Goal: Information Seeking & Learning: Compare options

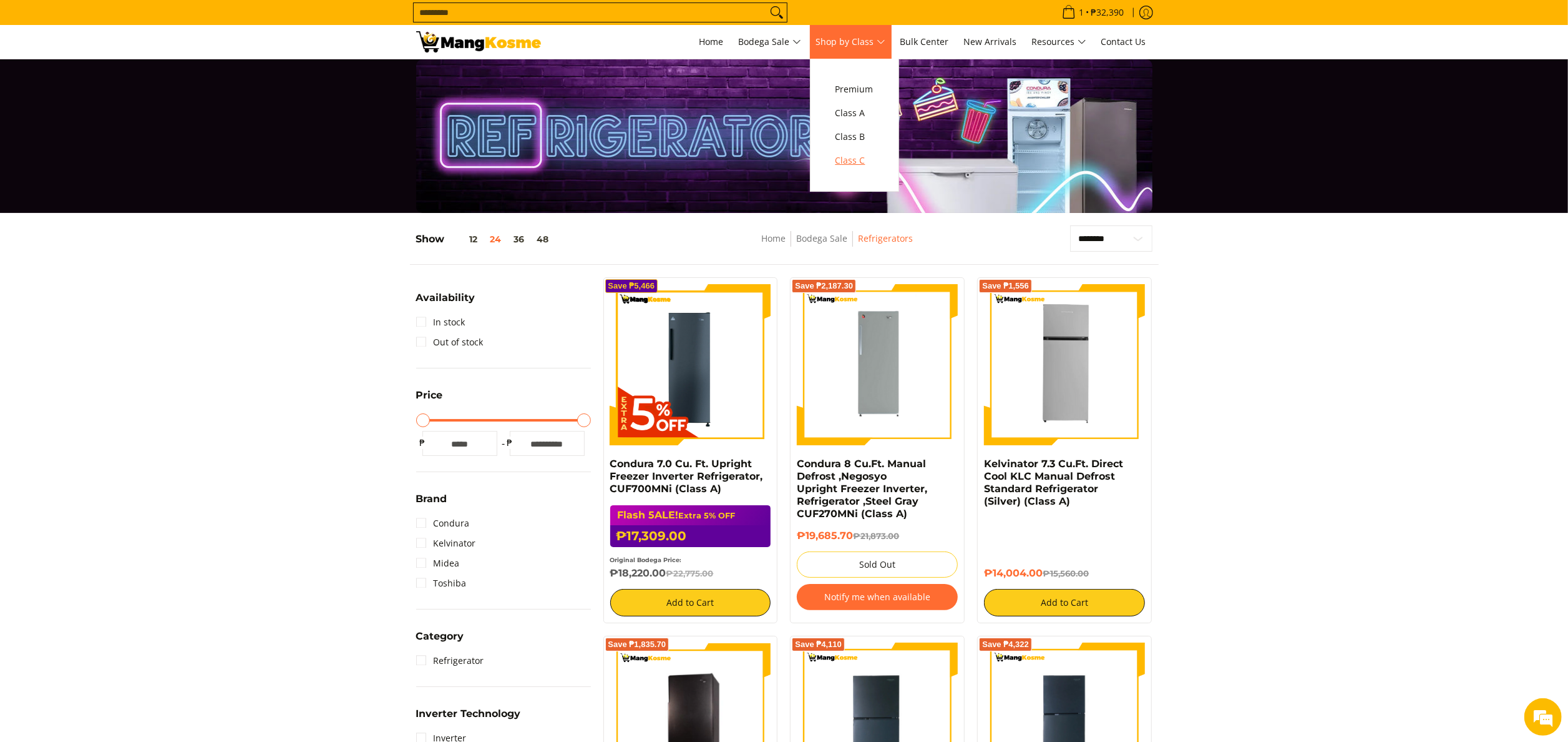
click at [874, 160] on span "Class C" at bounding box center [855, 161] width 38 height 16
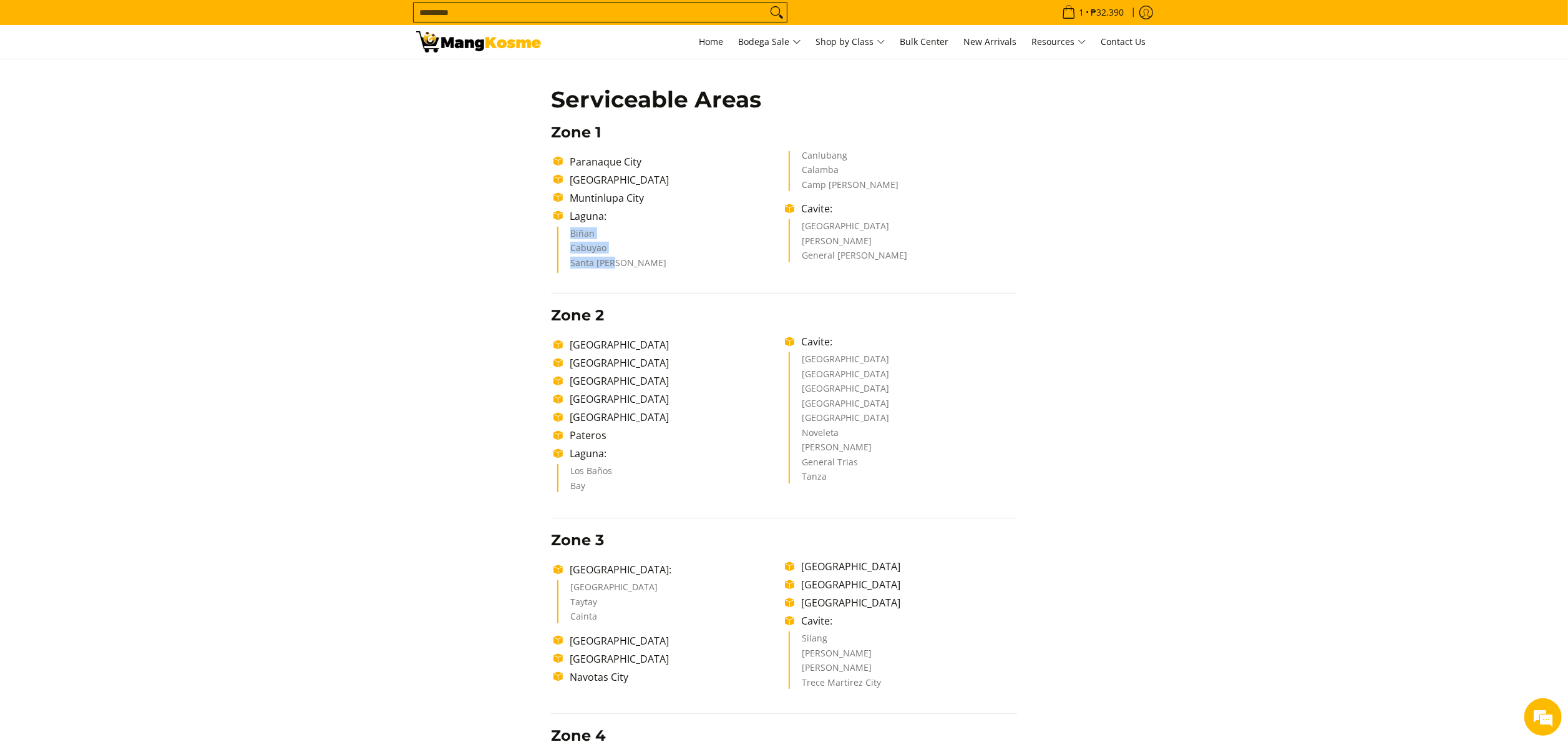
drag, startPoint x: 571, startPoint y: 233, endPoint x: 617, endPoint y: 260, distance: 53.3
click at [617, 260] on ul "Biñan Cabuyao Santa Rosa Canlubang Calamba Camp Vincente Lim" at bounding box center [787, 212] width 460 height 122
copy ul "Biñan Cabuyao Santa Rosa"
drag, startPoint x: 803, startPoint y: 153, endPoint x: 922, endPoint y: 193, distance: 125.5
click at [922, 193] on ul "Paranaque City Las Piñas City Muntinlupa City Laguna: Biñan Cabuyao Santa Rosa …" at bounding box center [784, 212] width 466 height 122
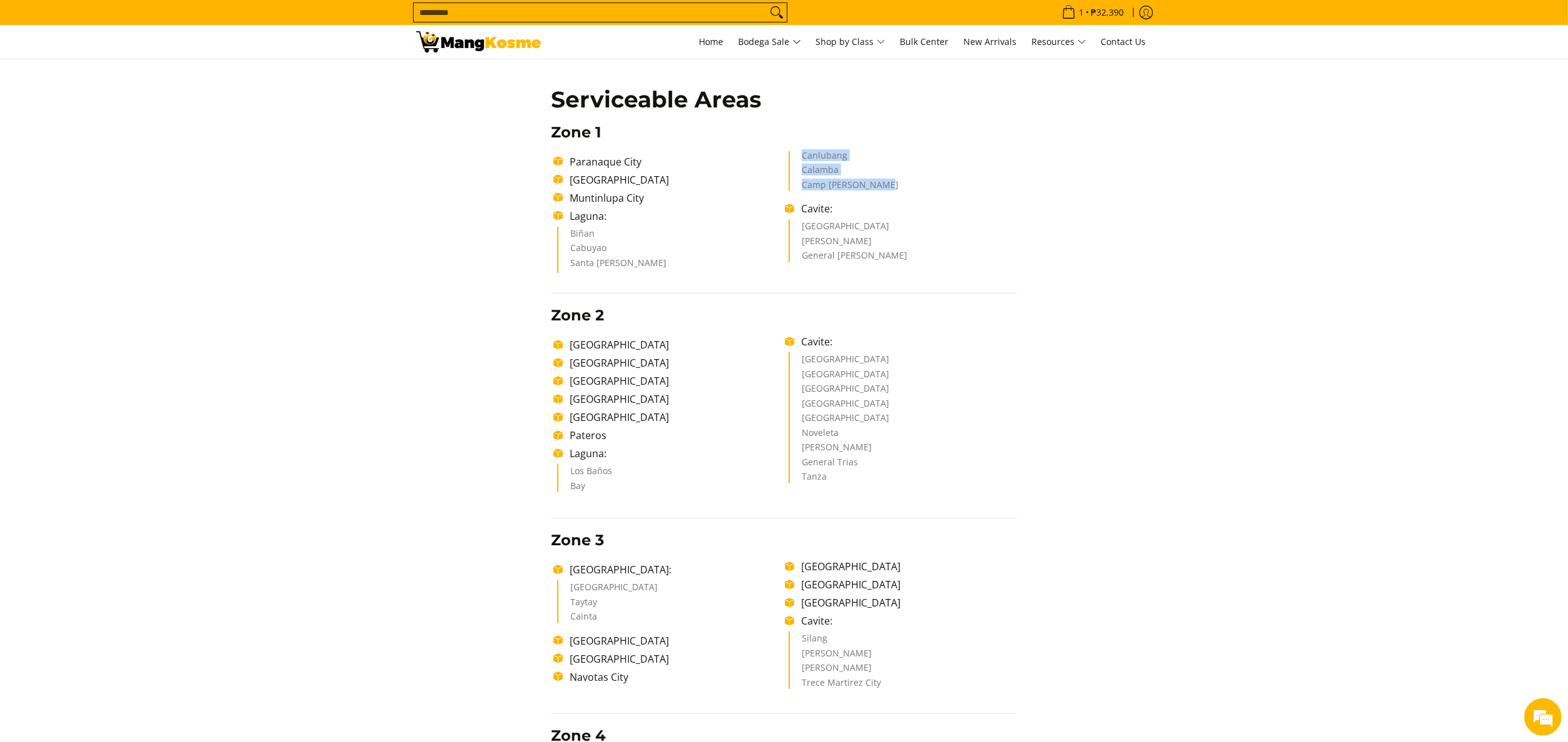
copy ul "Canlubang Calamba Camp Vincente Lim"
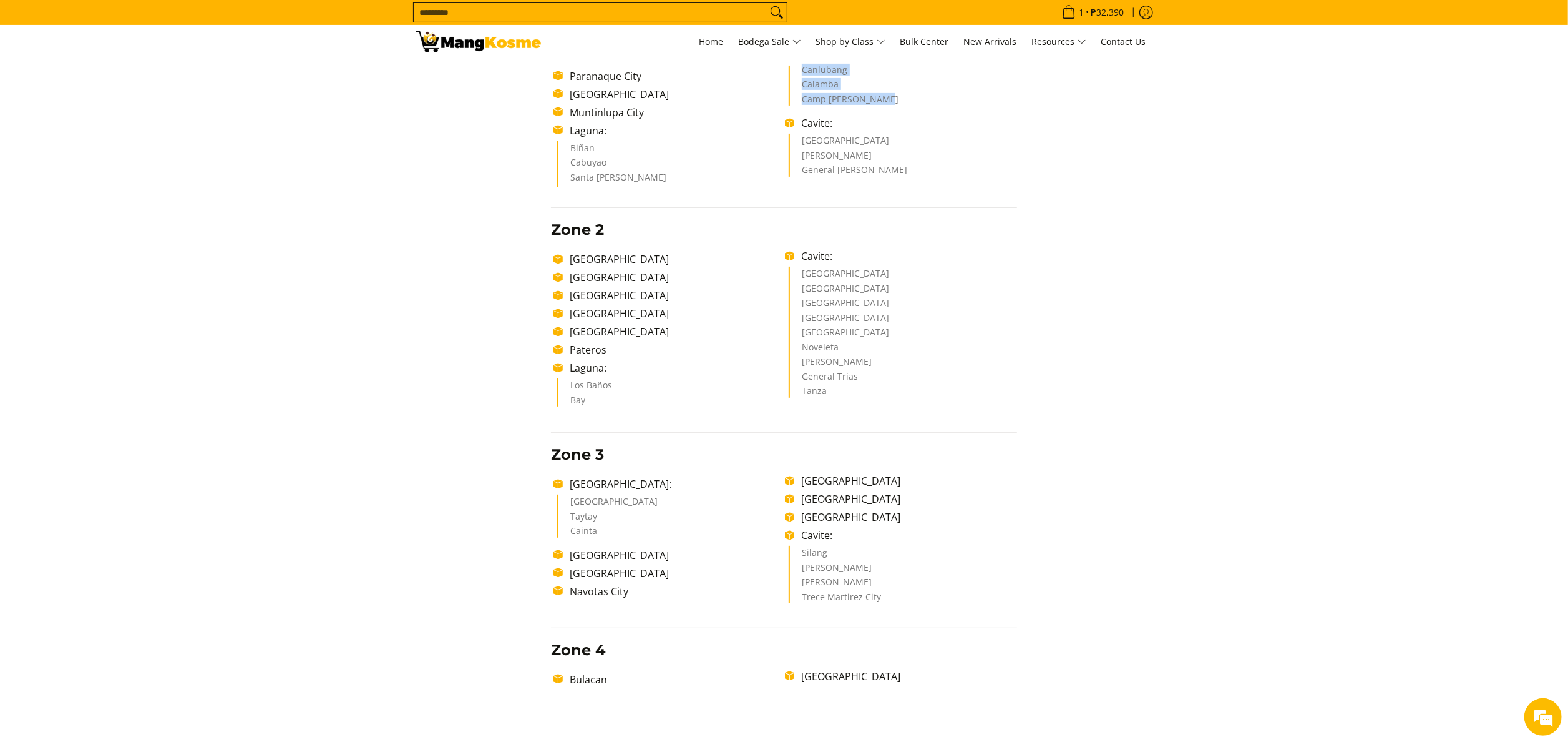
scroll to position [374, 0]
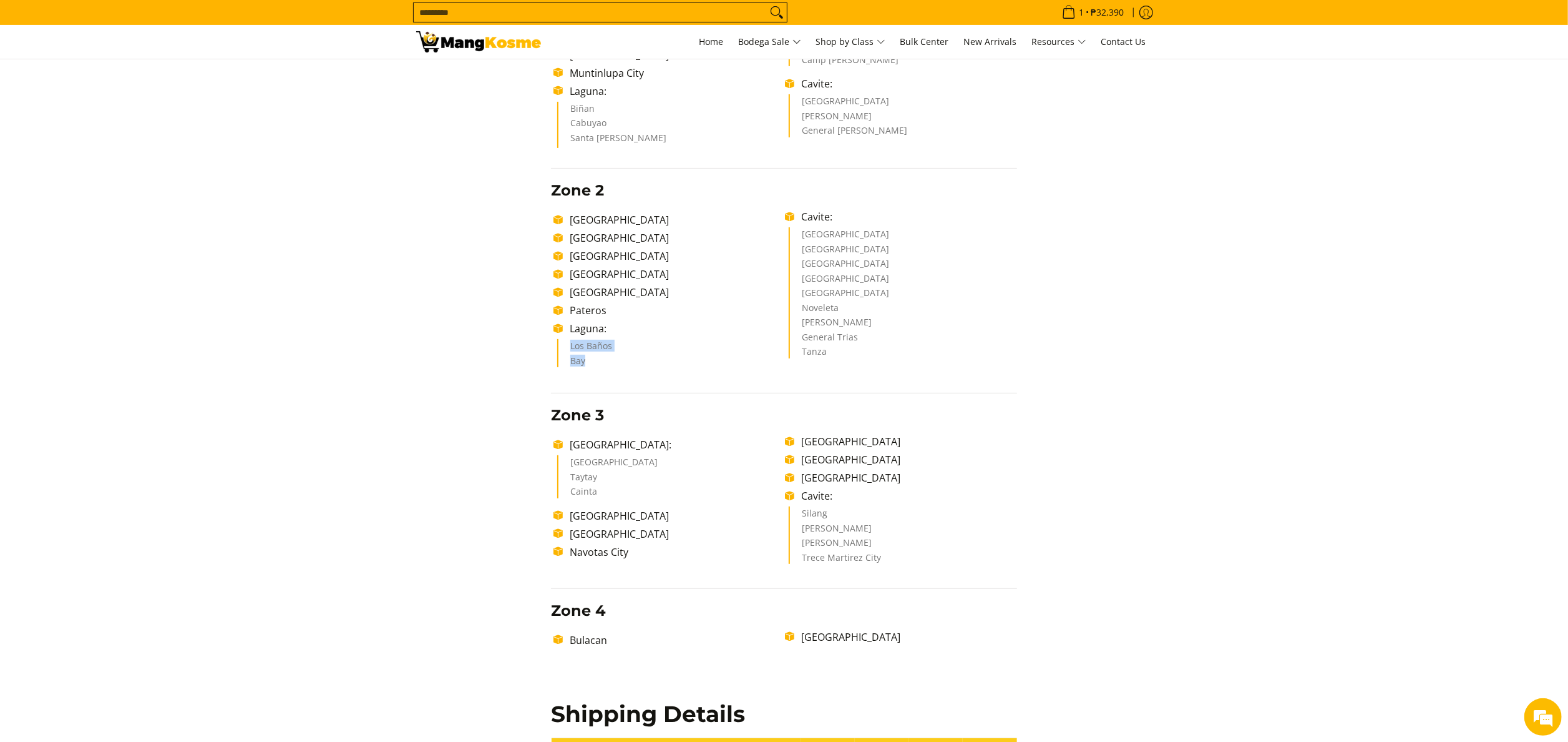
drag, startPoint x: 567, startPoint y: 349, endPoint x: 592, endPoint y: 360, distance: 27.3
click at [592, 360] on ul "Los Baños Bay" at bounding box center [671, 353] width 228 height 28
copy ul "Los Baños Bay"
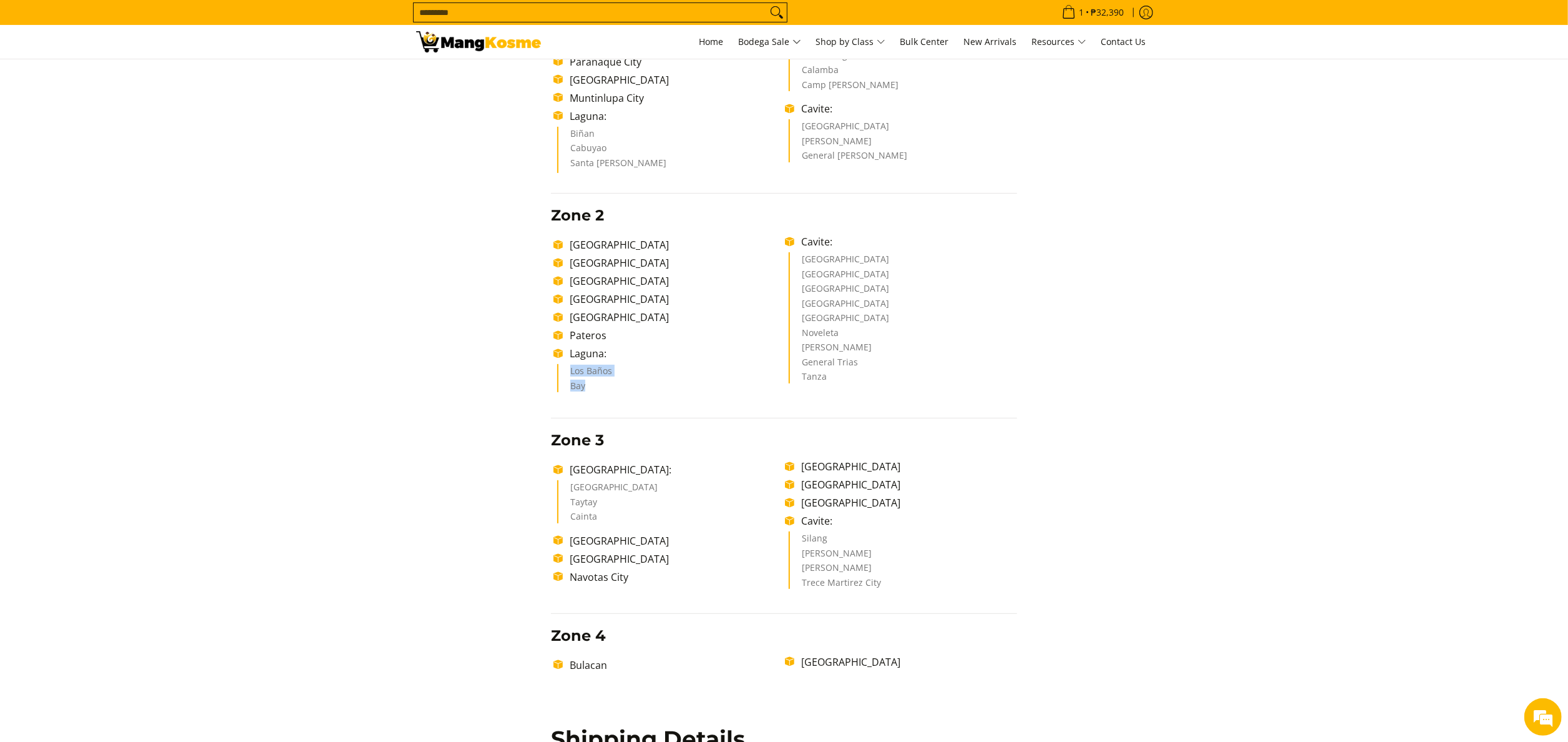
scroll to position [0, 0]
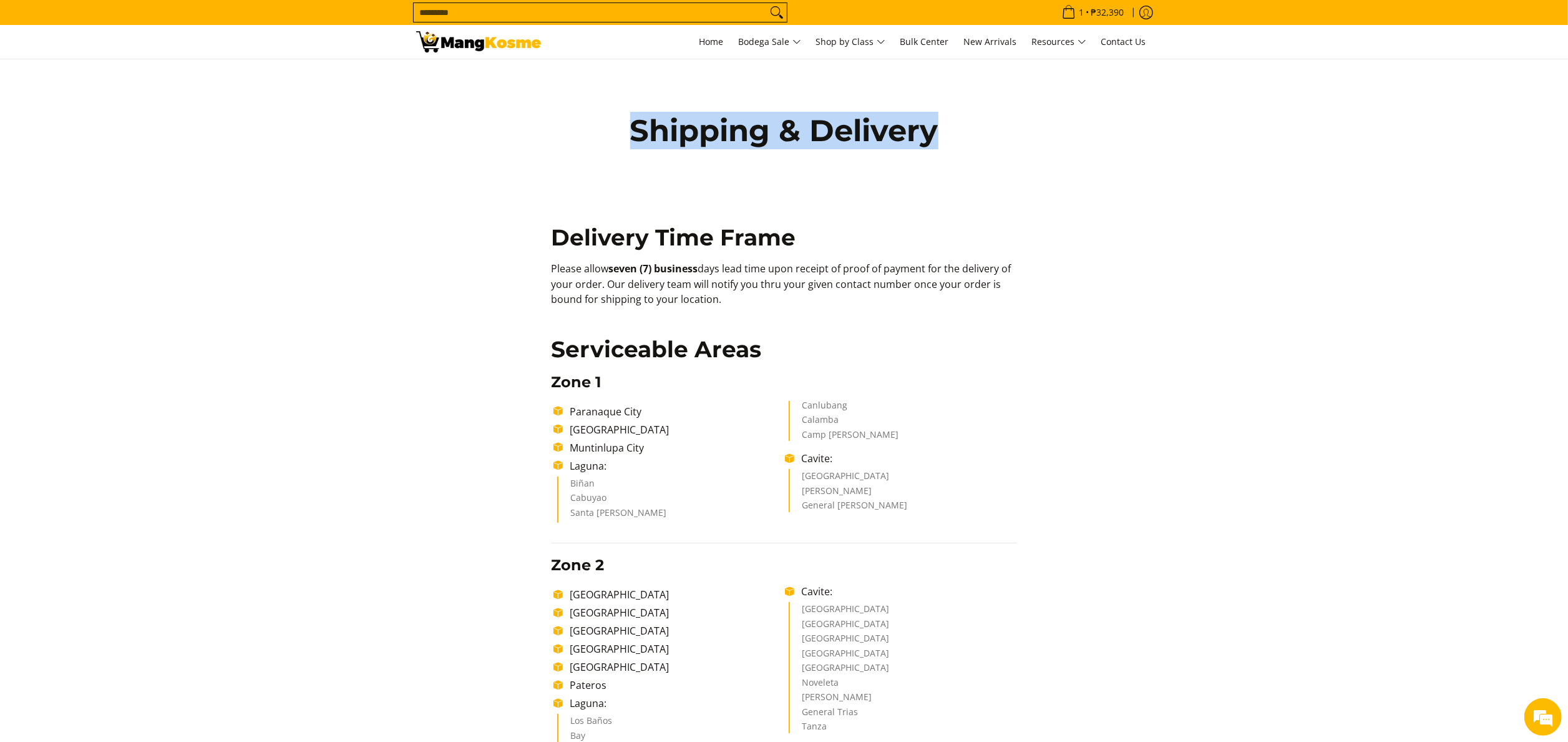
drag, startPoint x: 630, startPoint y: 128, endPoint x: 973, endPoint y: 131, distance: 343.0
click at [973, 131] on div "Shipping & Delivery" at bounding box center [784, 151] width 749 height 185
copy h1 "Shipping & Delivery"
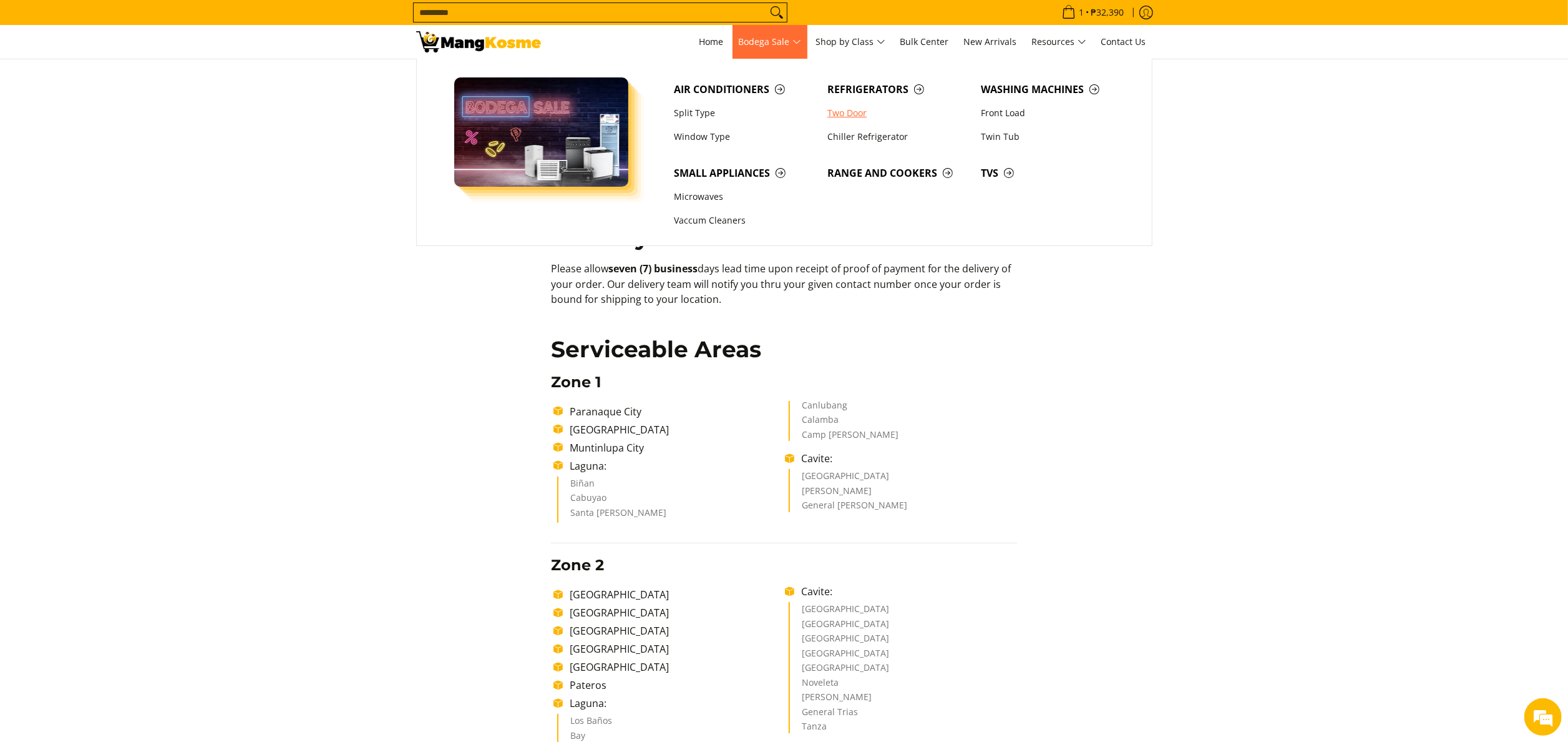
click at [881, 118] on link "Two Door" at bounding box center [898, 113] width 153 height 24
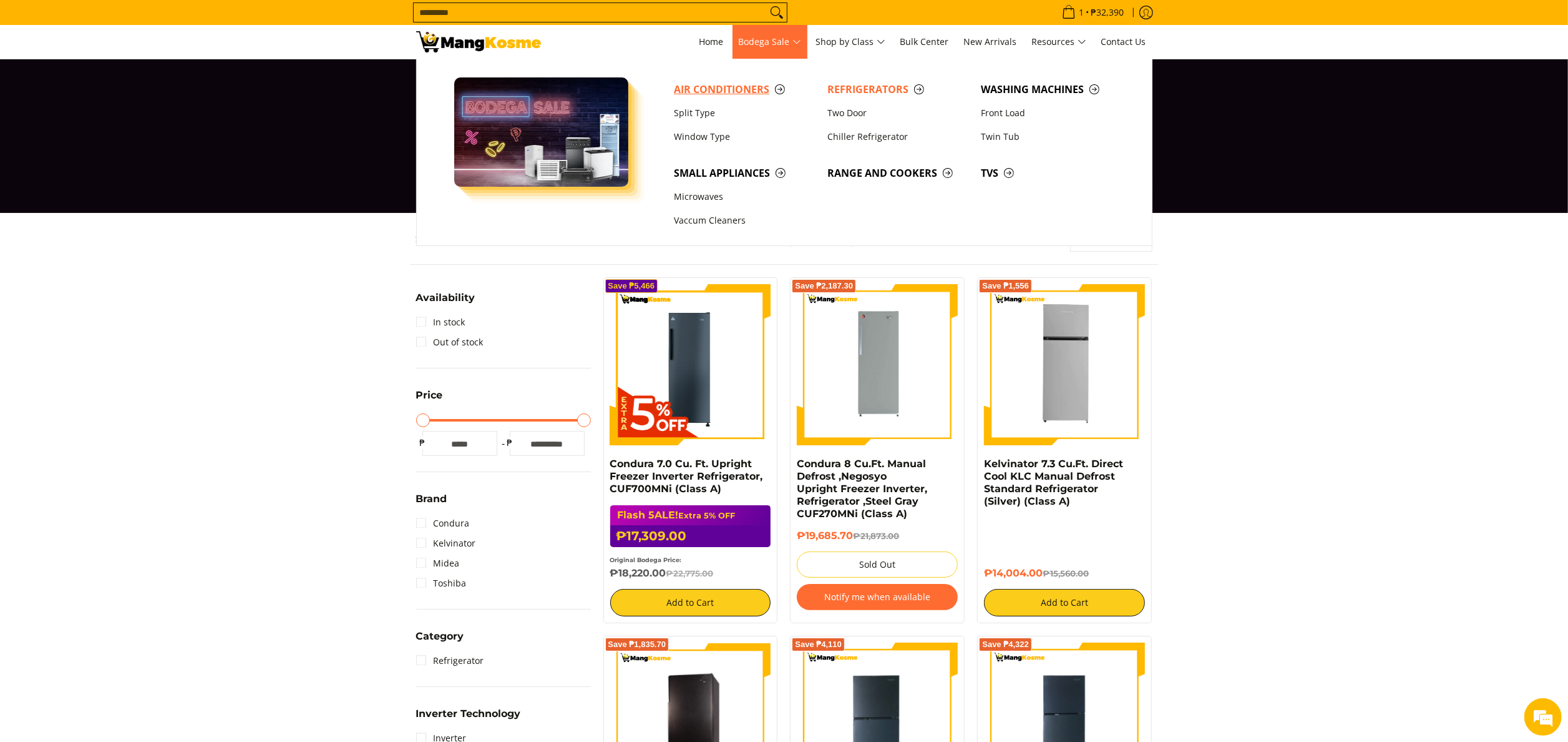
click at [715, 95] on span "Air Conditioners" at bounding box center [744, 90] width 141 height 16
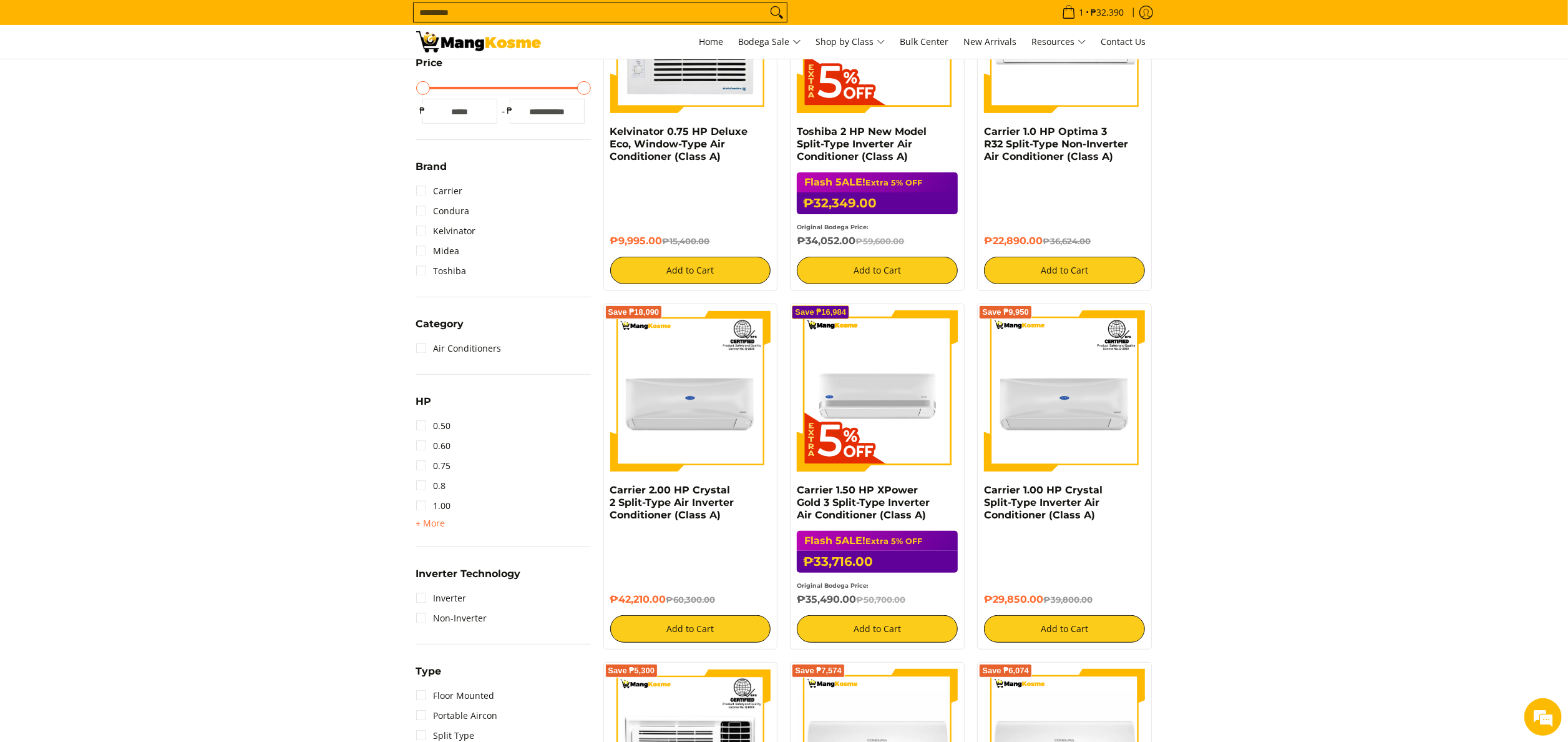
scroll to position [499, 0]
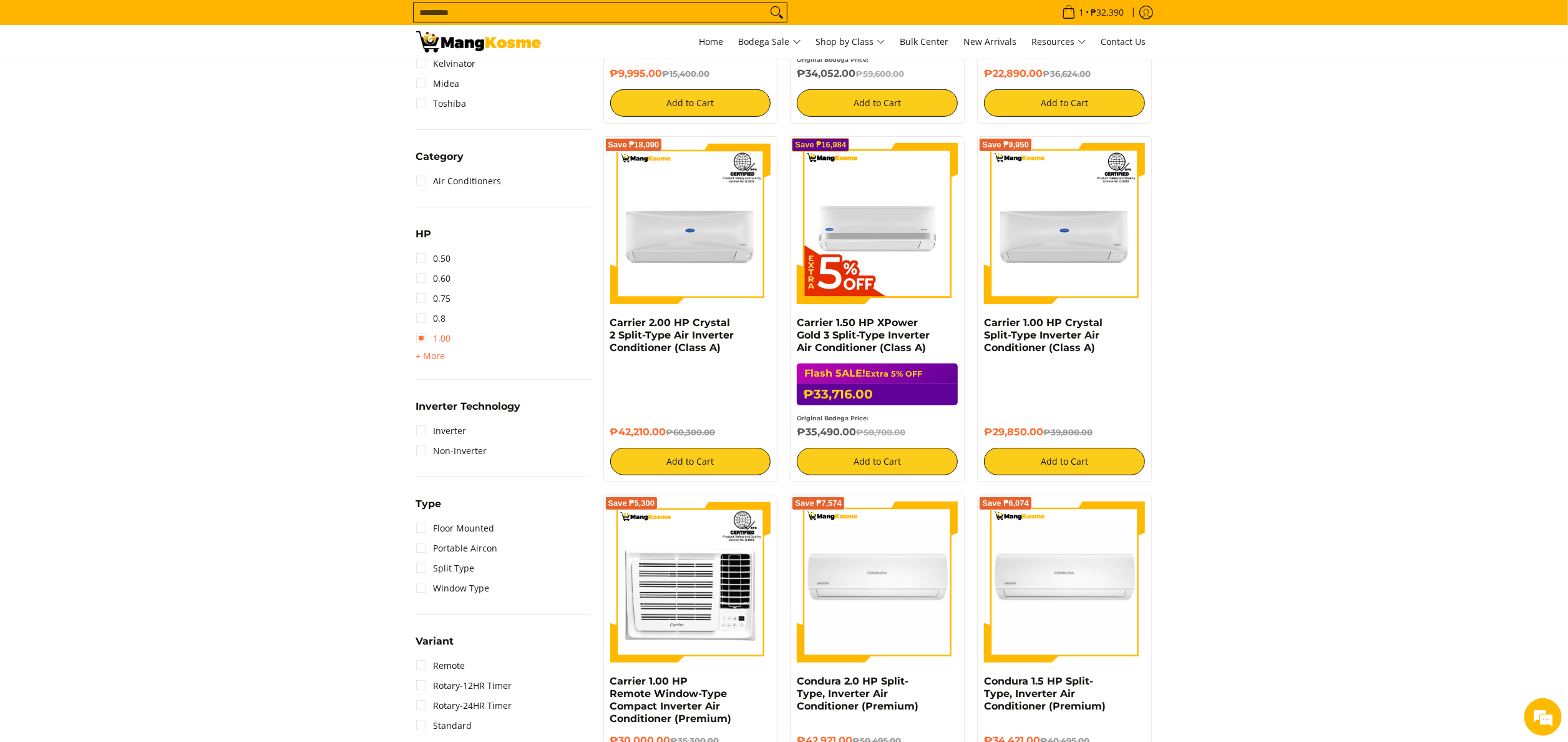
click at [442, 334] on link "1.00" at bounding box center [434, 338] width 35 height 20
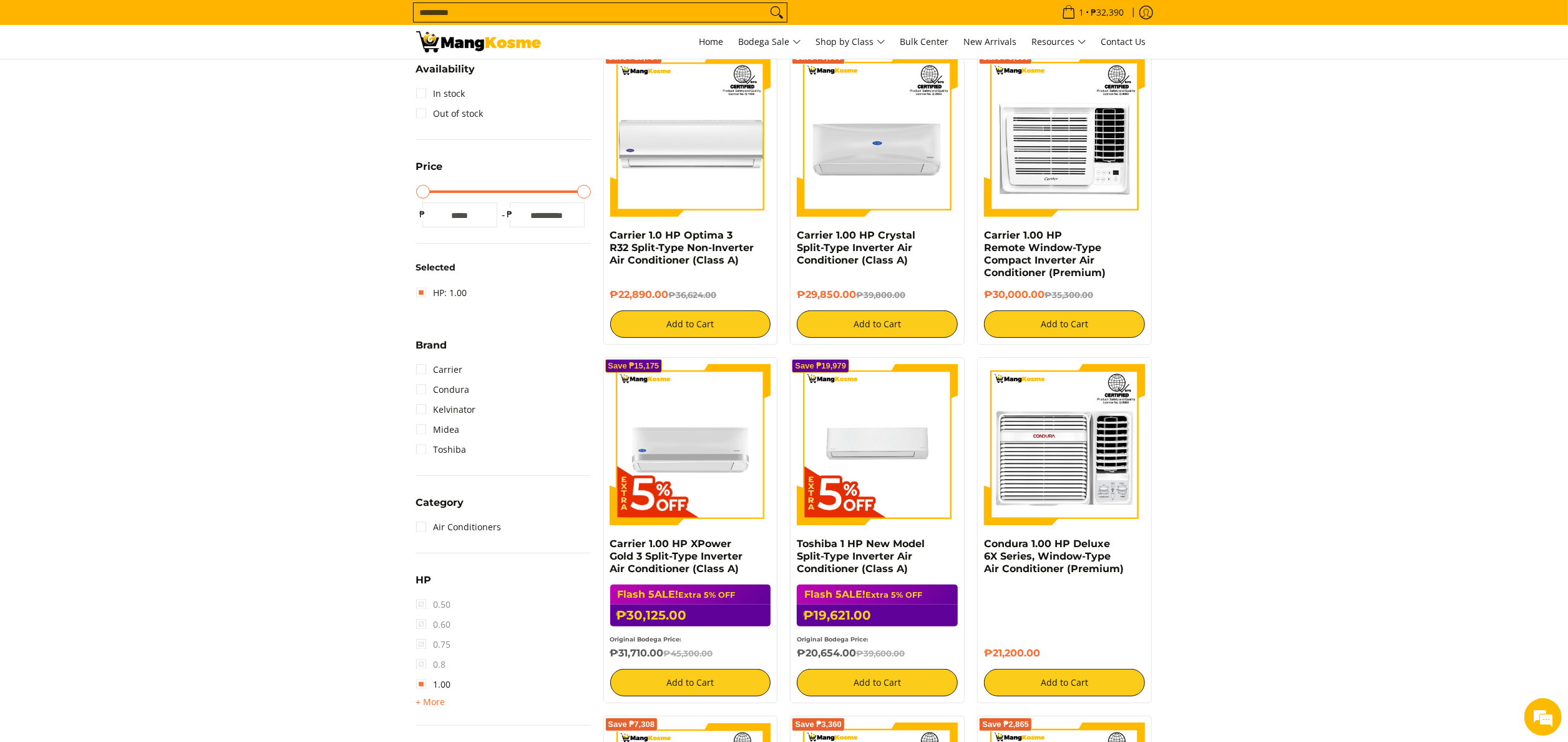
scroll to position [165, 0]
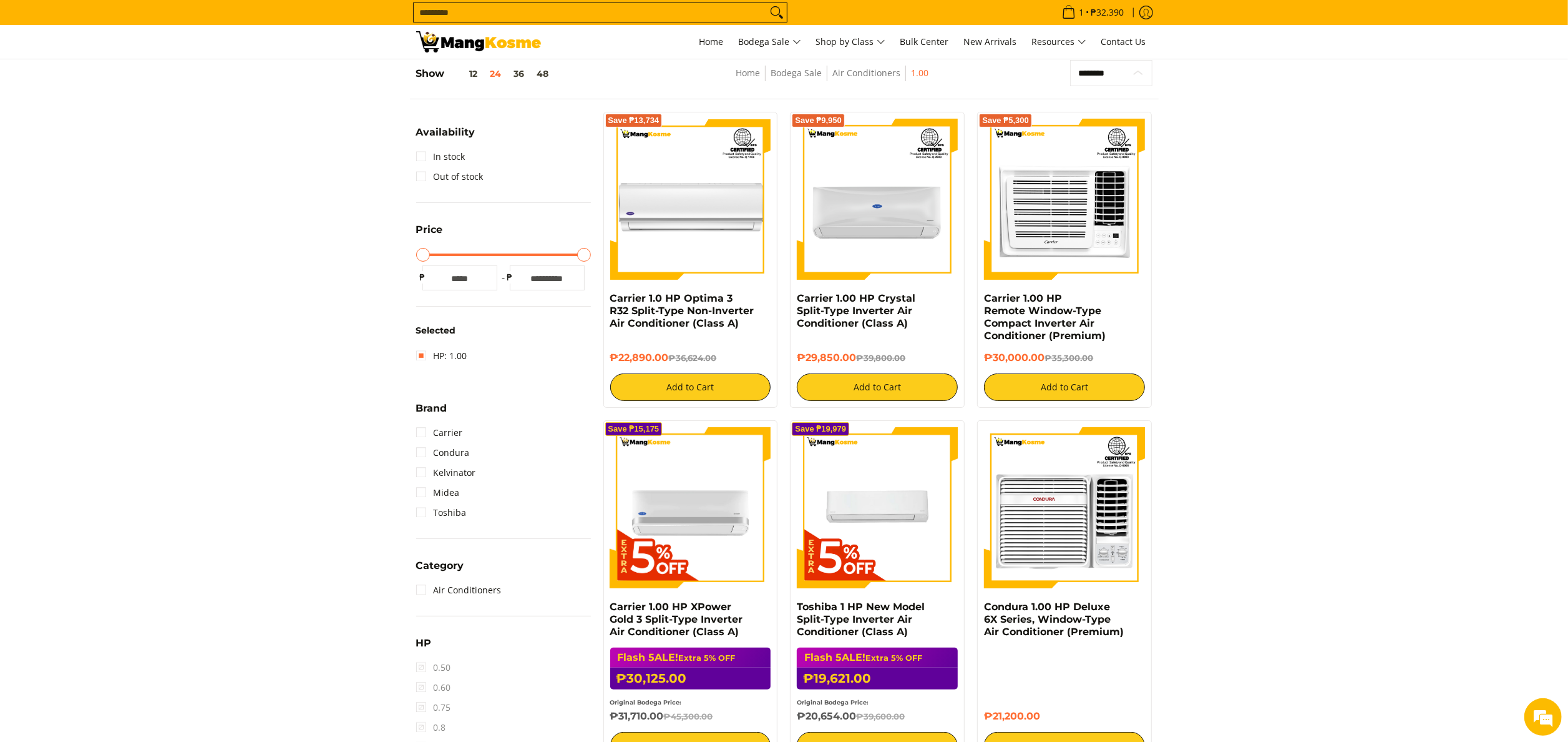
drag, startPoint x: 1137, startPoint y: 79, endPoint x: 1131, endPoint y: 86, distance: 9.2
click at [1137, 79] on select "**********" at bounding box center [1111, 73] width 82 height 27
select select "**********"
click at [1070, 60] on select "**********" at bounding box center [1111, 73] width 82 height 27
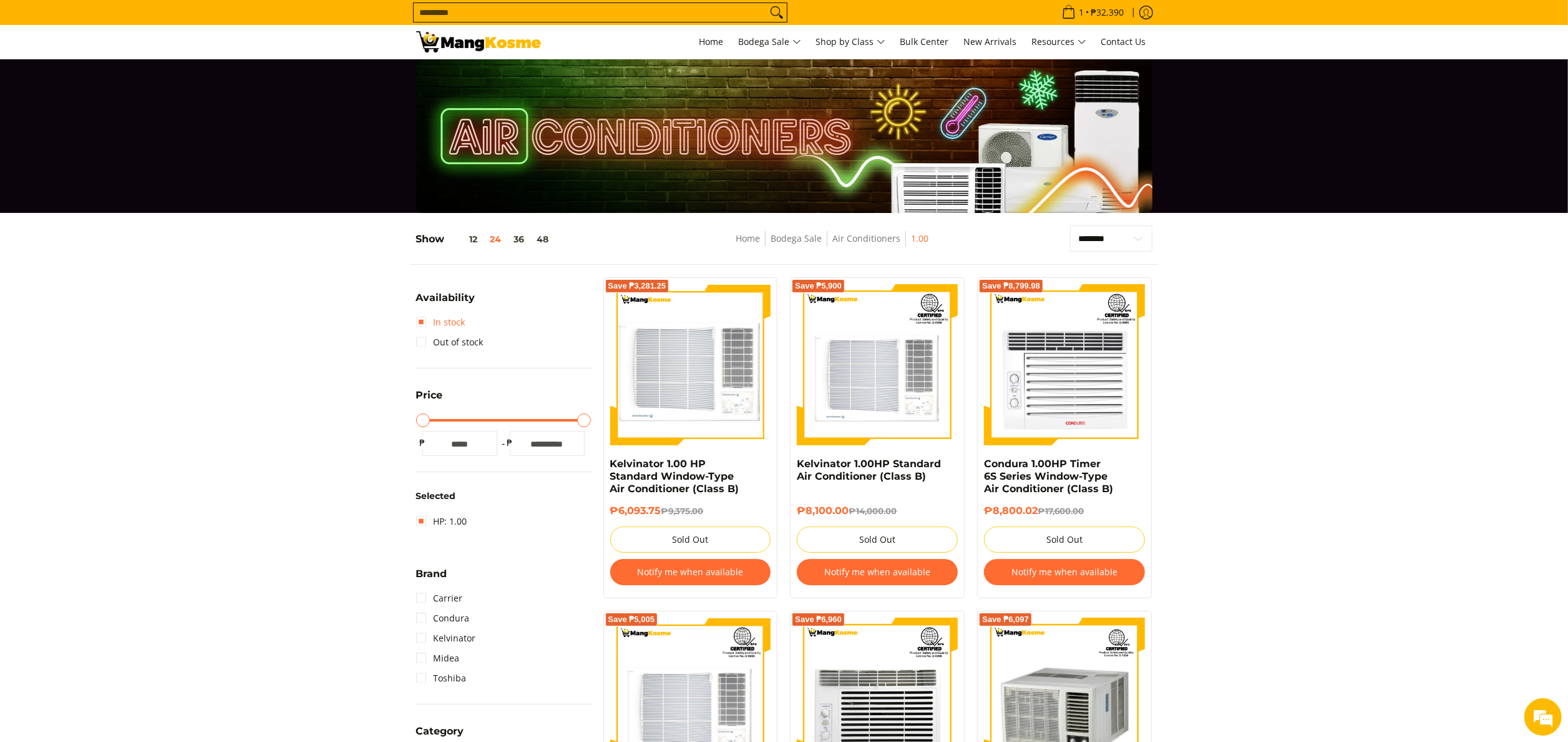
click at [462, 323] on link "In stock" at bounding box center [441, 321] width 49 height 20
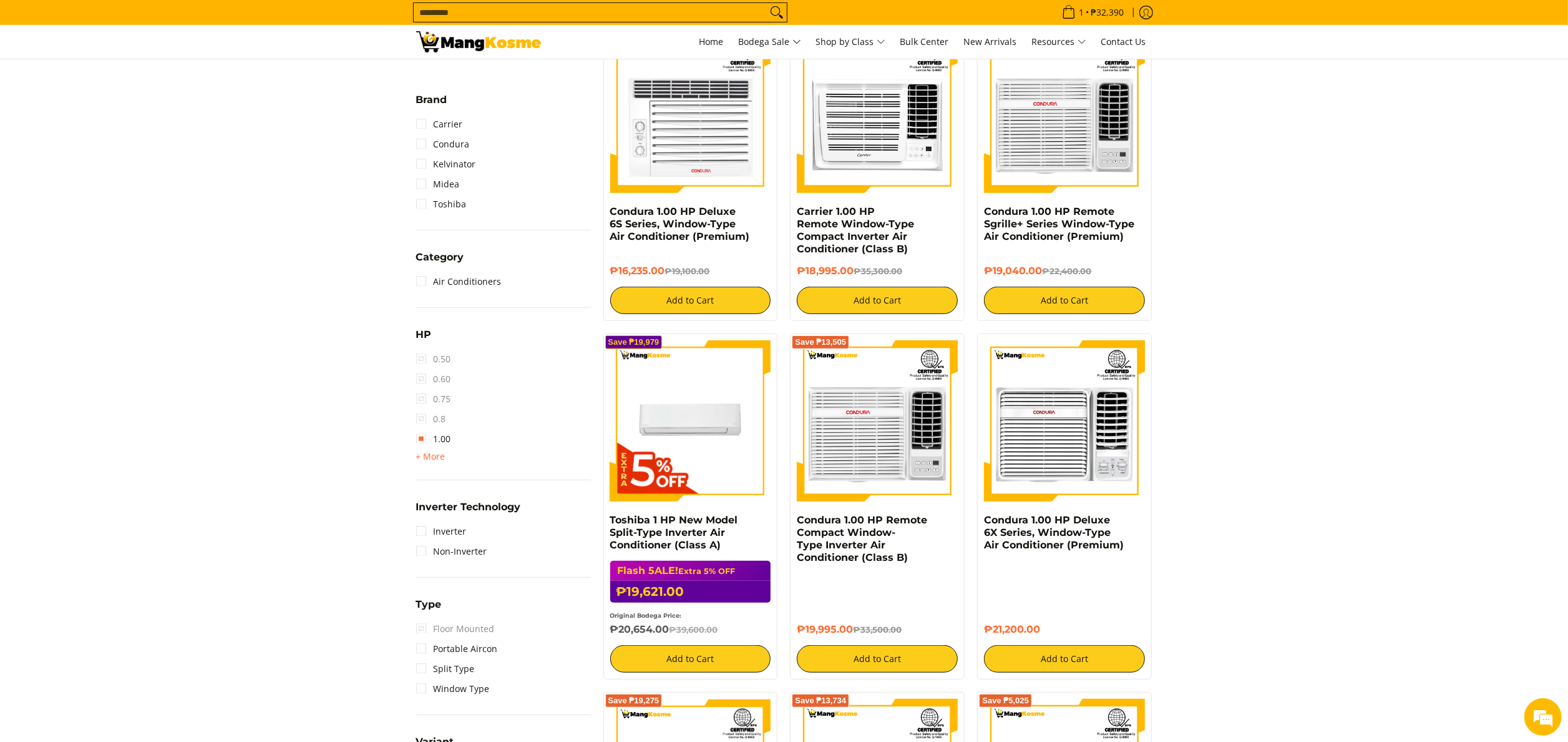
scroll to position [789, 0]
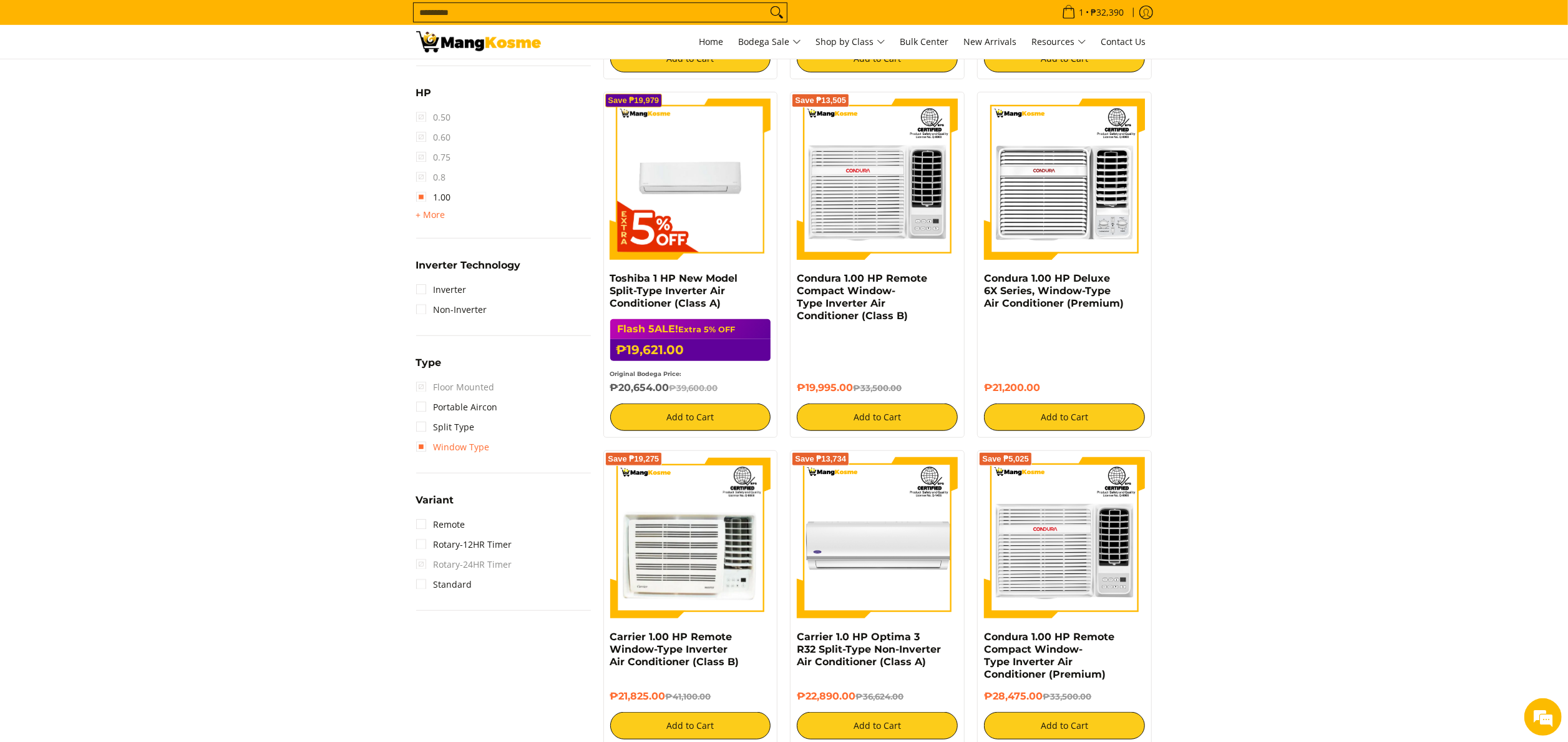
click at [465, 445] on link "Window Type" at bounding box center [453, 446] width 74 height 20
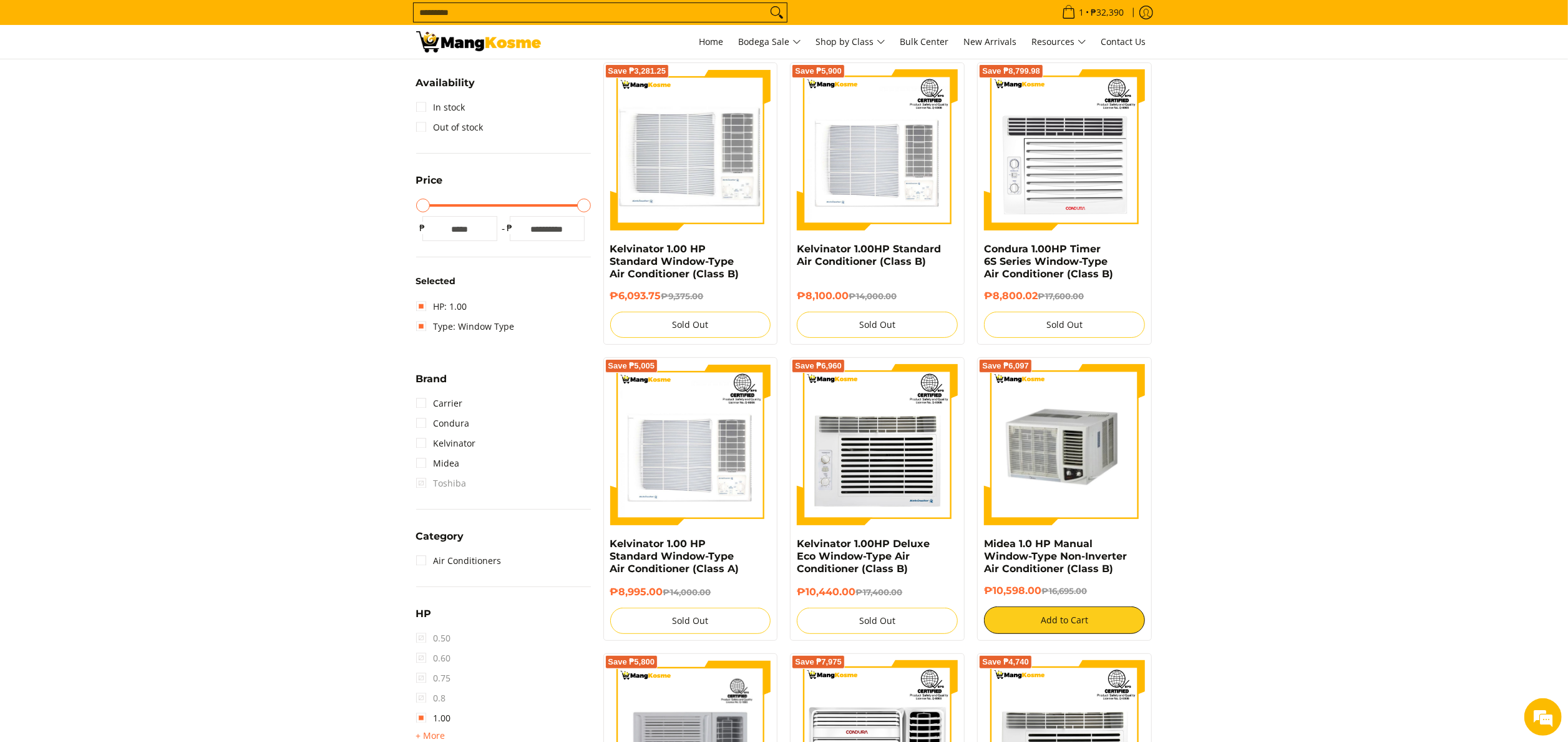
scroll to position [165, 0]
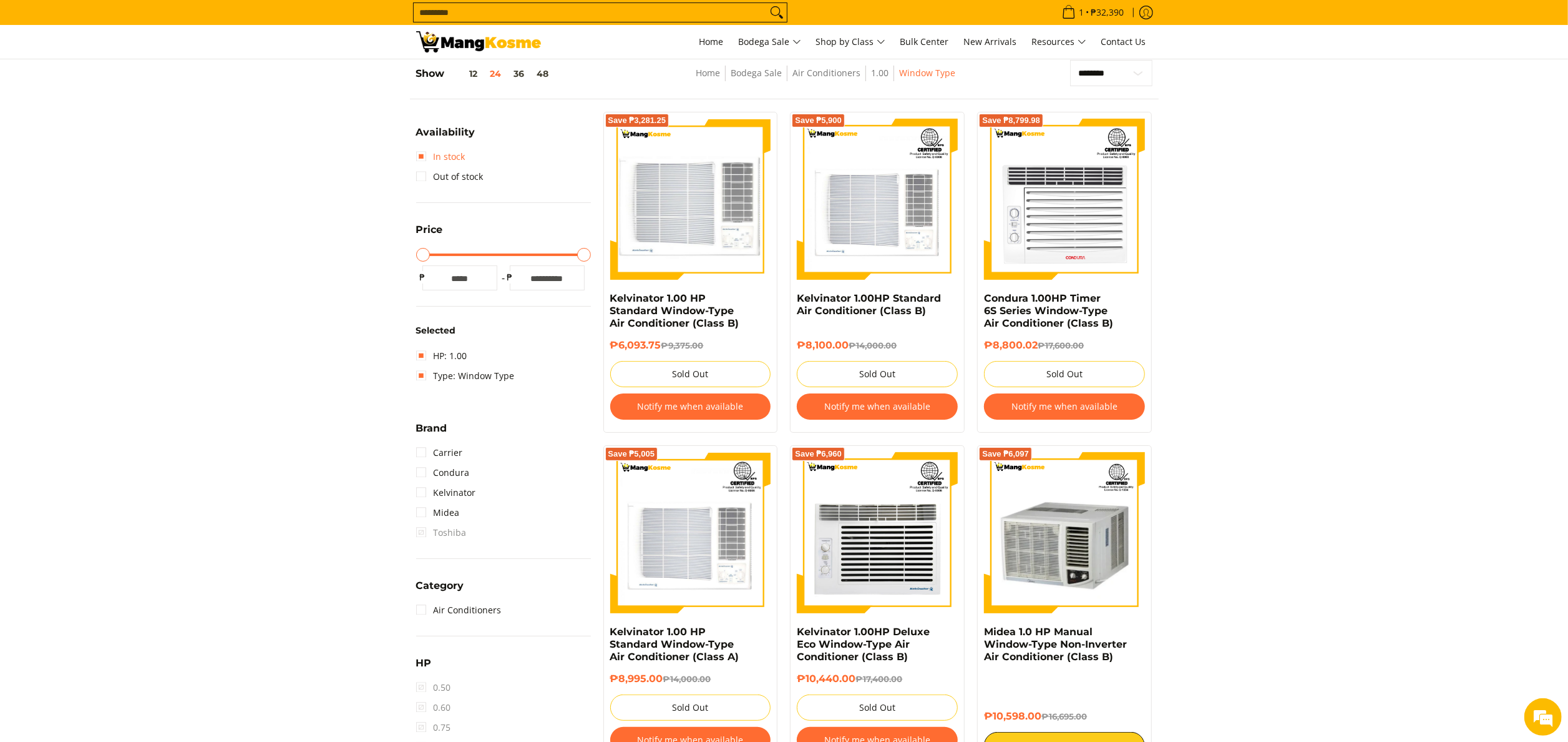
click at [462, 155] on link "In stock" at bounding box center [441, 156] width 49 height 20
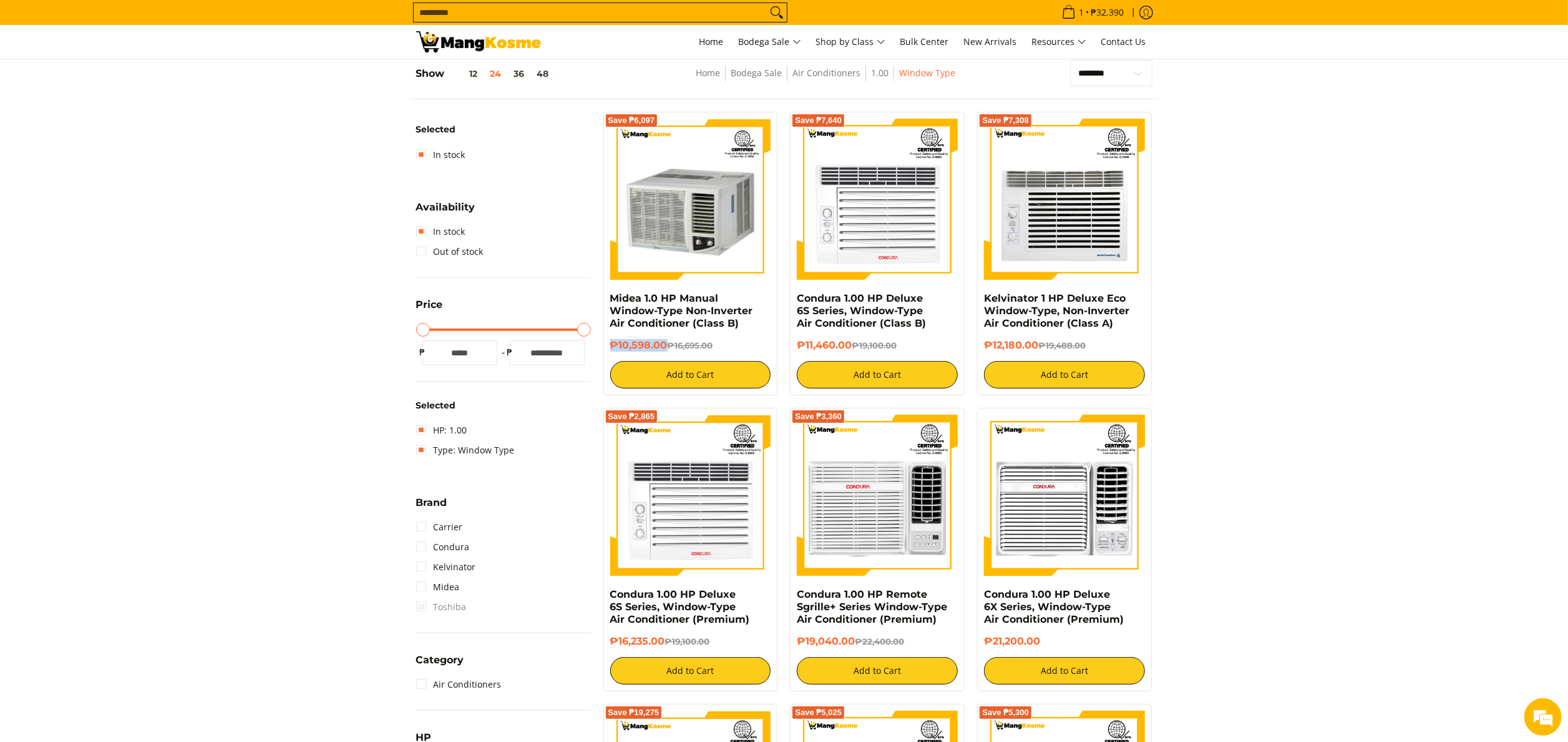
drag, startPoint x: 607, startPoint y: 347, endPoint x: 664, endPoint y: 350, distance: 57.1
click at [664, 350] on div "Save ₱6,097 Midea 1.0 HP Manual Window-Type Non-Inverter Air Conditioner (Class…" at bounding box center [691, 254] width 175 height 284
copy h6 "₱10,598.00"
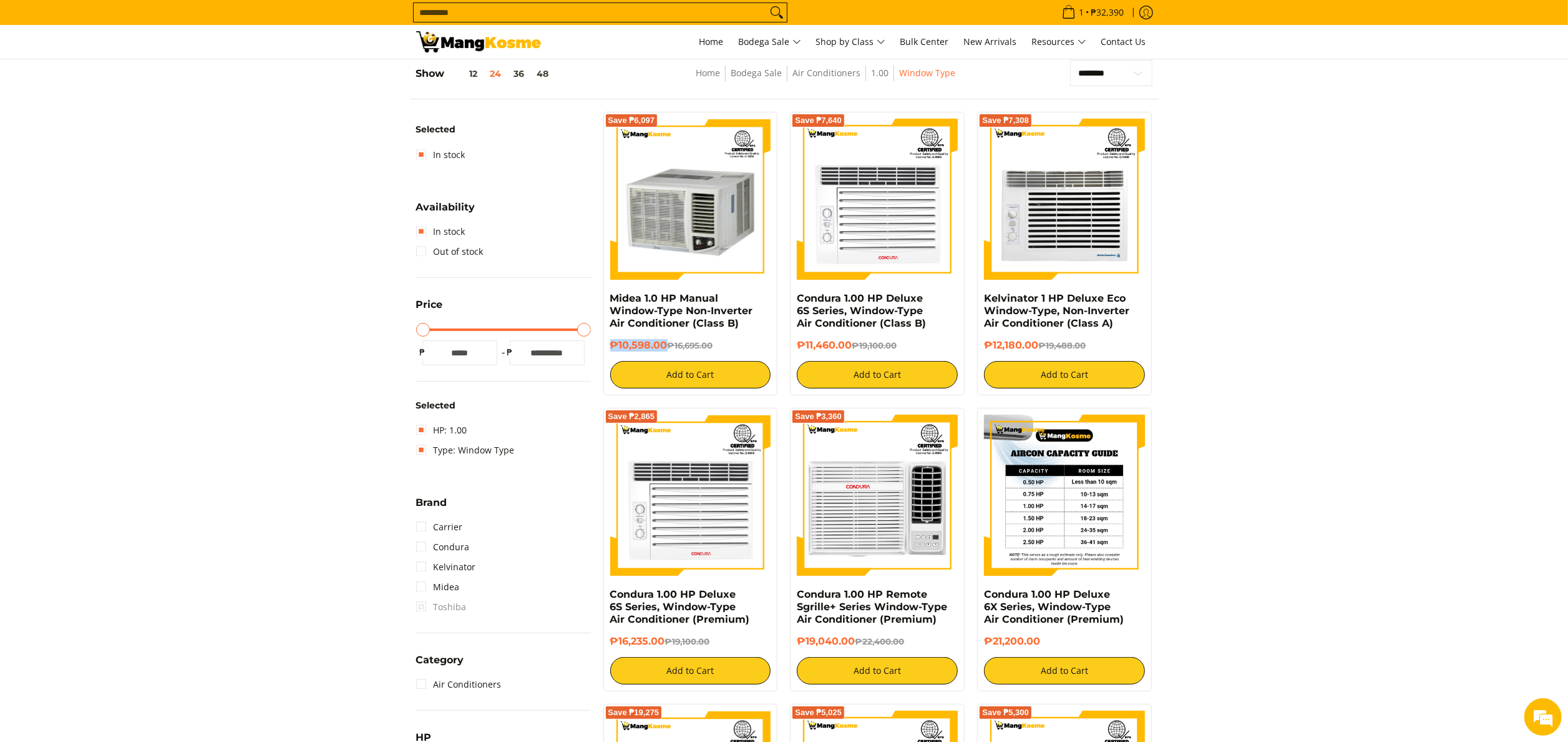
copy h6 "₱10,598.00"
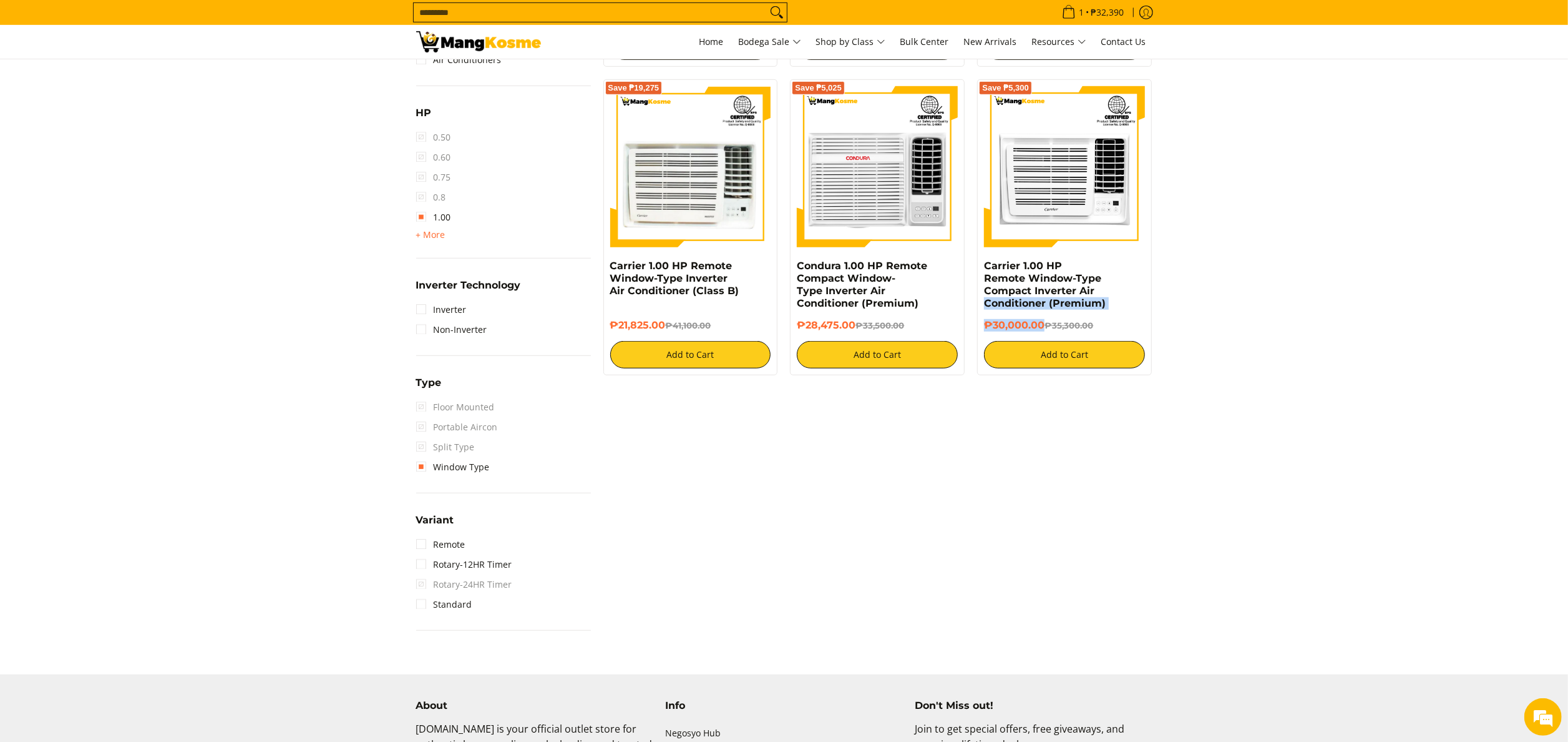
drag, startPoint x: 986, startPoint y: 320, endPoint x: 1042, endPoint y: 328, distance: 56.6
click at [1042, 328] on div "Carrier 1.00 HP Remote Window-Type Compact Inverter Air Conditioner (Premium) ₱…" at bounding box center [1065, 314] width 161 height 109
click at [1042, 328] on h6 "₱30,000.00 ₱35,300.00" at bounding box center [1065, 325] width 161 height 12
click at [994, 327] on h6 "₱30,000.00 ₱35,300.00" at bounding box center [1065, 325] width 161 height 12
click at [984, 328] on div "Save ₱5,300 Carrier 1.00 HP Remote Window-Type Compact Inverter Air Conditioner…" at bounding box center [1065, 227] width 175 height 296
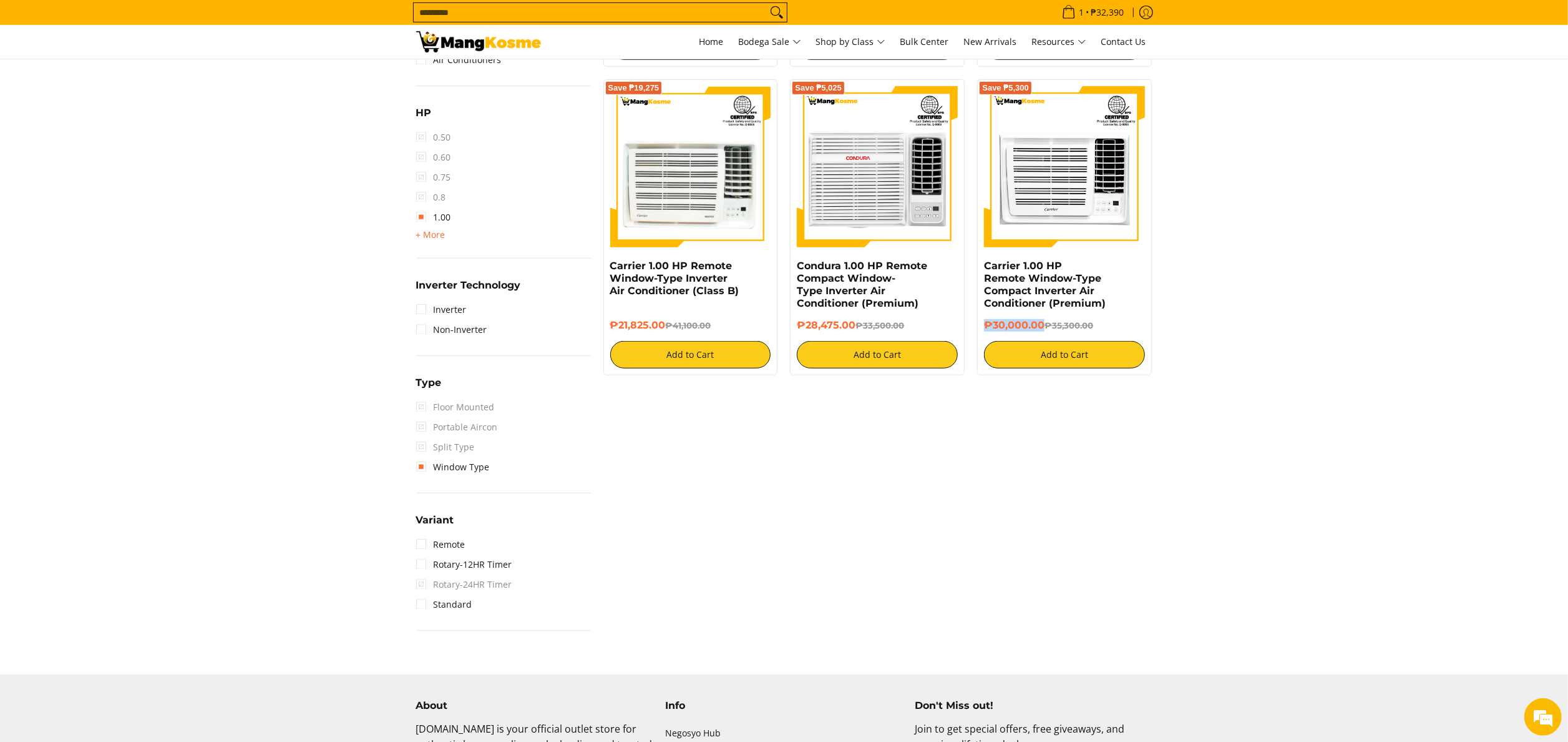
drag, startPoint x: 982, startPoint y: 328, endPoint x: 1032, endPoint y: 333, distance: 50.2
click at [1032, 333] on div "Save ₱5,300 Carrier 1.00 HP Remote Window-Type Compact Inverter Air Conditioner…" at bounding box center [1065, 227] width 175 height 296
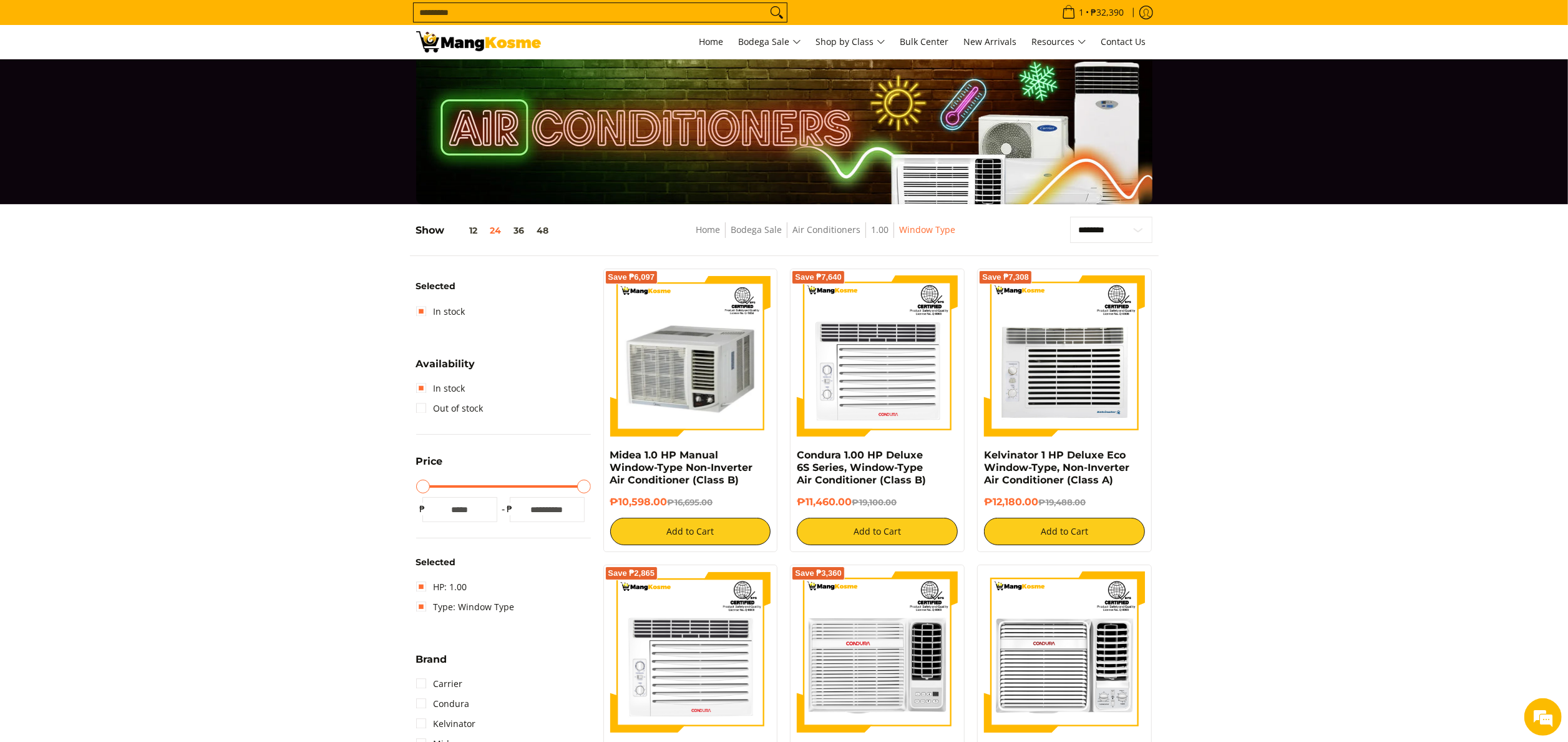
scroll to position [0, 0]
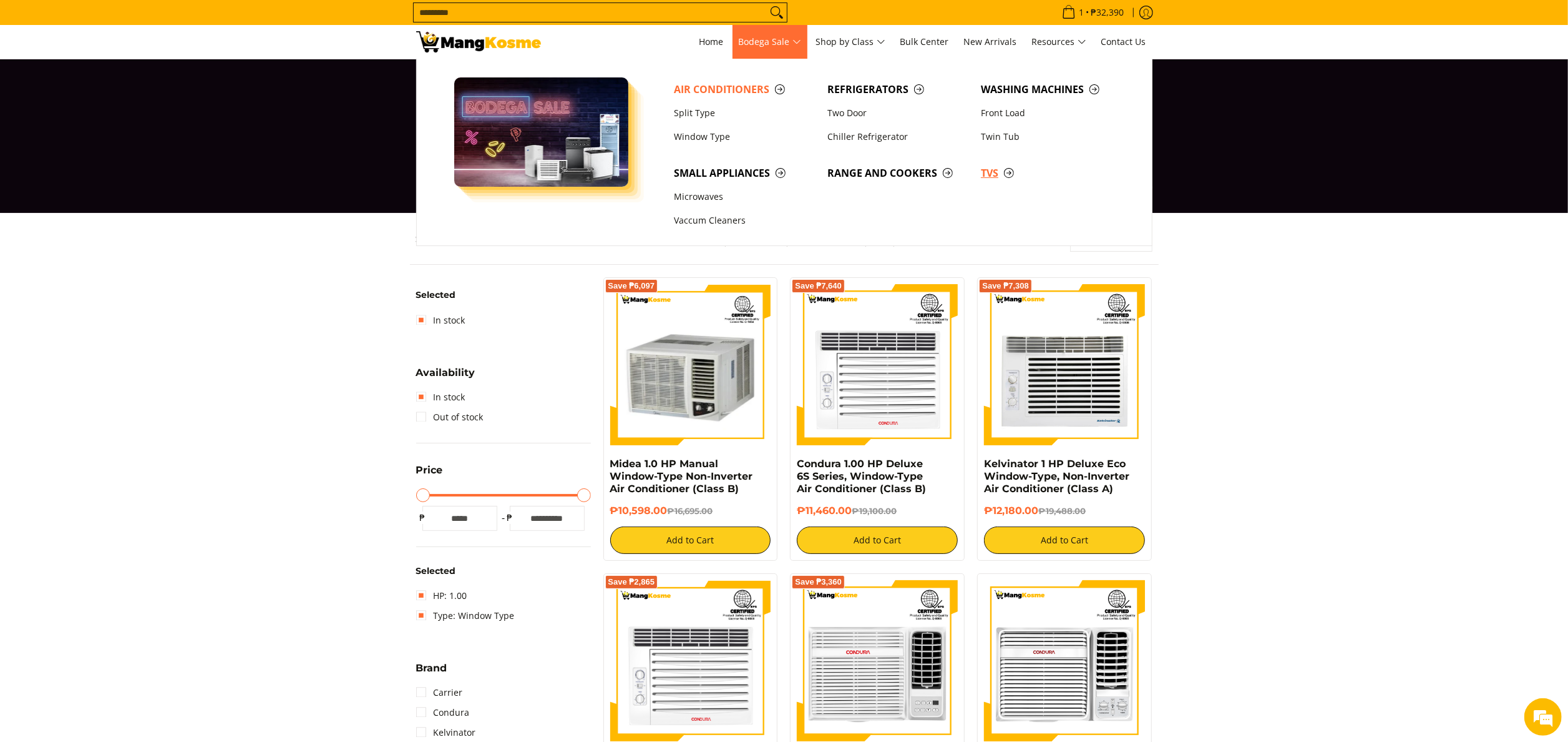
click at [988, 163] on link "TVs" at bounding box center [1051, 173] width 153 height 24
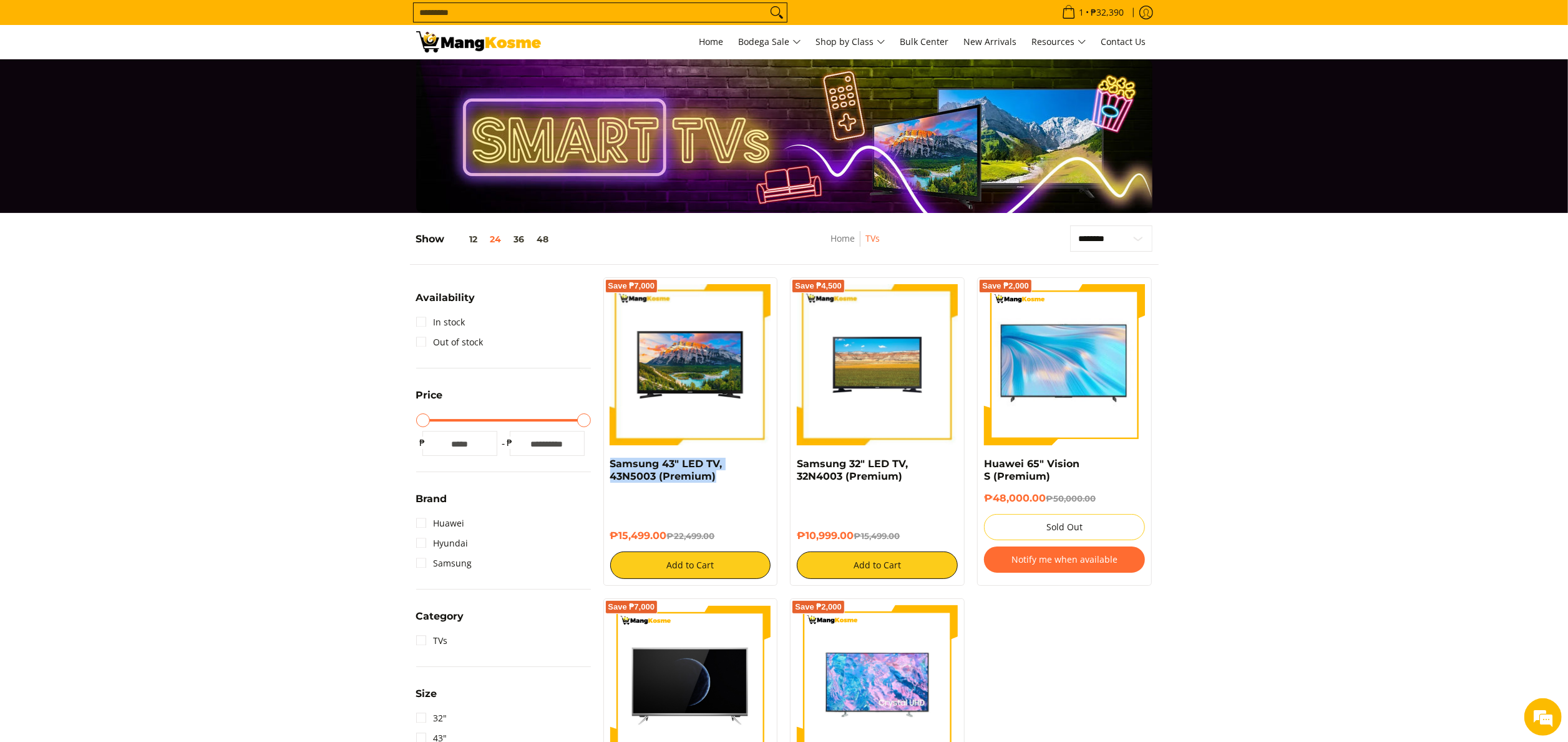
drag, startPoint x: 608, startPoint y: 465, endPoint x: 720, endPoint y: 487, distance: 114.1
click div "Save ₱7,000 Samsung 43" LED TV, 43N5003 (Premium) ₱15,499.00 ₱22,499.00 Add to …"
copy link "Samsung 43" LED TV, 43N5003 (Premium)"
click div "₱15,499.00 ₱22,499.00 Add to Cart"
drag, startPoint x: 609, startPoint y: 538, endPoint x: 668, endPoint y: 545, distance: 59.4
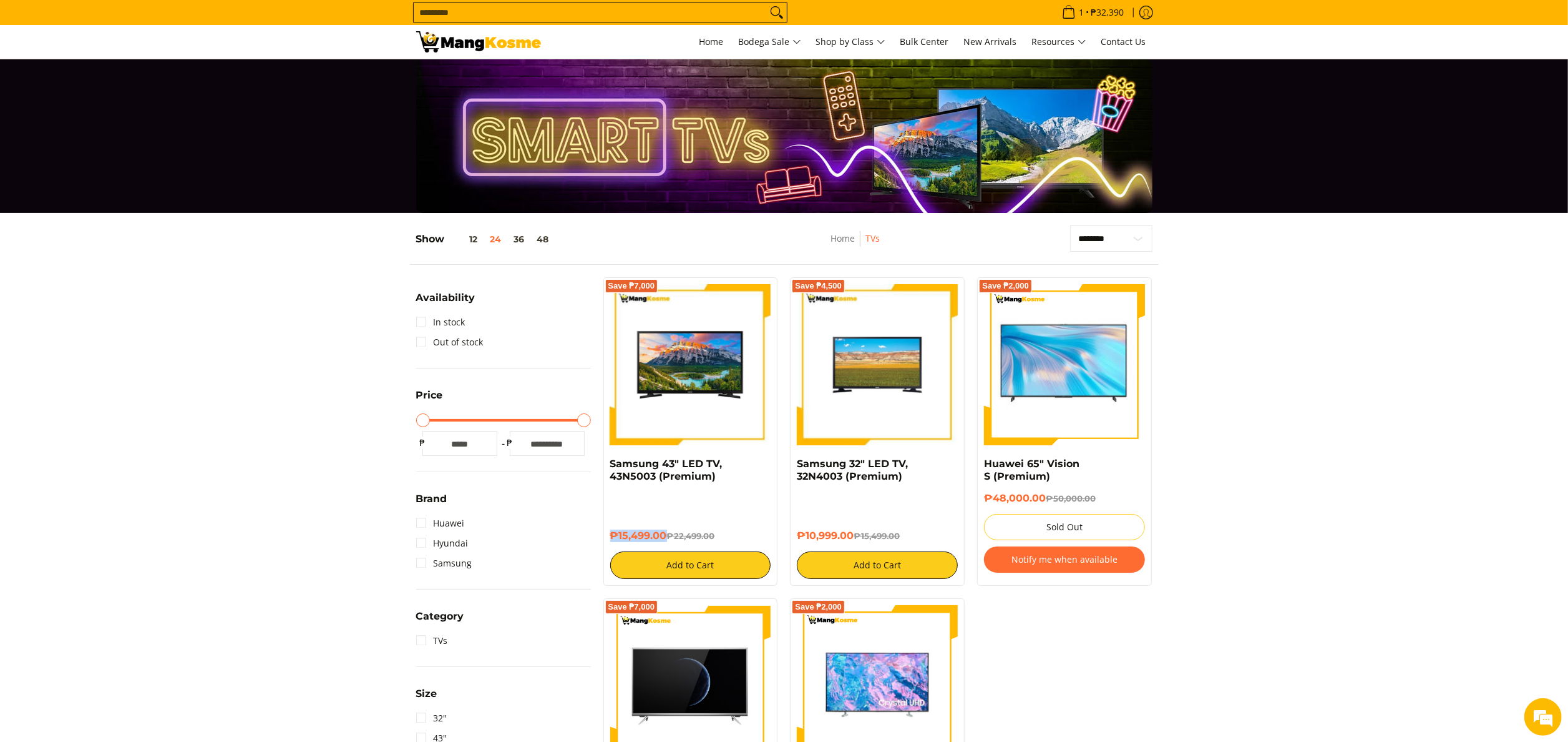
click div "Save ₱7,000 Samsung 43" LED TV, 43N5003 (Premium) ₱15,499.00 ₱22,499.00 Add to …"
copy h6 "₱15,499.00"
click img
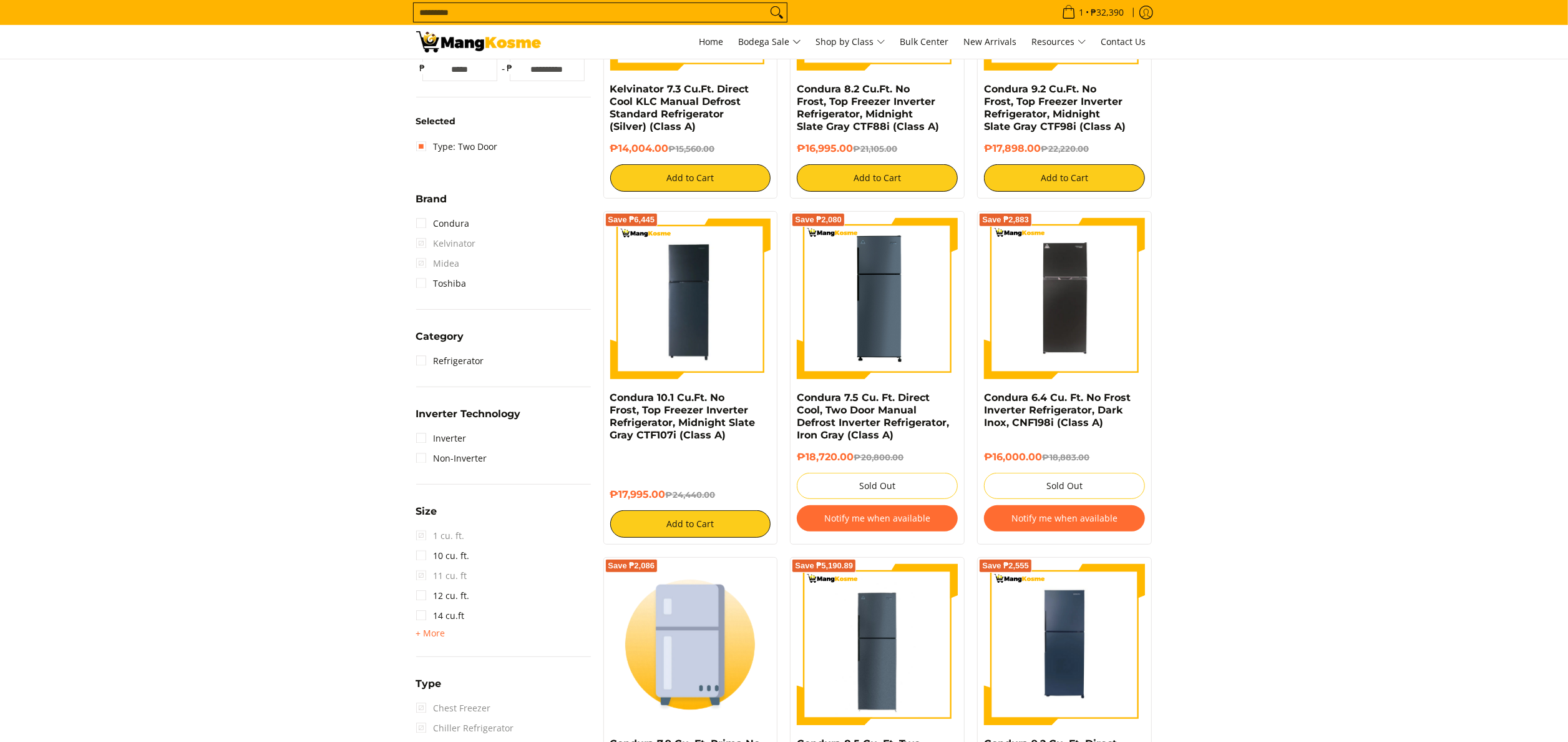
scroll to position [125, 0]
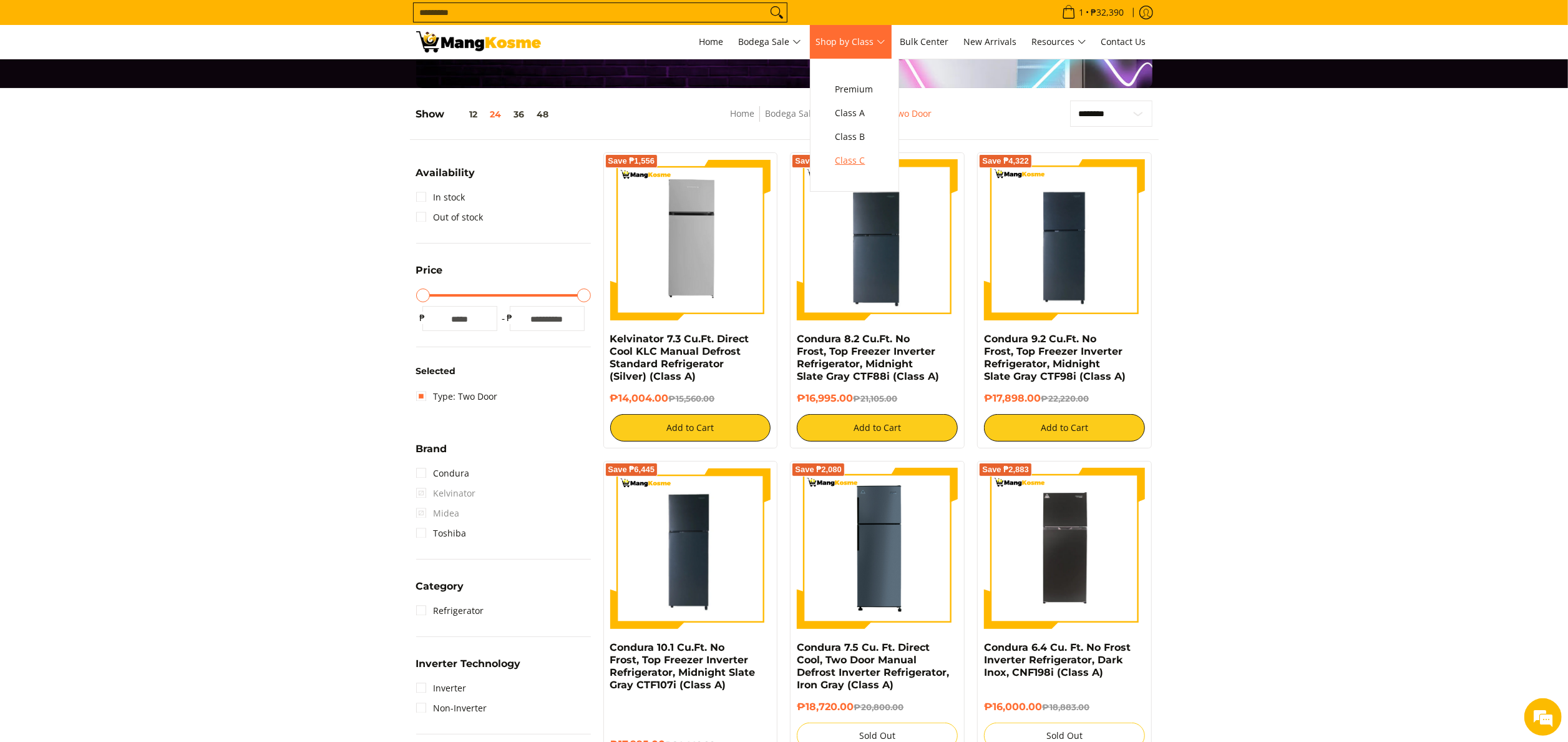
click at [862, 163] on span "Class C" at bounding box center [855, 161] width 38 height 16
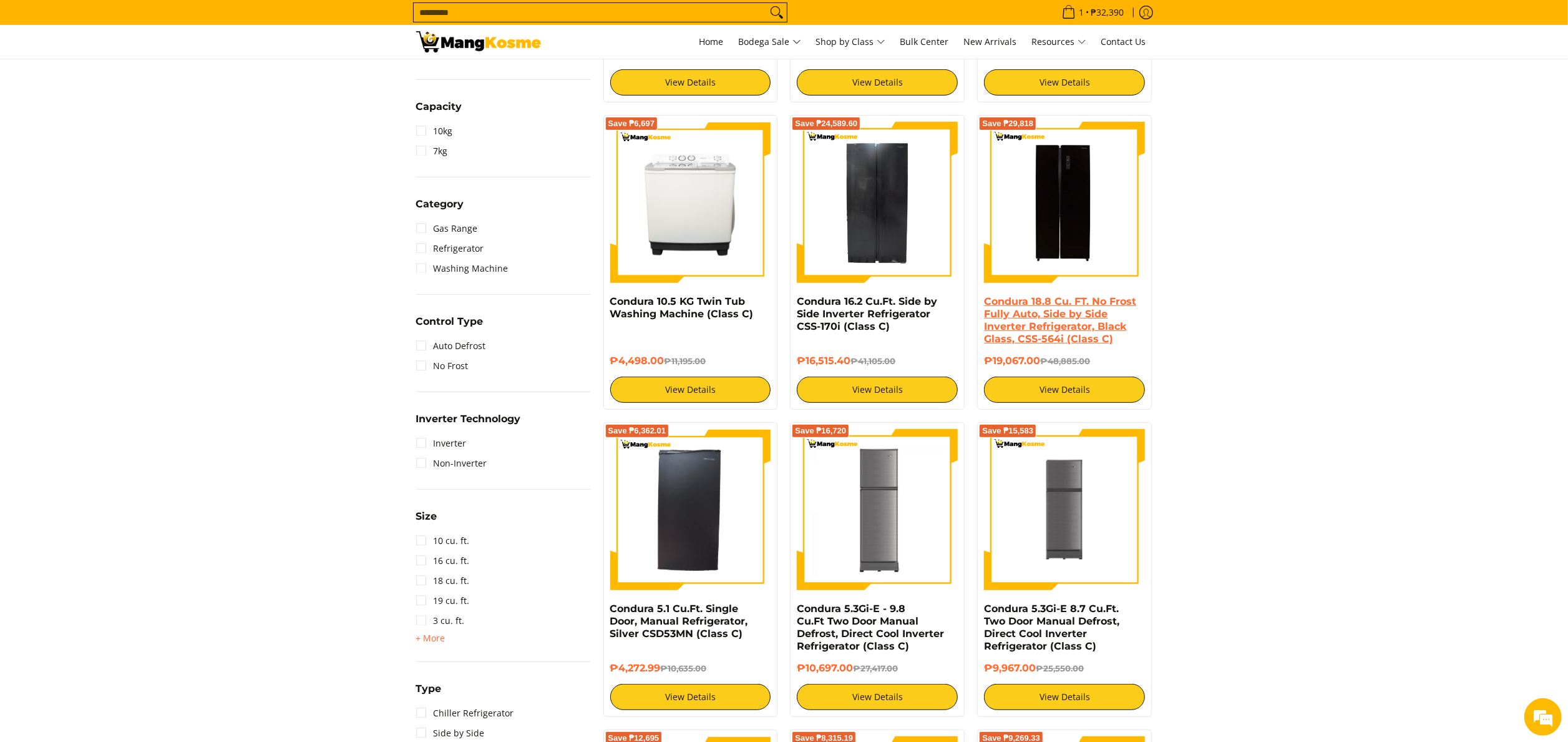
scroll to position [499, 0]
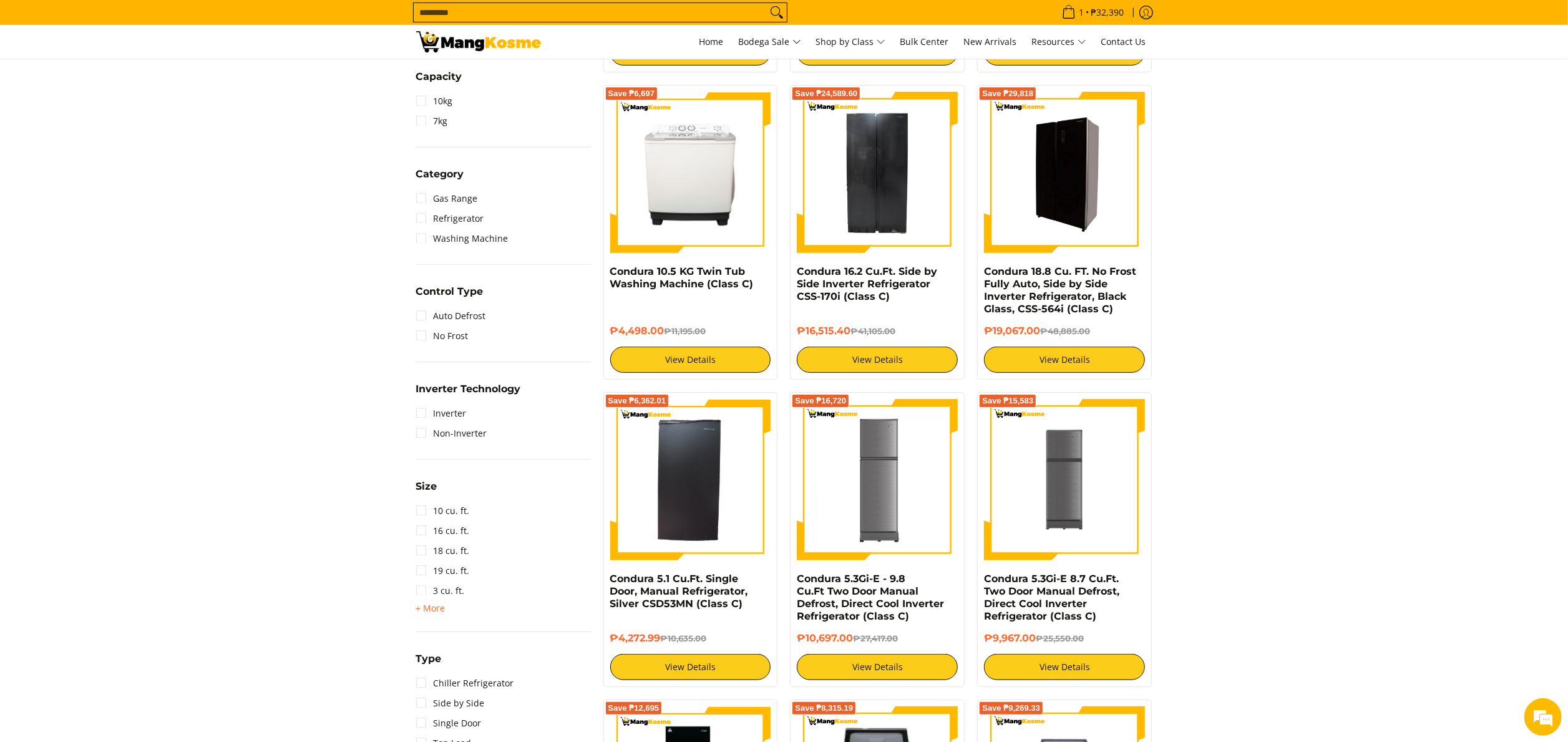
click at [1071, 220] on img at bounding box center [1065, 172] width 161 height 161
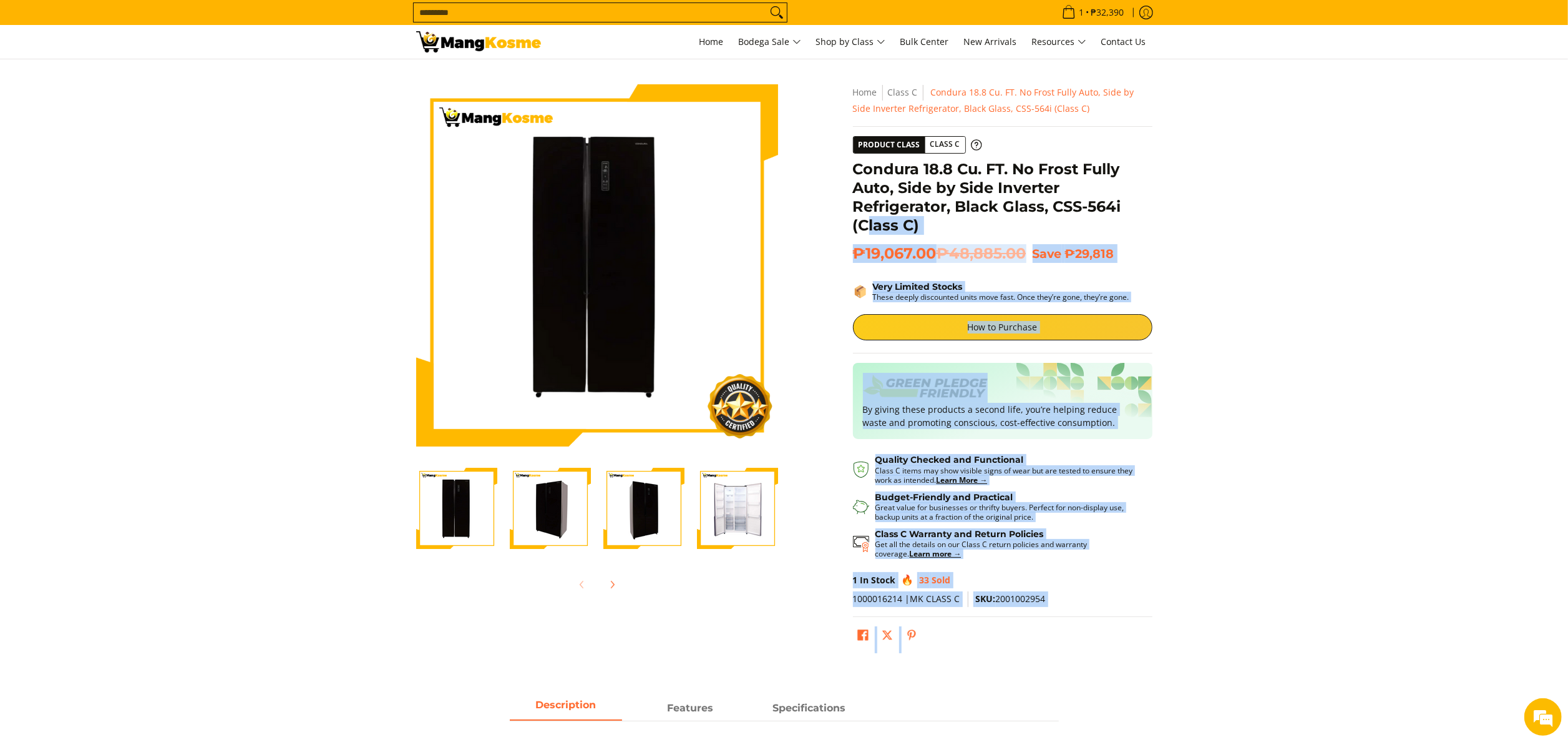
drag, startPoint x: 840, startPoint y: 174, endPoint x: 871, endPoint y: 224, distance: 58.8
click at [871, 224] on div "Skip to Main Content Enable zoom Disable zoom Enable zoom Disable zoom Enable z…" at bounding box center [784, 374] width 749 height 581
click at [1386, 222] on section "Skip to Main Content Enable zoom Disable zoom Enable zoom Disable zoom Enable z…" at bounding box center [784, 368] width 1568 height 618
click at [1243, 160] on section "Skip to Main Content Enable zoom Disable zoom Enable zoom Disable zoom Enable z…" at bounding box center [784, 368] width 1568 height 618
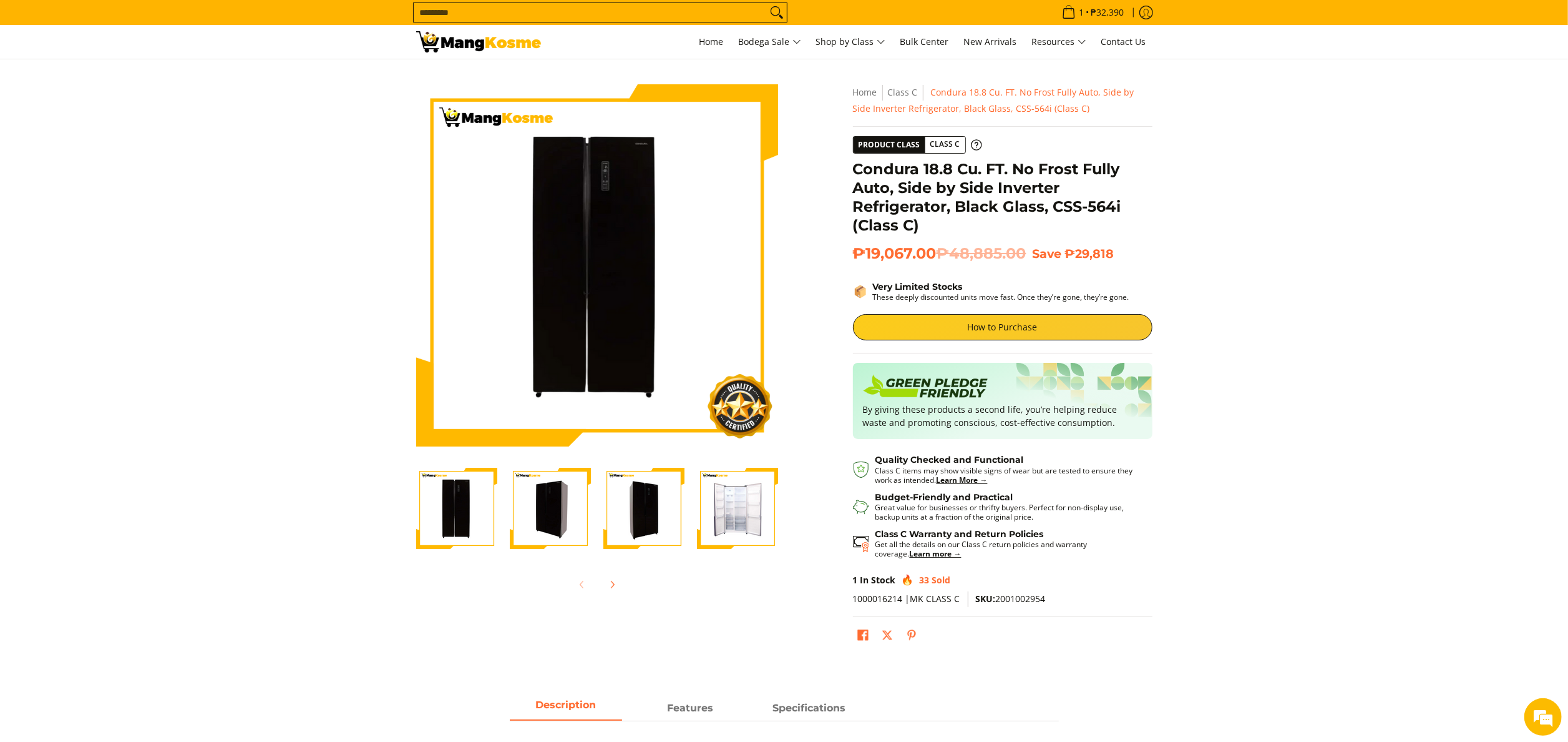
click at [884, 175] on h1 "Condura 18.8 Cu. FT. No Frost Fully Auto, Side by Side Inverter Refrigerator, B…" at bounding box center [1003, 197] width 300 height 75
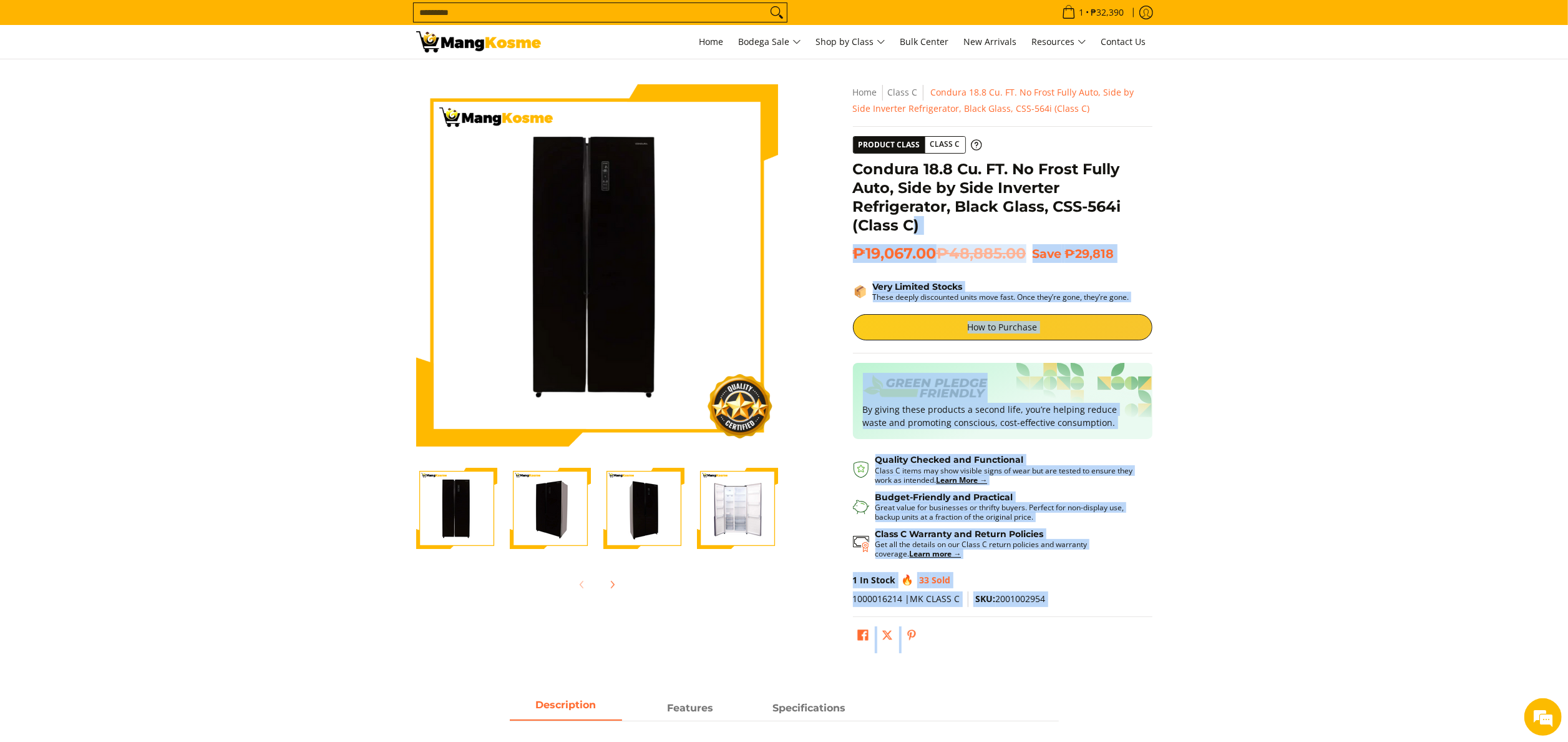
drag, startPoint x: 850, startPoint y: 165, endPoint x: 909, endPoint y: 230, distance: 87.8
click at [909, 230] on div "**********" at bounding box center [1003, 371] width 312 height 574
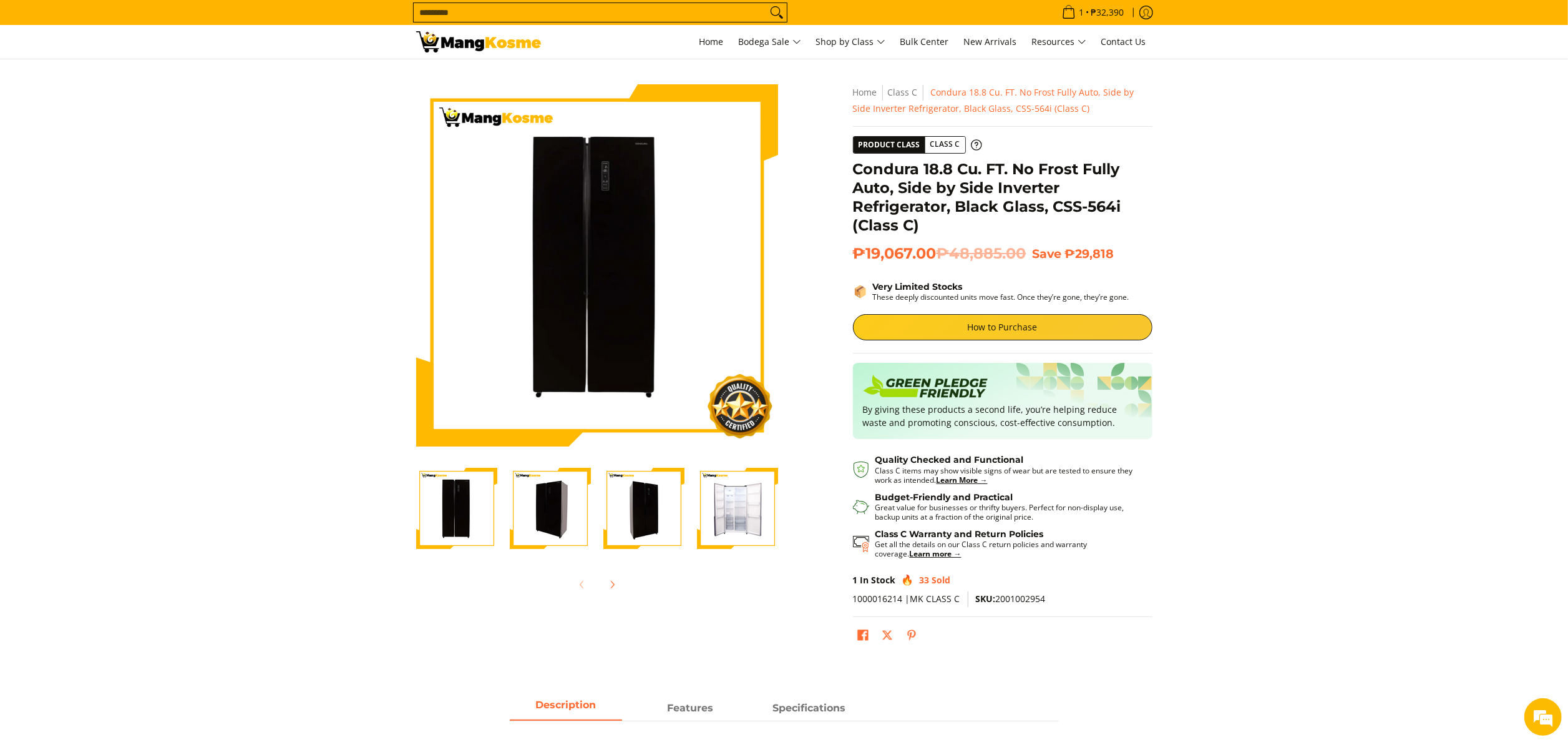
drag, startPoint x: 909, startPoint y: 230, endPoint x: 999, endPoint y: 208, distance: 92.6
click at [999, 208] on h1 "Condura 18.8 Cu. FT. No Frost Fully Auto, Side by Side Inverter Refrigerator, B…" at bounding box center [1003, 197] width 300 height 75
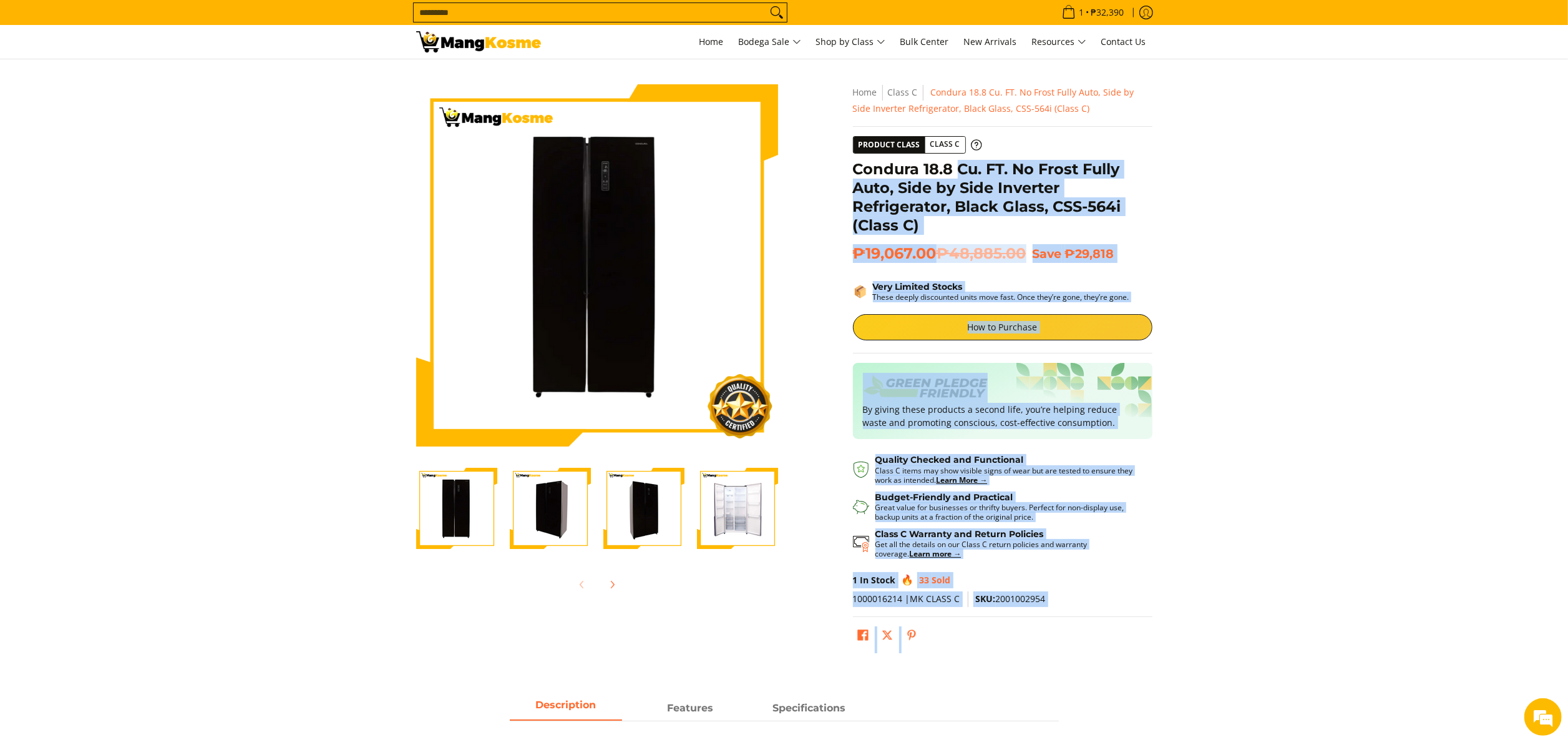
drag, startPoint x: 852, startPoint y: 168, endPoint x: 961, endPoint y: 175, distance: 109.2
click at [961, 175] on div "**********" at bounding box center [1003, 371] width 312 height 574
drag, startPoint x: 961, startPoint y: 175, endPoint x: 970, endPoint y: 187, distance: 15.0
click at [970, 187] on h1 "Condura 18.8 Cu. FT. No Frost Fully Auto, Side by Side Inverter Refrigerator, B…" at bounding box center [1003, 197] width 300 height 75
click at [872, 153] on div "Product Class Class C" at bounding box center [909, 145] width 113 height 18
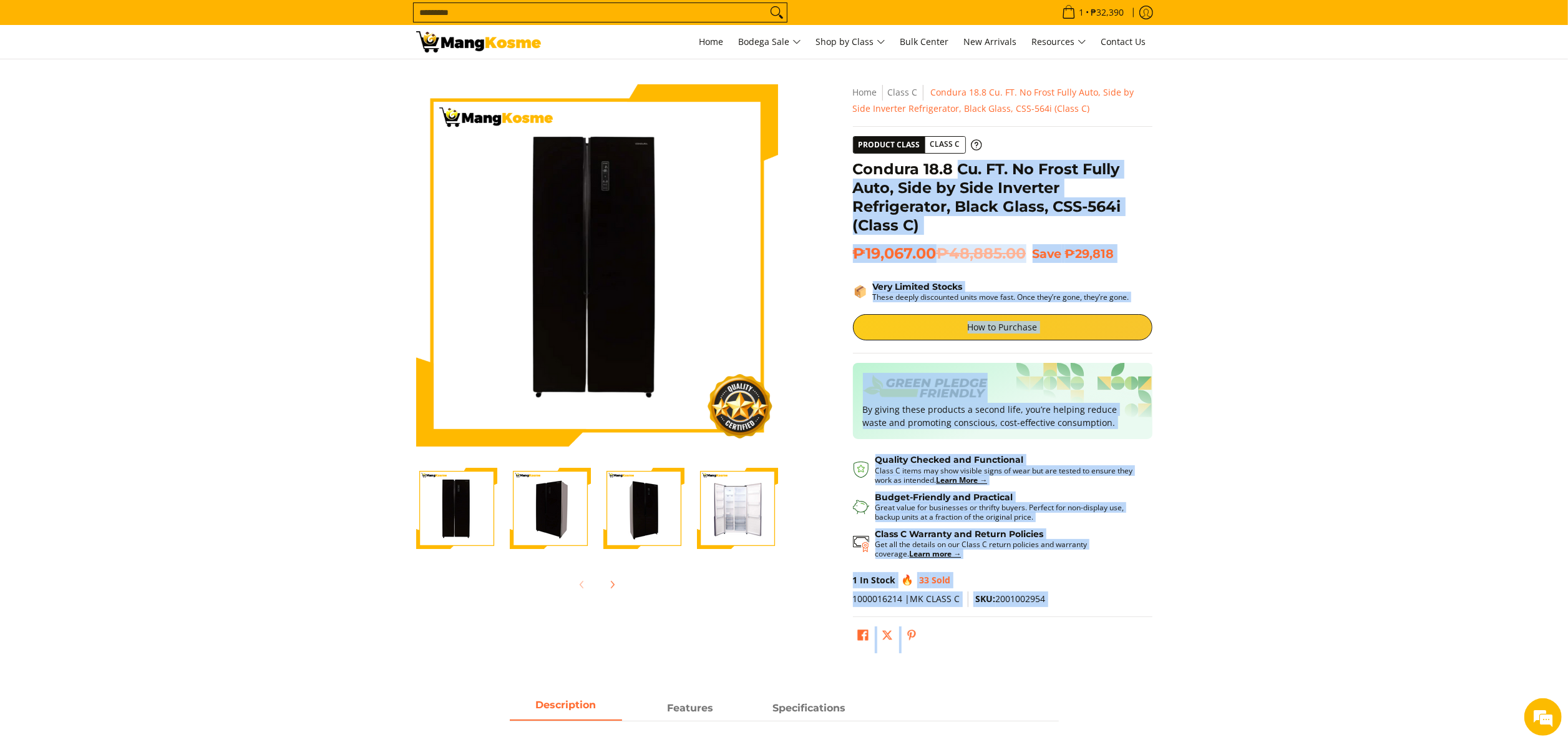
click at [982, 220] on h1 "Condura 18.8 Cu. FT. No Frost Fully Auto, Side by Side Inverter Refrigerator, B…" at bounding box center [1003, 197] width 300 height 75
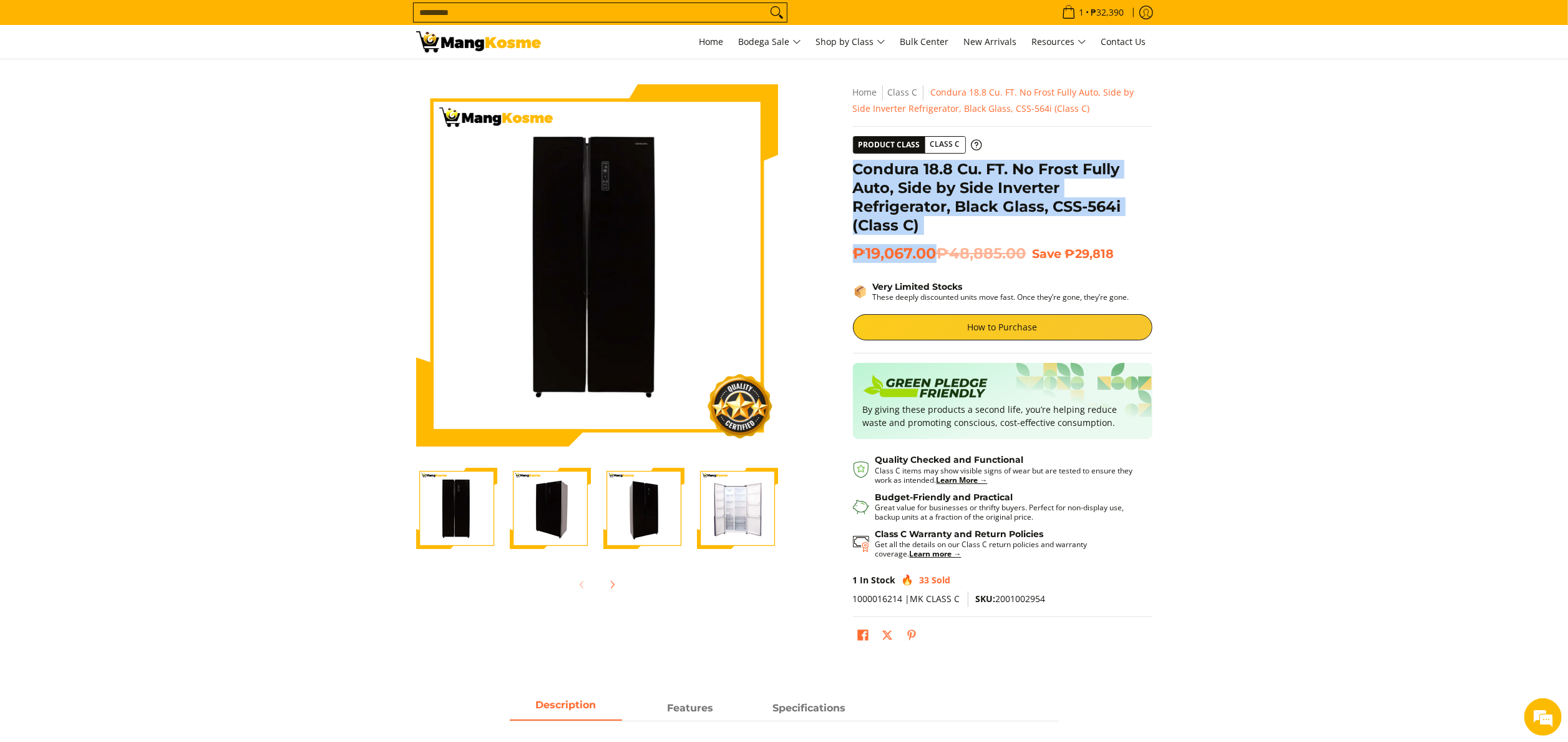
drag, startPoint x: 852, startPoint y: 165, endPoint x: 937, endPoint y: 248, distance: 118.8
click at [937, 248] on div "**********" at bounding box center [1003, 371] width 300 height 574
copy div "Condura 18.8 Cu. FT. No Frost Fully Auto, Side by Side Inverter Refrigerator, B…"
click at [868, 163] on span "Class C" at bounding box center [855, 161] width 38 height 16
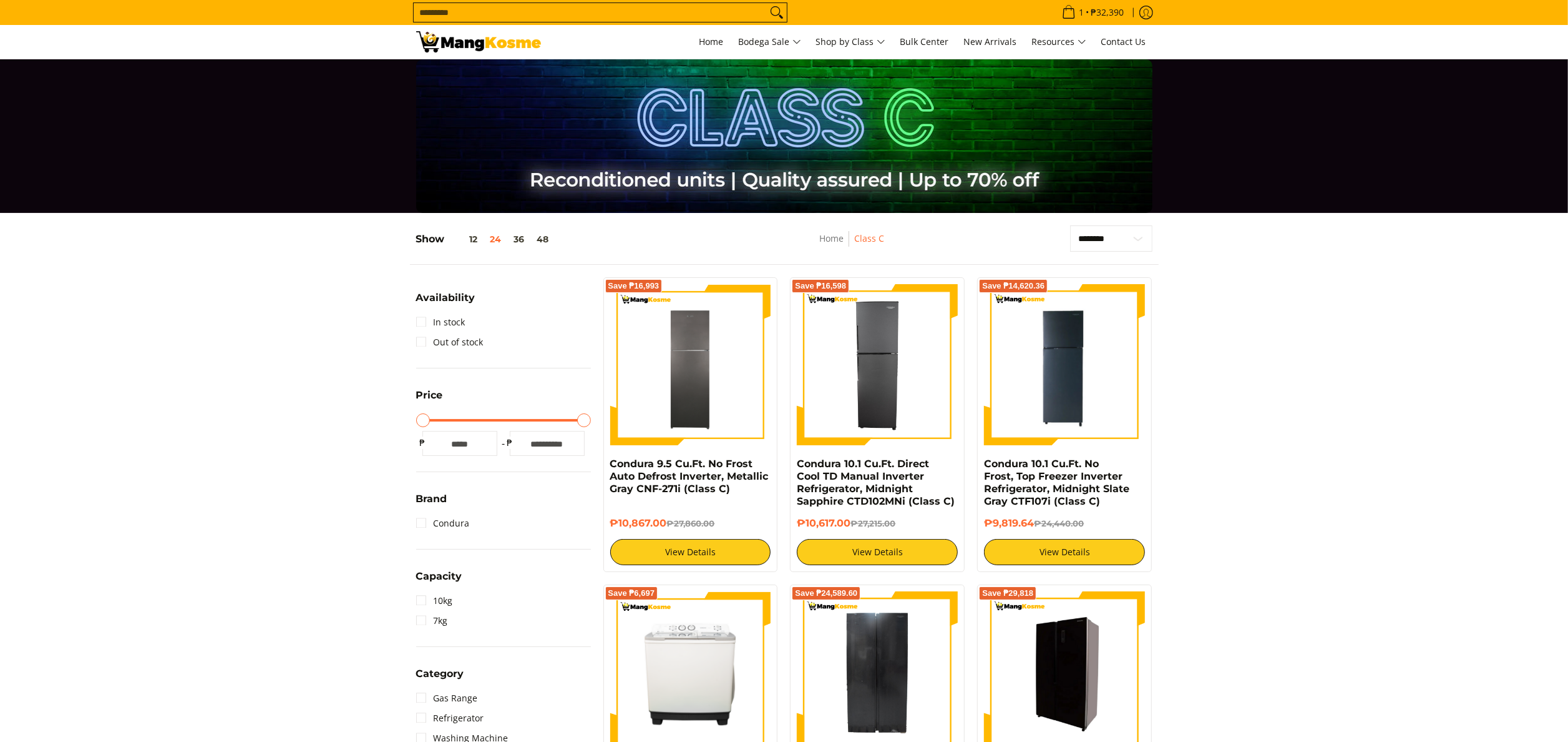
scroll to position [115, 0]
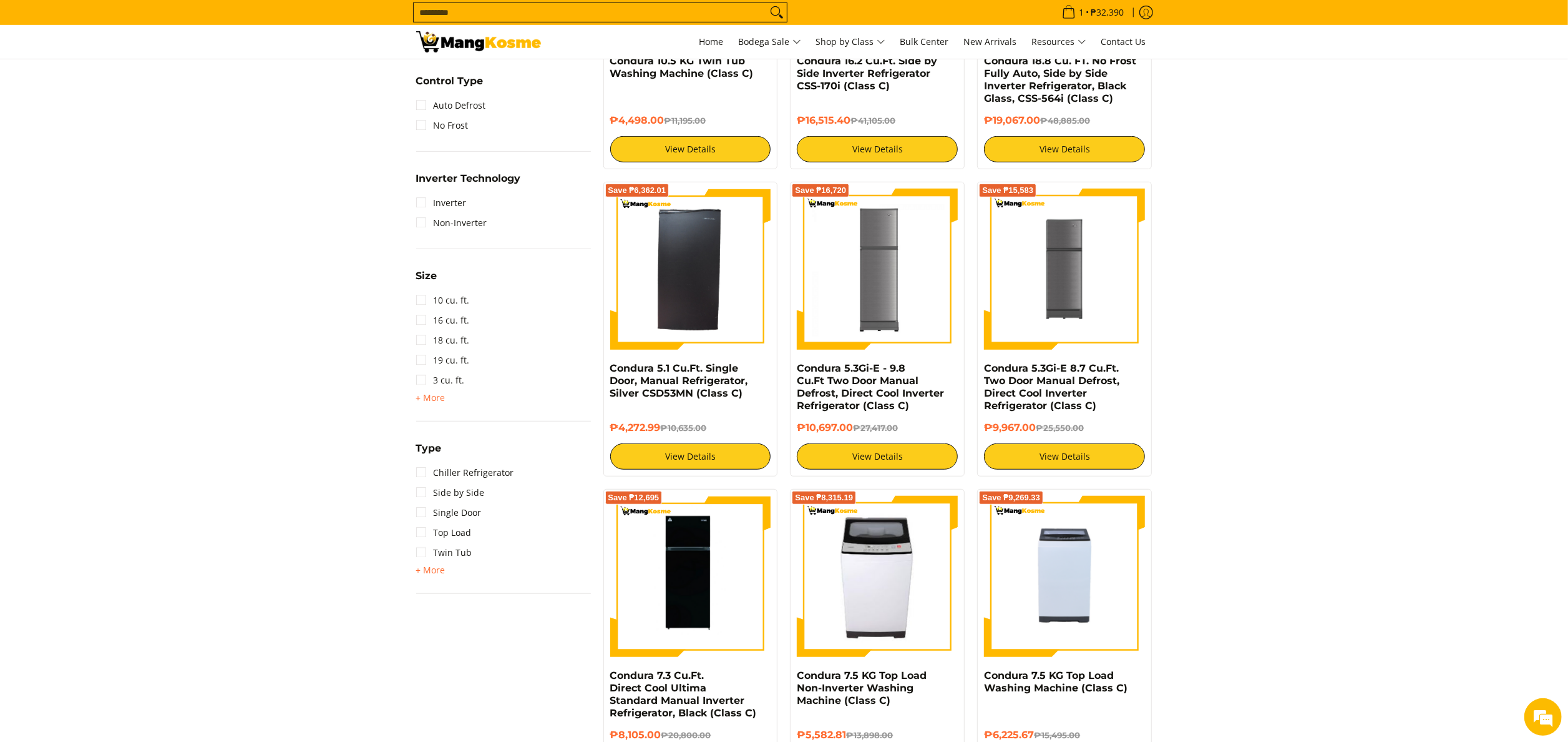
scroll to position [749, 0]
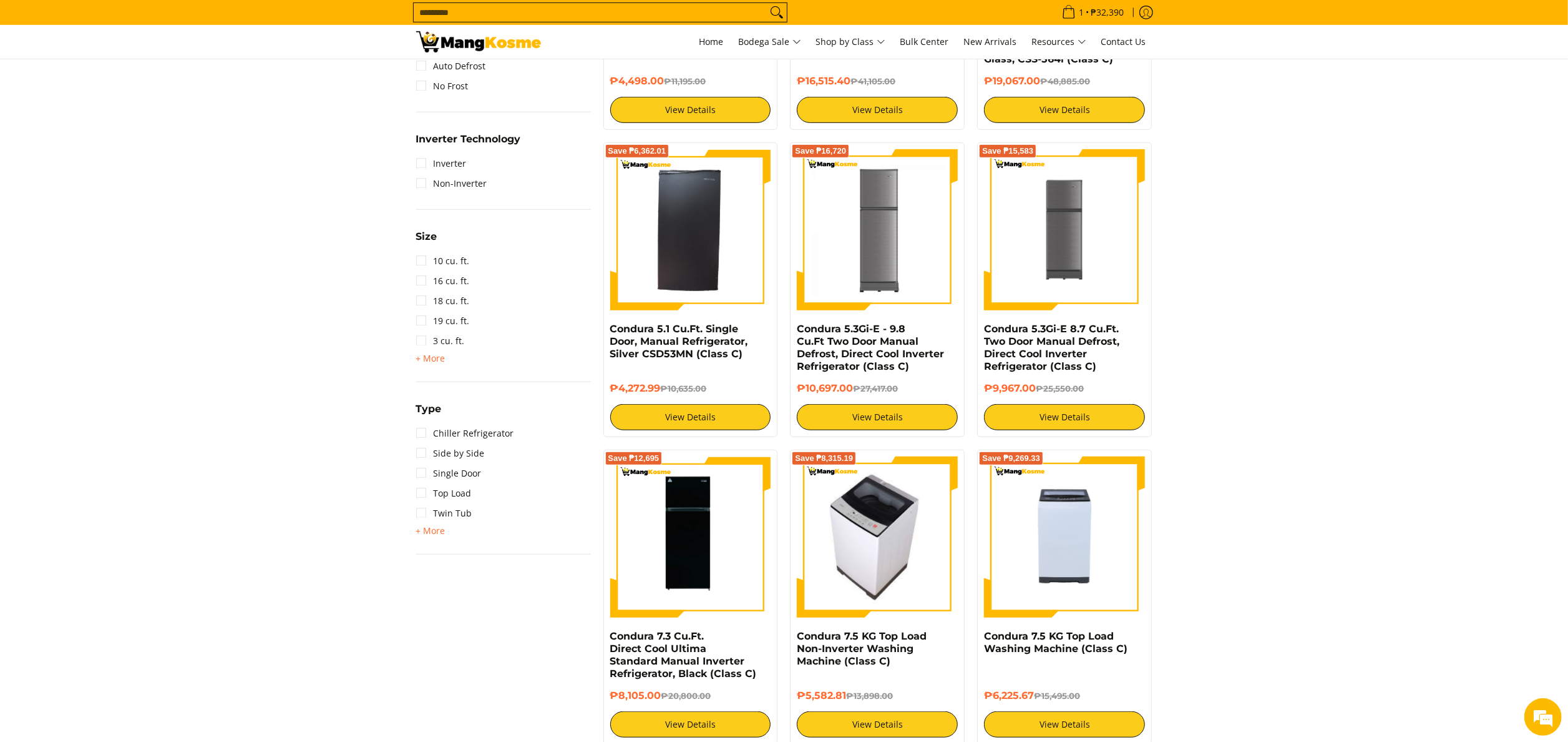
click at [923, 595] on img at bounding box center [877, 537] width 143 height 161
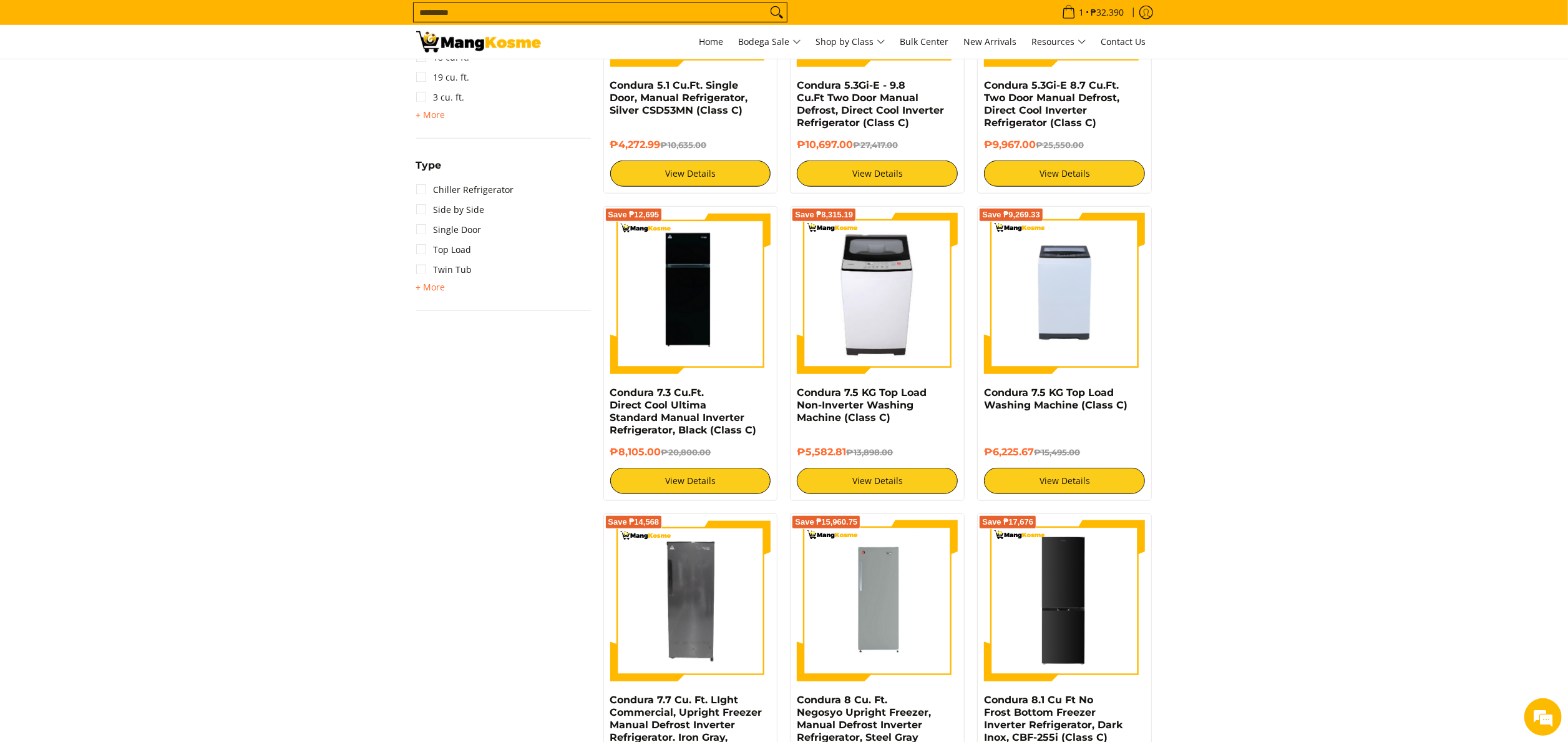
scroll to position [999, 0]
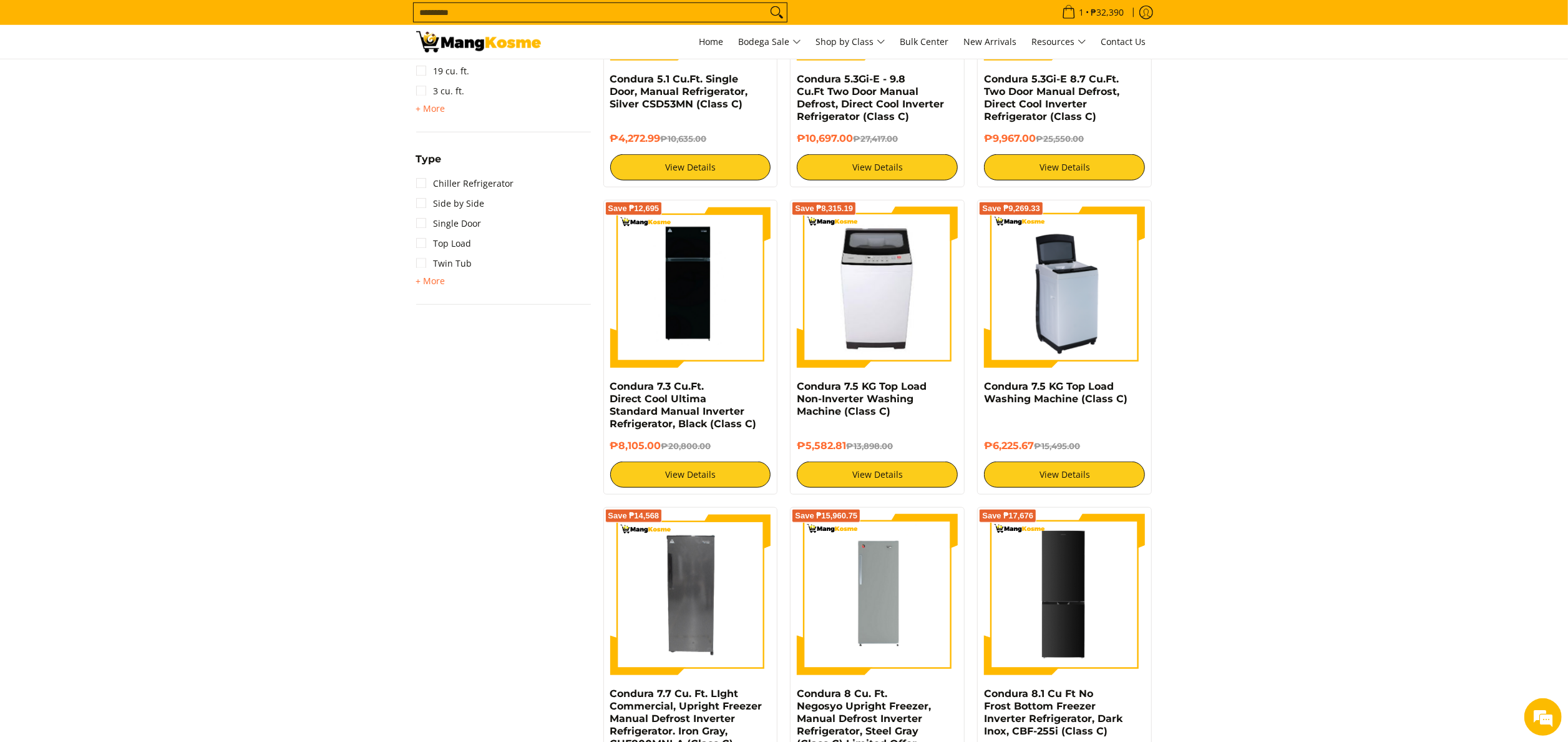
click at [1066, 291] on img at bounding box center [1065, 288] width 161 height 161
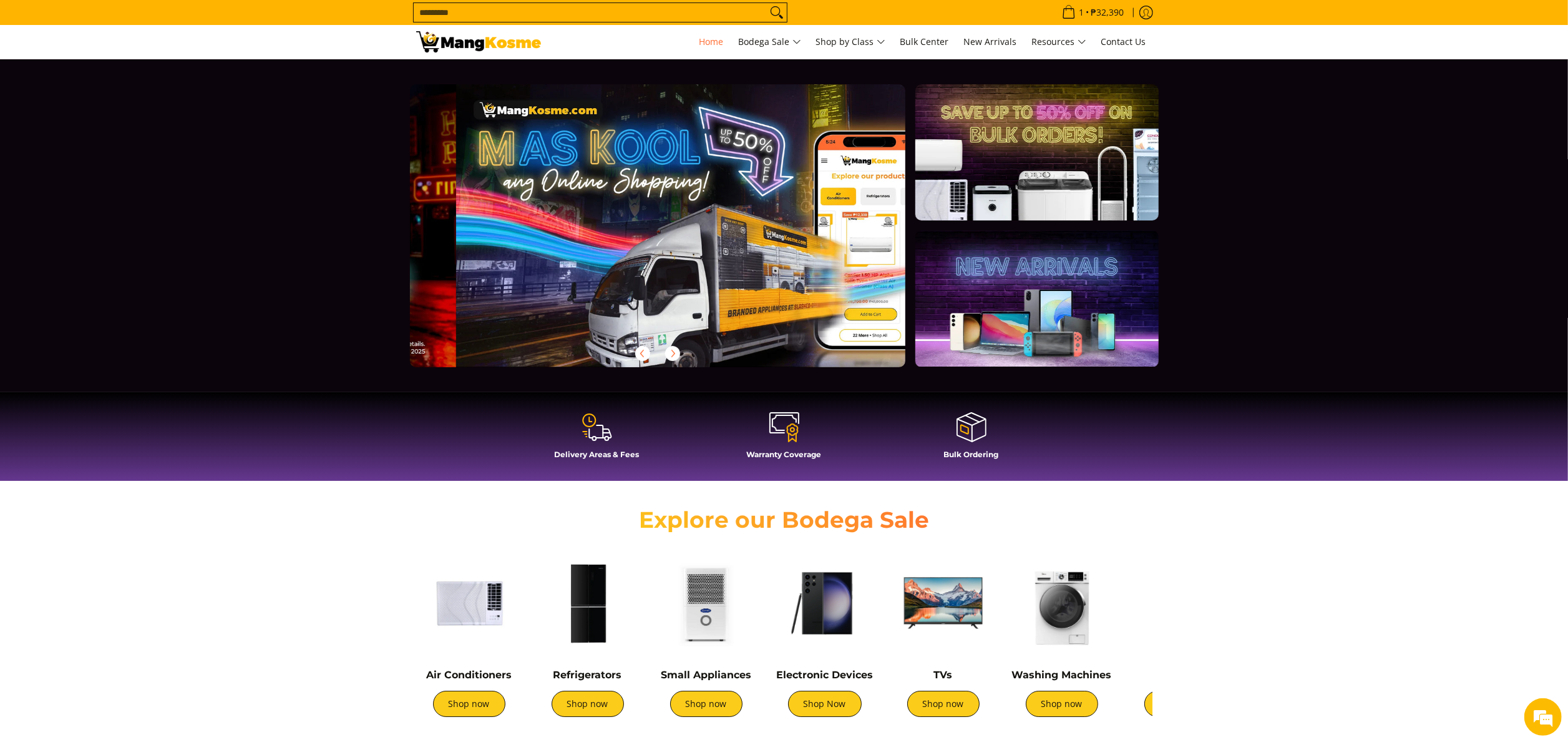
scroll to position [0, 496]
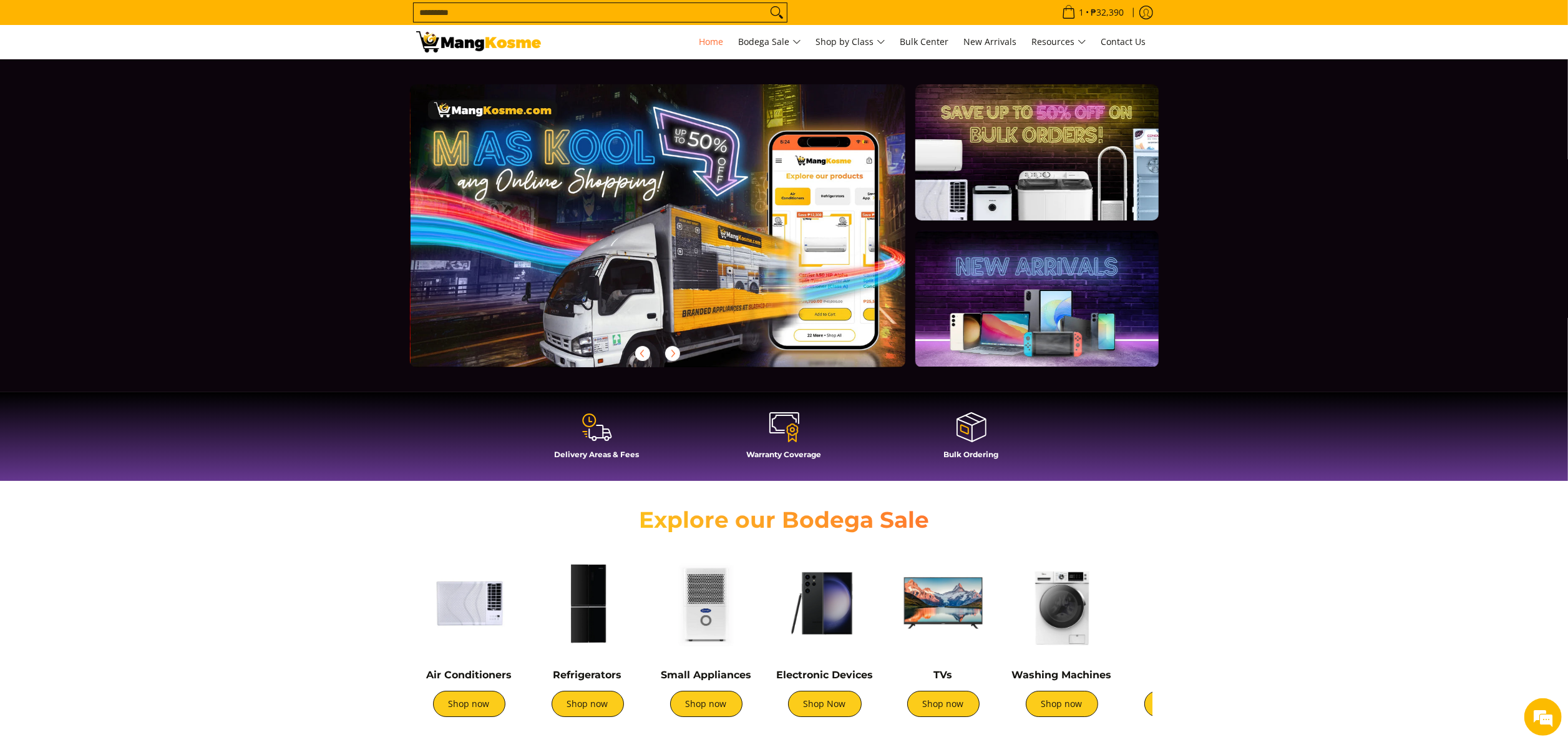
click at [941, 617] on img at bounding box center [944, 603] width 106 height 106
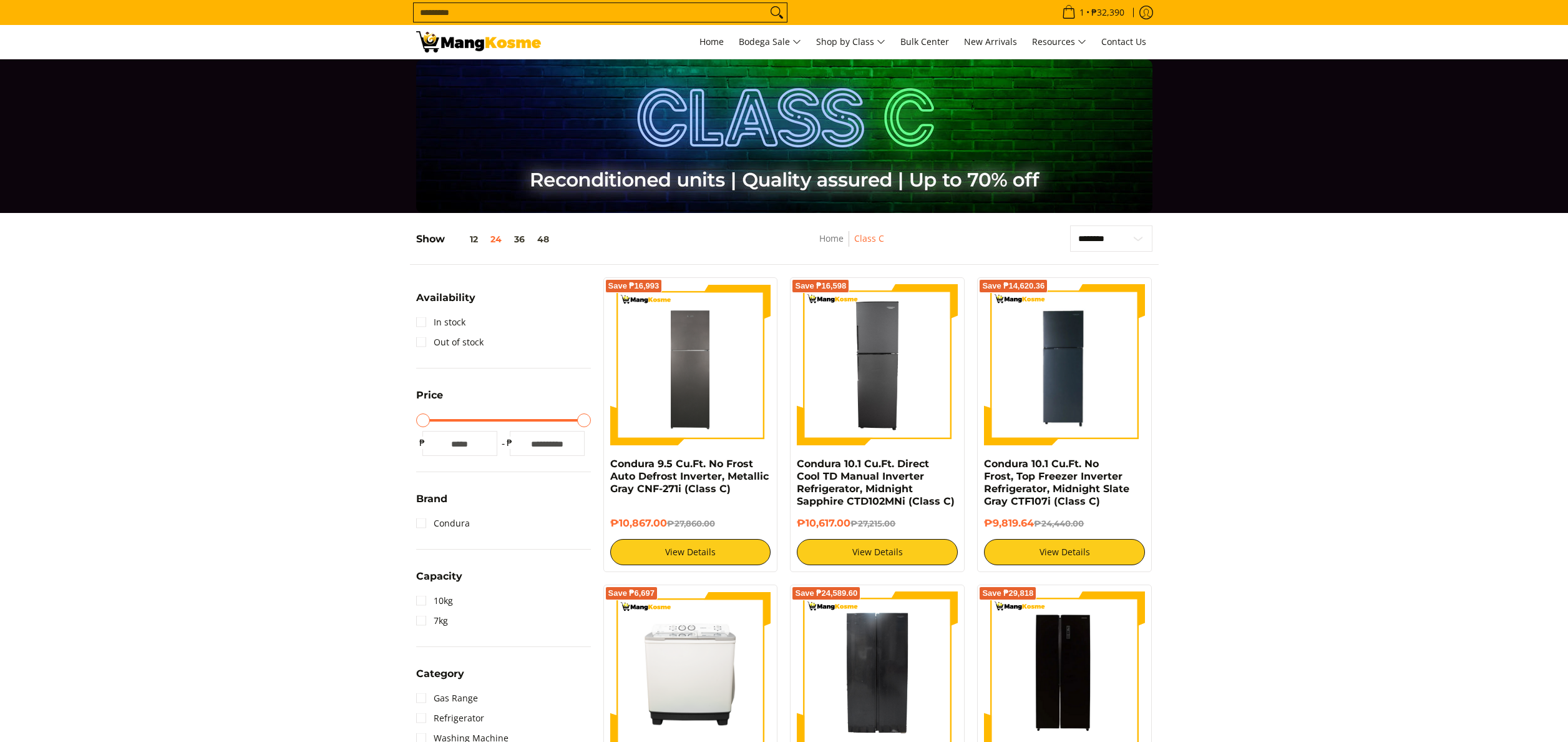
scroll to position [125, 0]
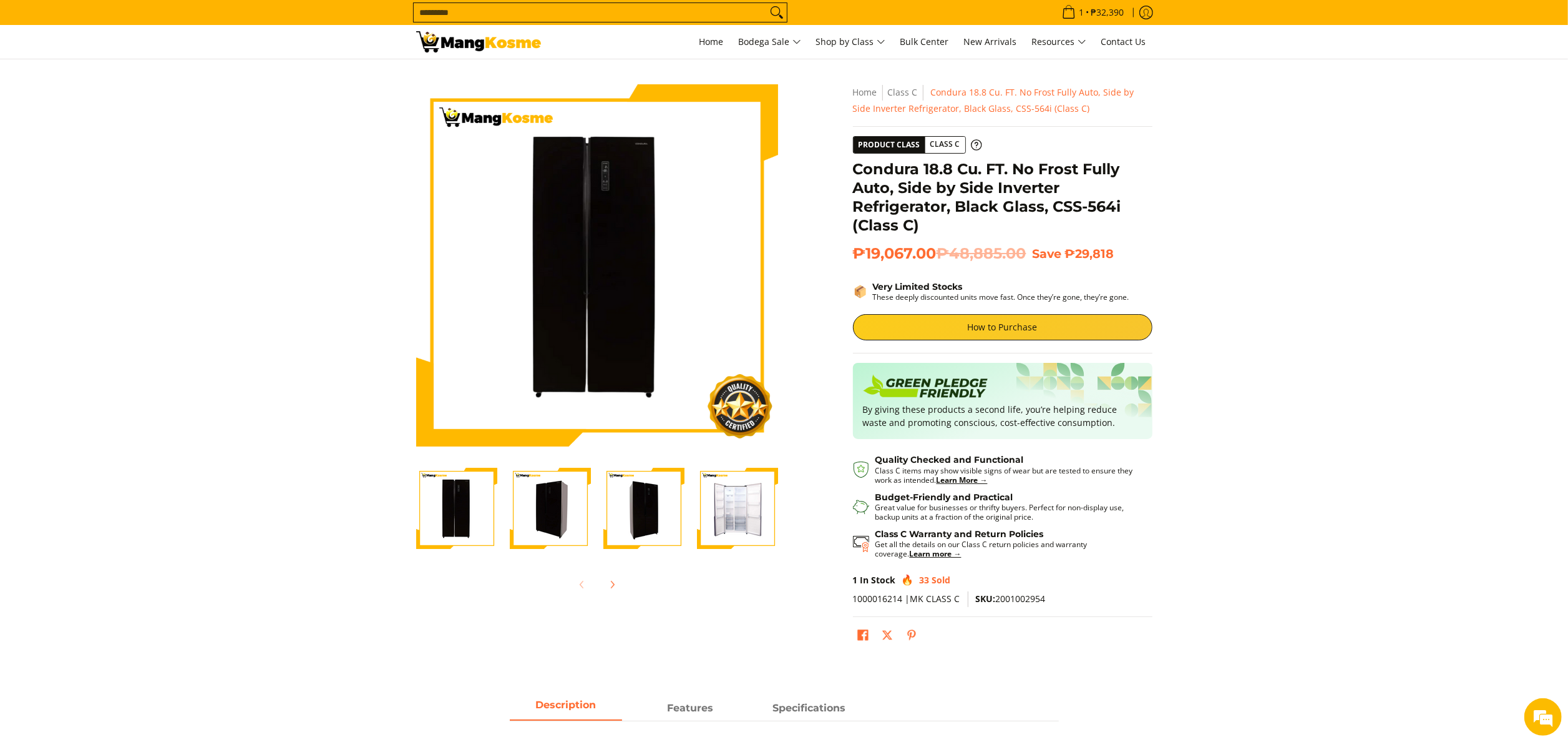
click at [640, 10] on input "Search..." at bounding box center [590, 13] width 353 height 19
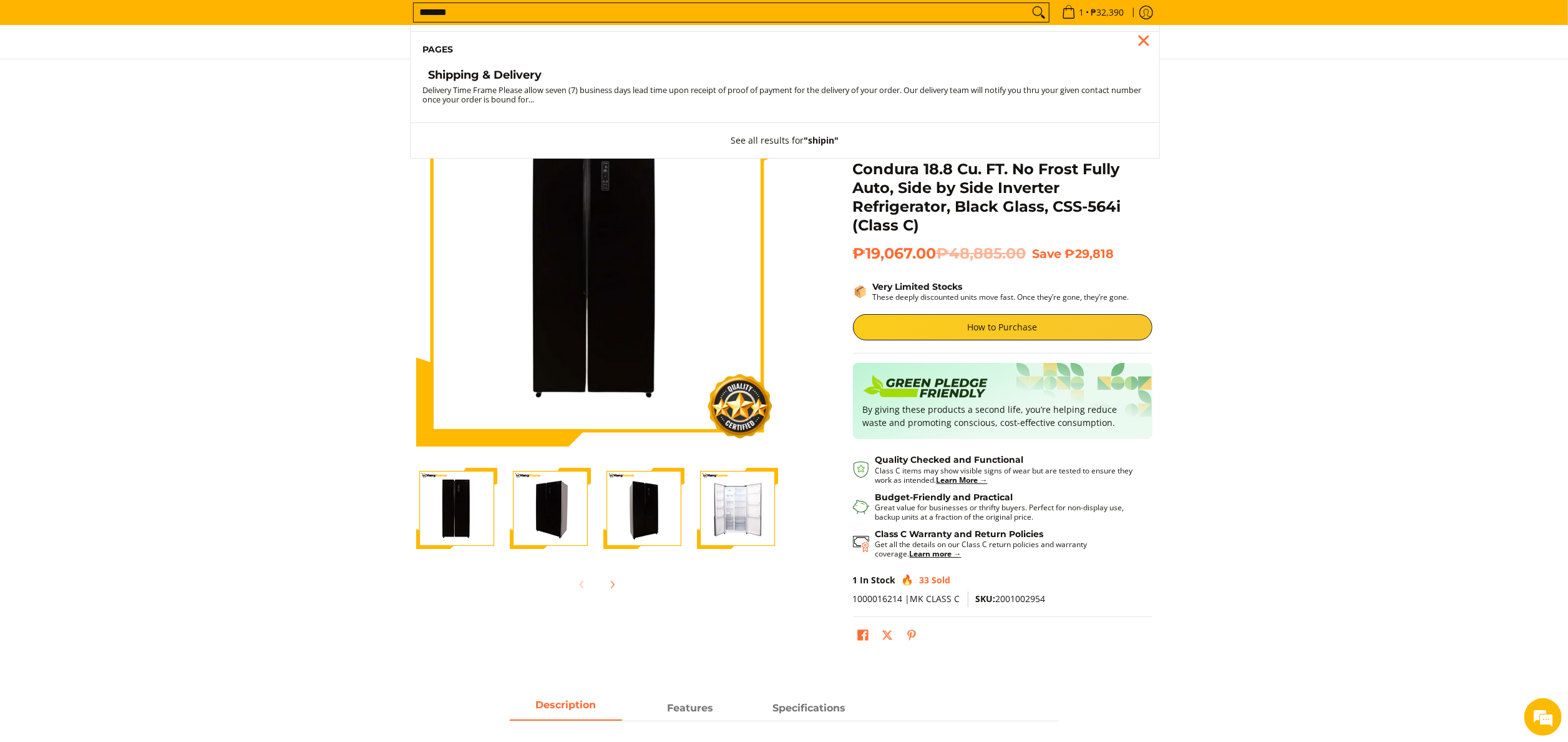
type input "*******"
click at [1029, 3] on button "Search" at bounding box center [1039, 13] width 20 height 19
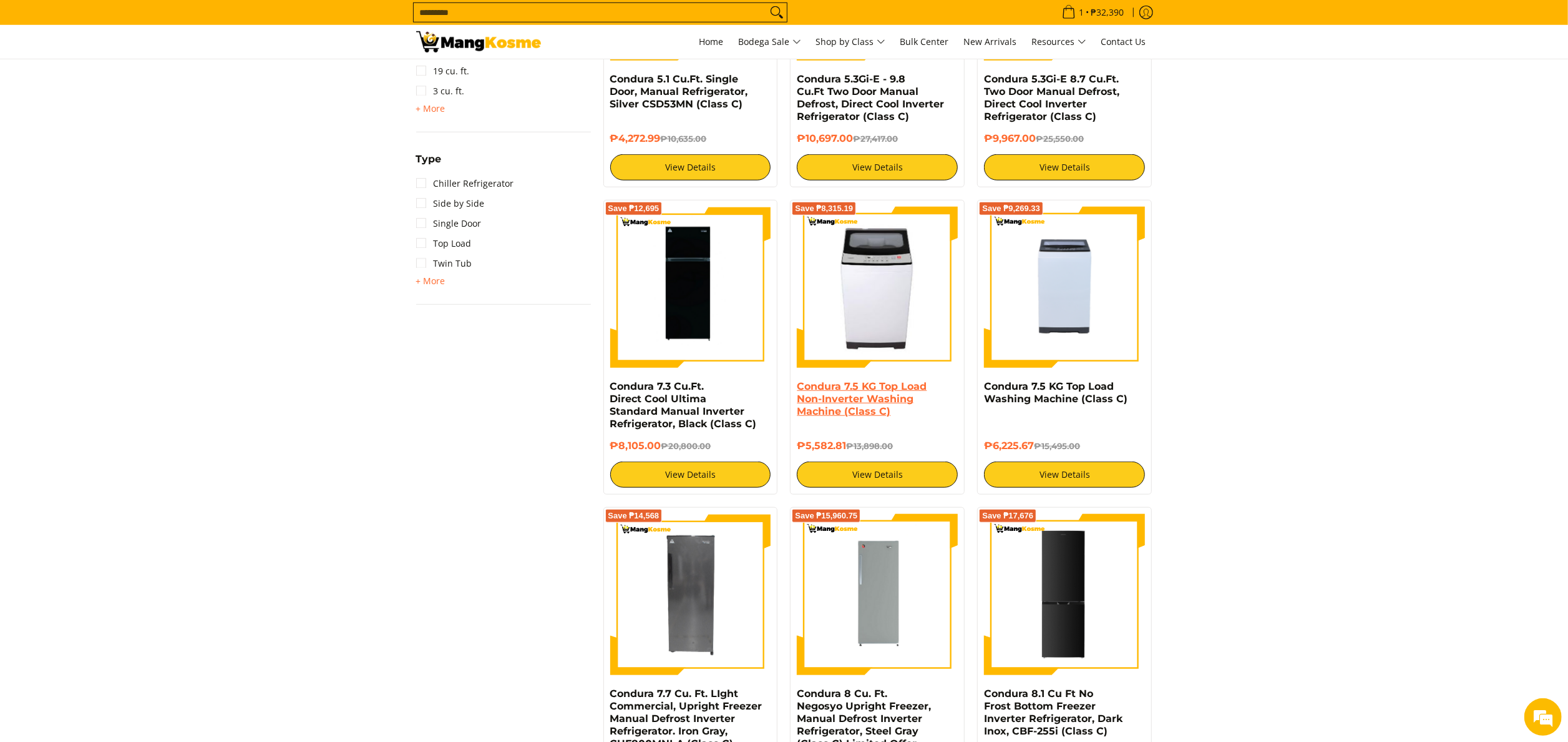
click at [892, 406] on link "Condura 7.5 KG Top Load Non-Inverter Washing Machine (Class C)" at bounding box center [862, 399] width 129 height 37
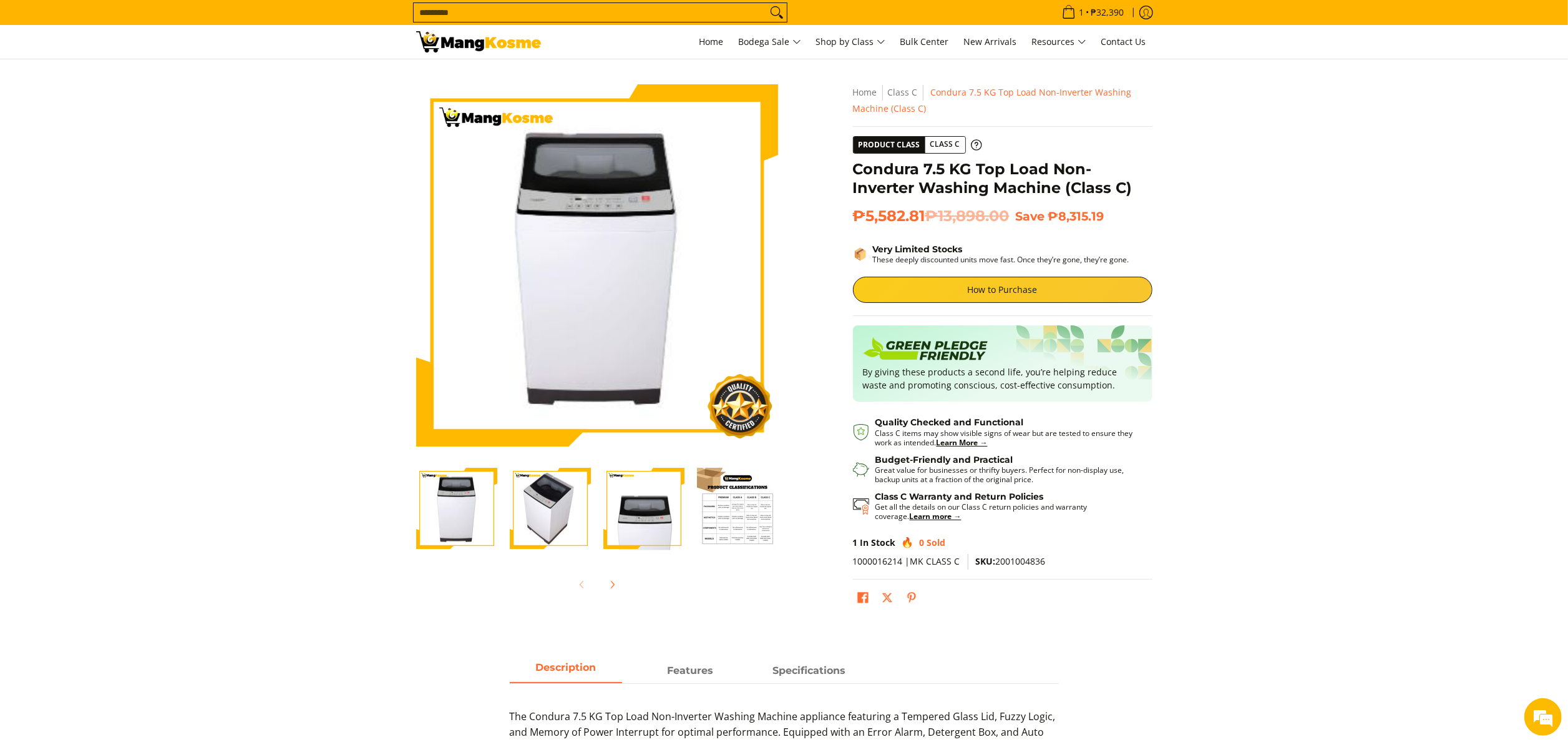
click at [452, 45] on img at bounding box center [479, 41] width 125 height 21
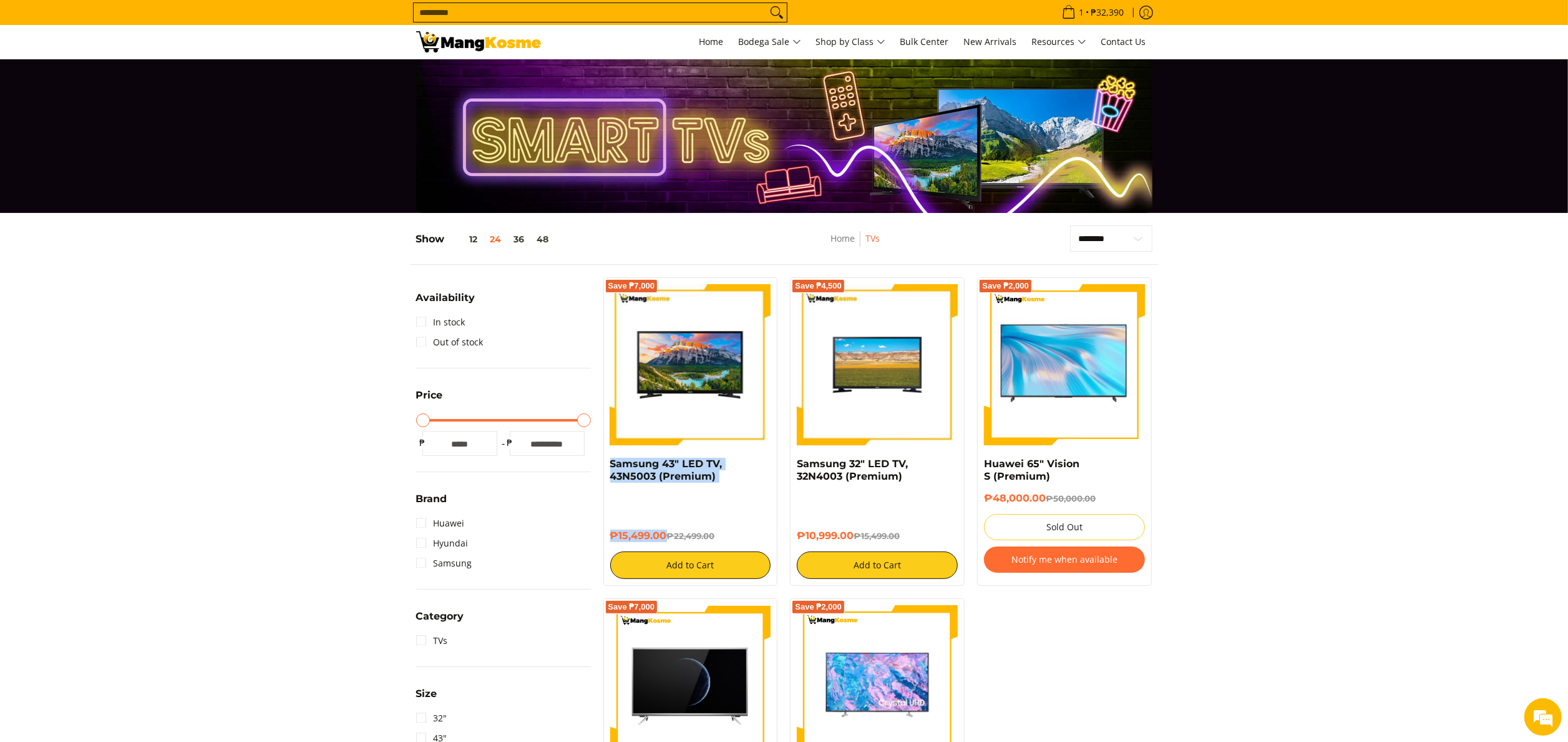
drag, startPoint x: 603, startPoint y: 466, endPoint x: 664, endPoint y: 546, distance: 100.6
click at [664, 546] on div "Save ₱7,000 Samsung 43" LED TV, 43N5003 (Premium) ₱15,499.00 ₱22,499.00 Add to …" at bounding box center [691, 431] width 175 height 309
copy div "Samsung 43" LED TV, 43N5003 (Premium) ₱15,499.00"
copy div "Samsung 32" LED TV, 32N4003 (Premium) ₱10,999.00"
drag, startPoint x: 795, startPoint y: 463, endPoint x: 858, endPoint y: 541, distance: 100.3
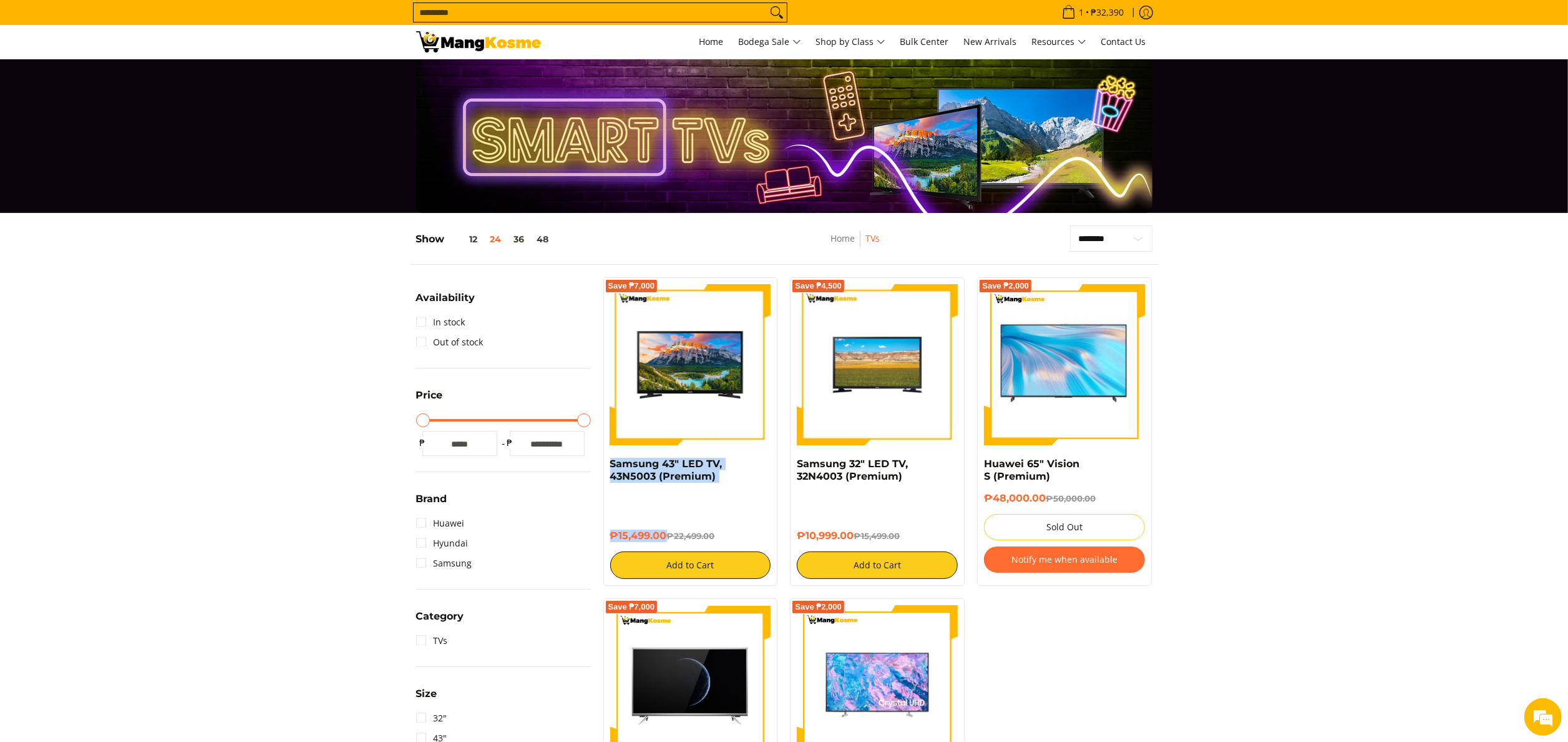
click at [858, 541] on div "Save ₱4,500 Samsung 32" LED TV, 32N4003 (Premium) ₱10,999.00 ₱15,499.00 Add to …" at bounding box center [877, 431] width 175 height 309
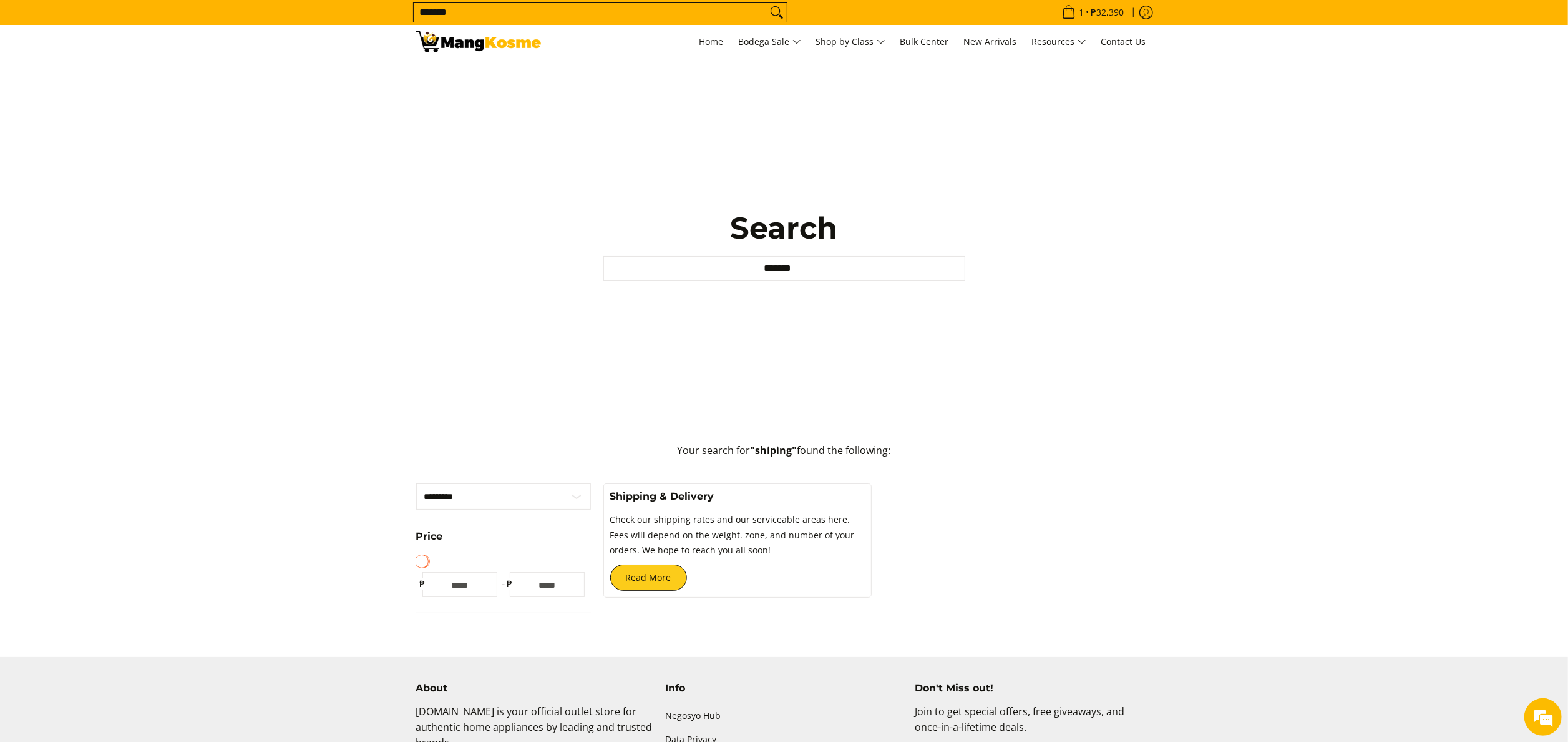
click at [605, 12] on input "*******" at bounding box center [590, 13] width 353 height 19
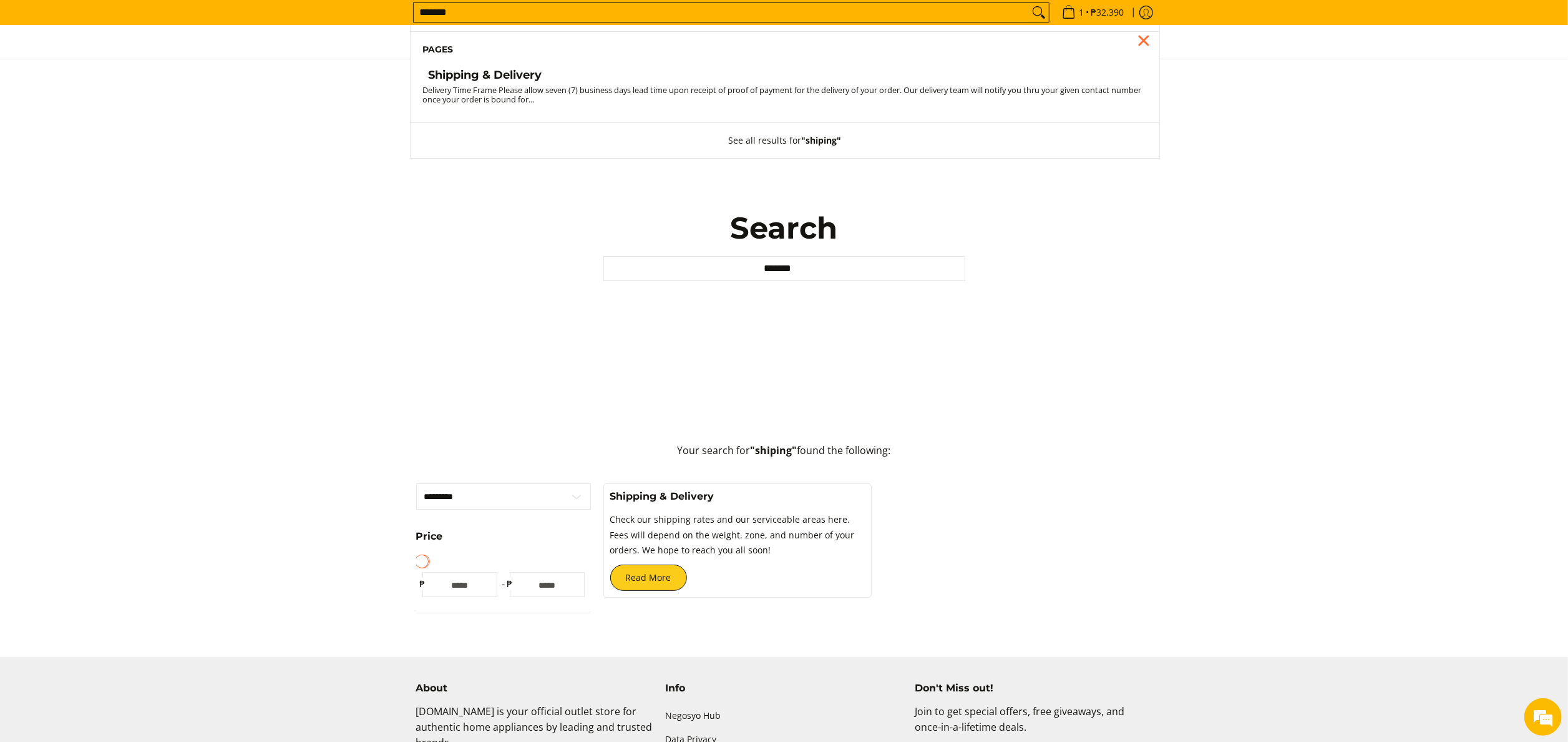
click at [584, 85] on link "Shipping & Delivery" at bounding box center [785, 77] width 724 height 18
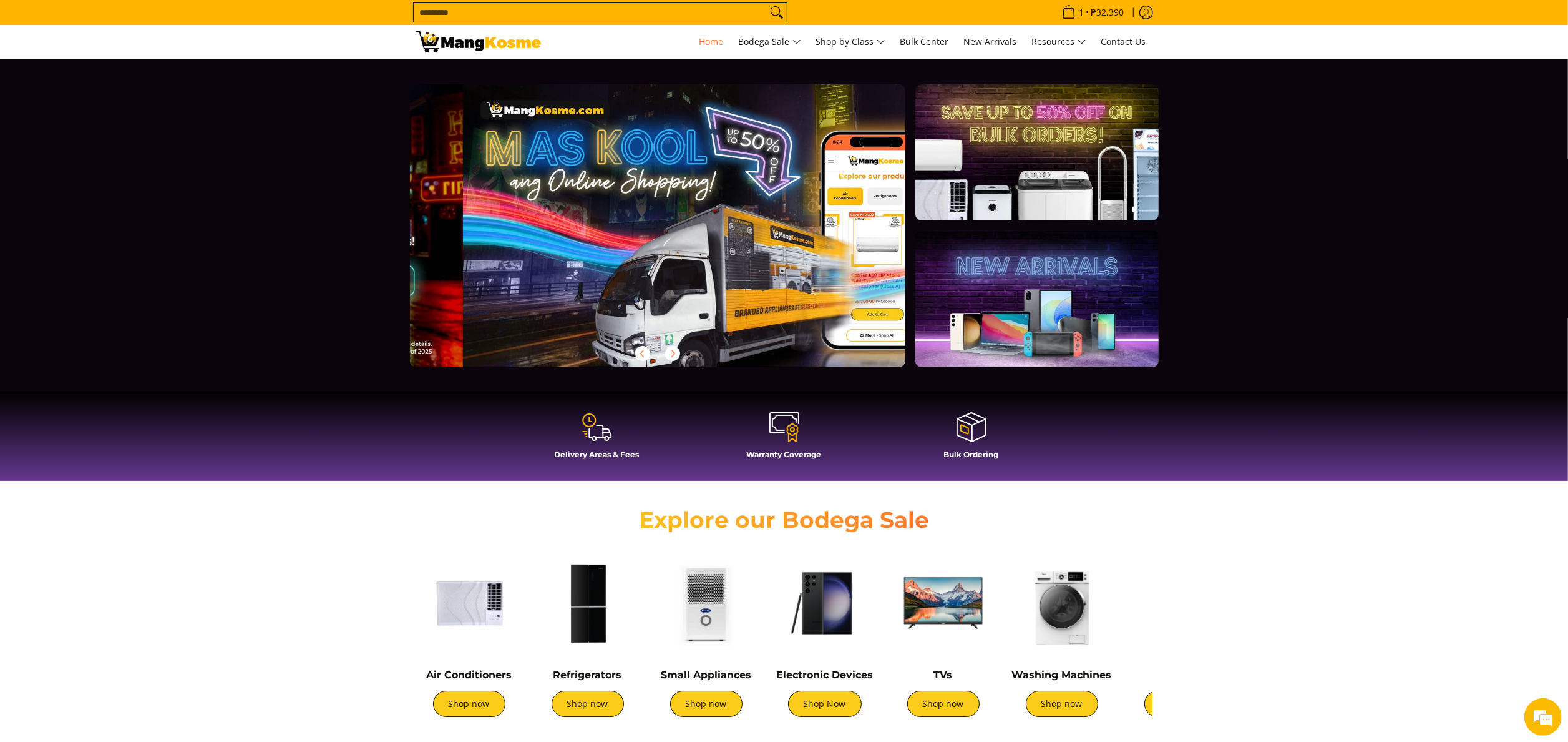
scroll to position [0, 496]
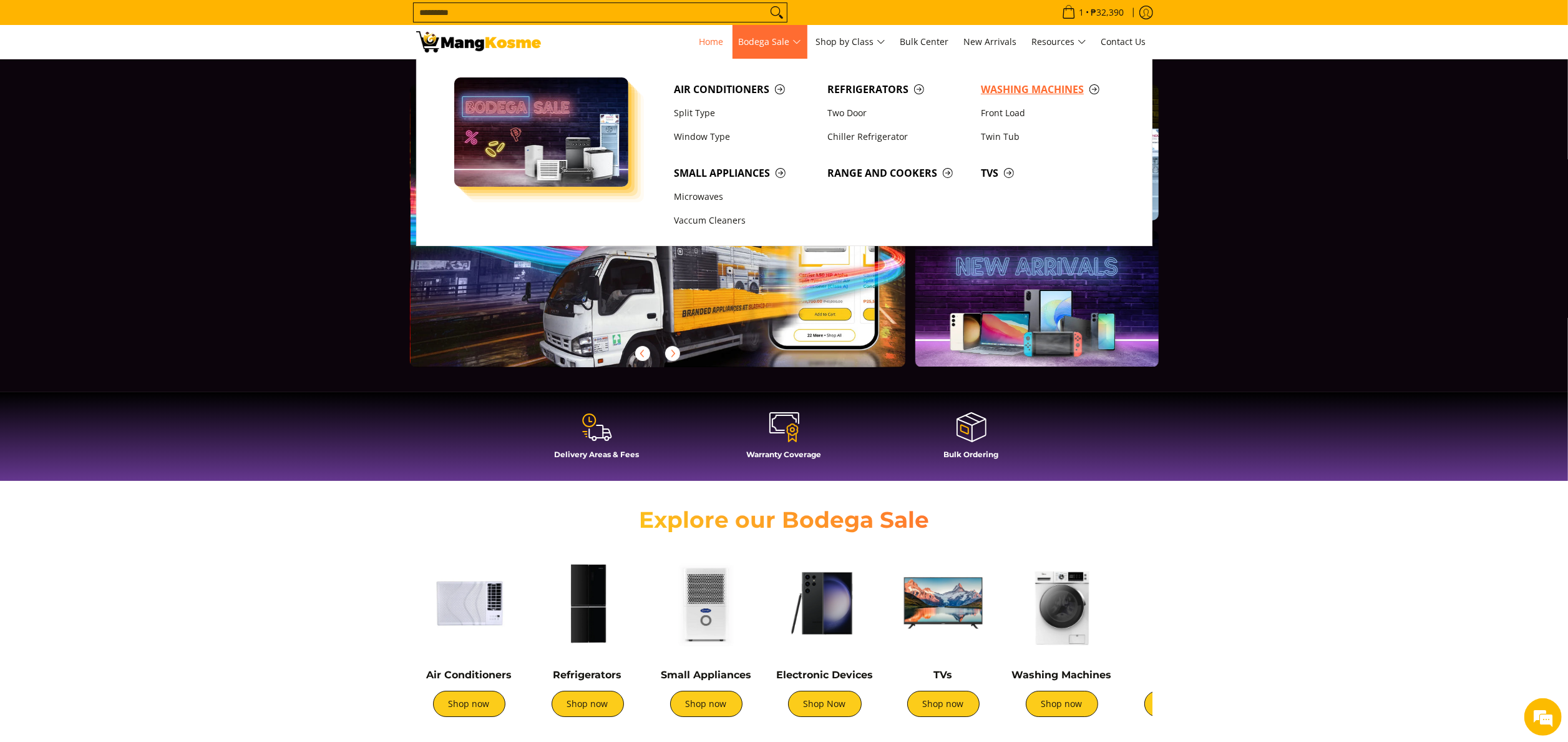
click at [1062, 98] on link "Washing Machines" at bounding box center [1051, 89] width 153 height 24
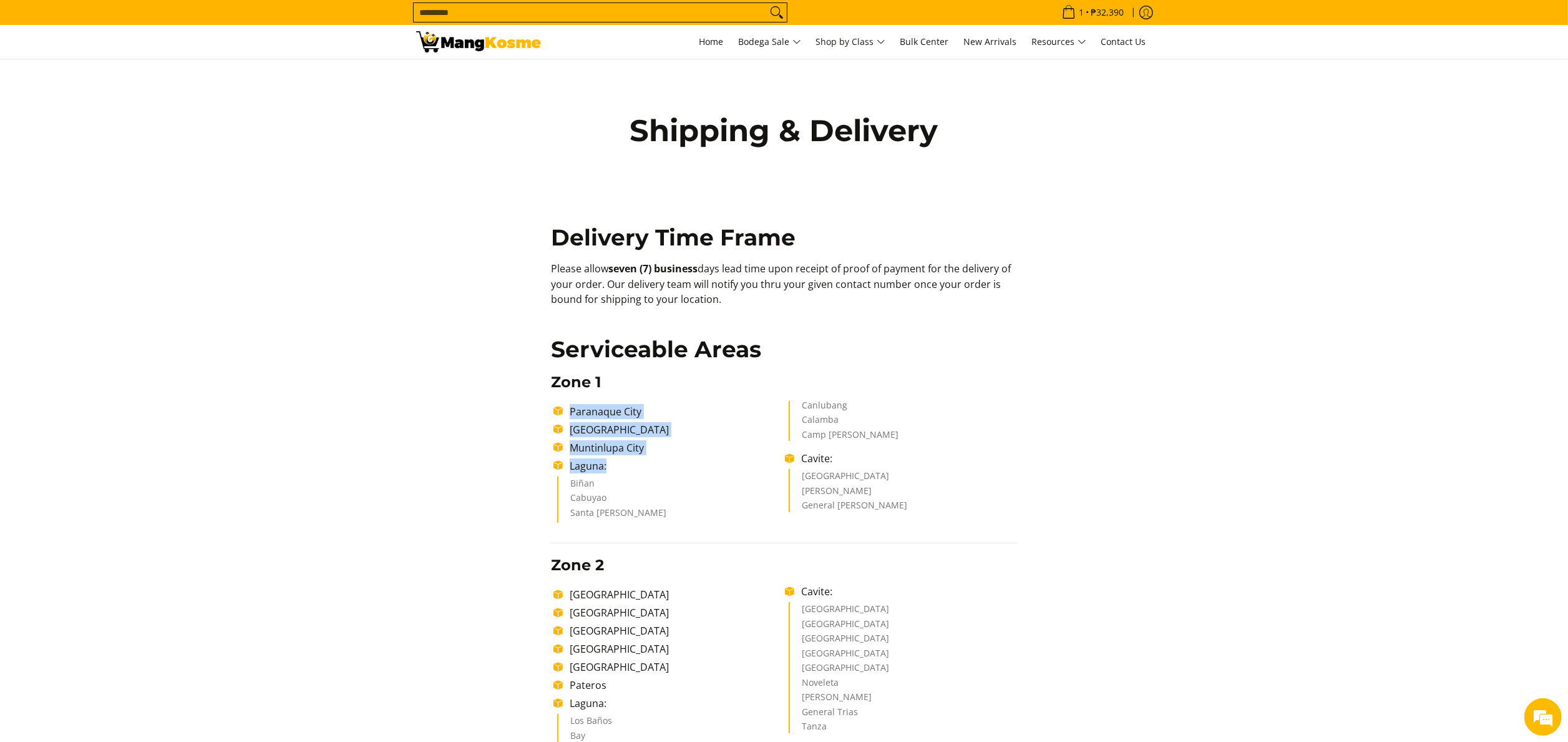
drag, startPoint x: 552, startPoint y: 415, endPoint x: 638, endPoint y: 467, distance: 100.5
click at [638, 467] on ul "[GEOGRAPHIC_DATA] [GEOGRAPHIC_DATA] [GEOGRAPHIC_DATA] [GEOGRAPHIC_DATA]: Biñan …" at bounding box center [784, 462] width 466 height 122
copy ul "[GEOGRAPHIC_DATA] [GEOGRAPHIC_DATA] [GEOGRAPHIC_DATA] [GEOGRAPHIC_DATA]:"
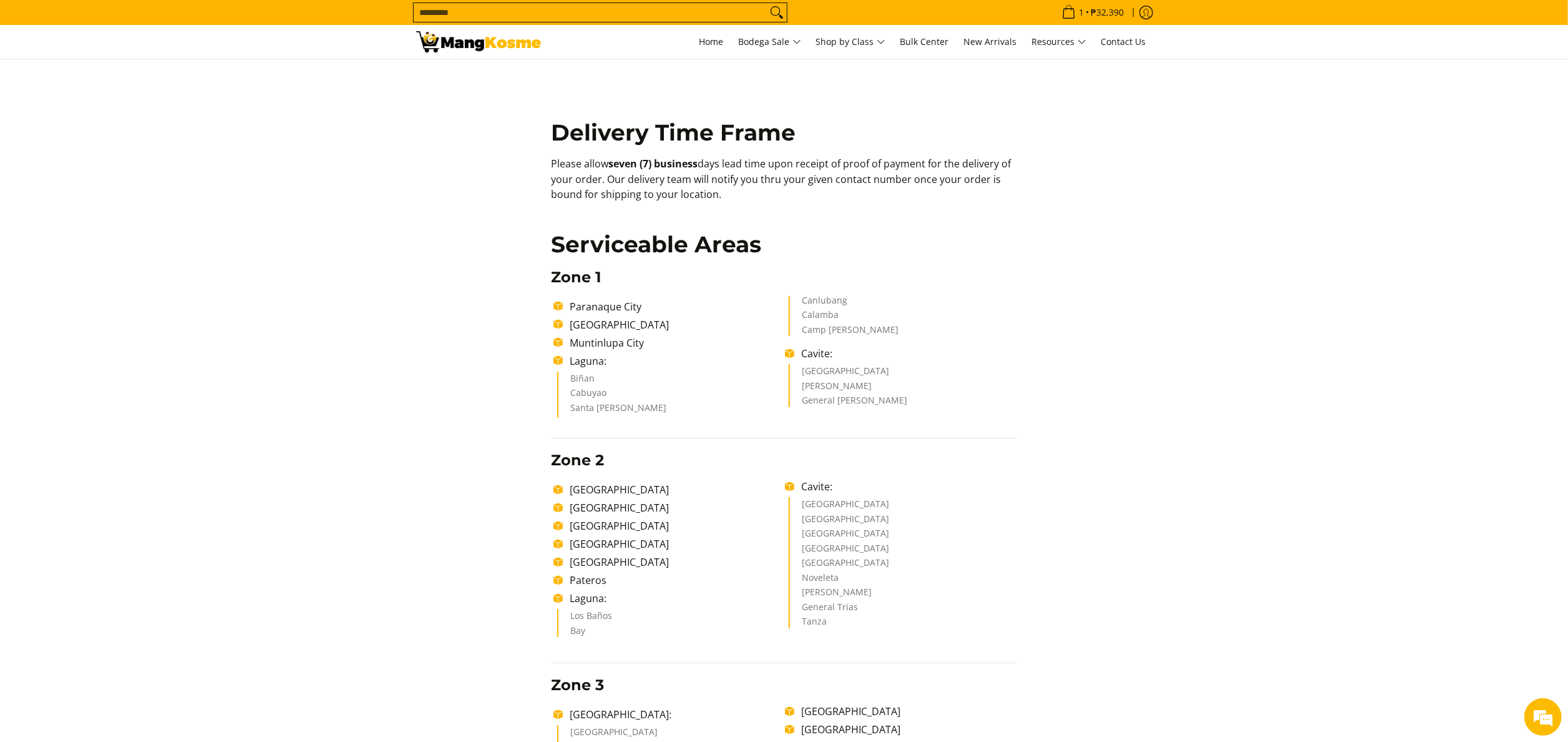
scroll to position [250, 0]
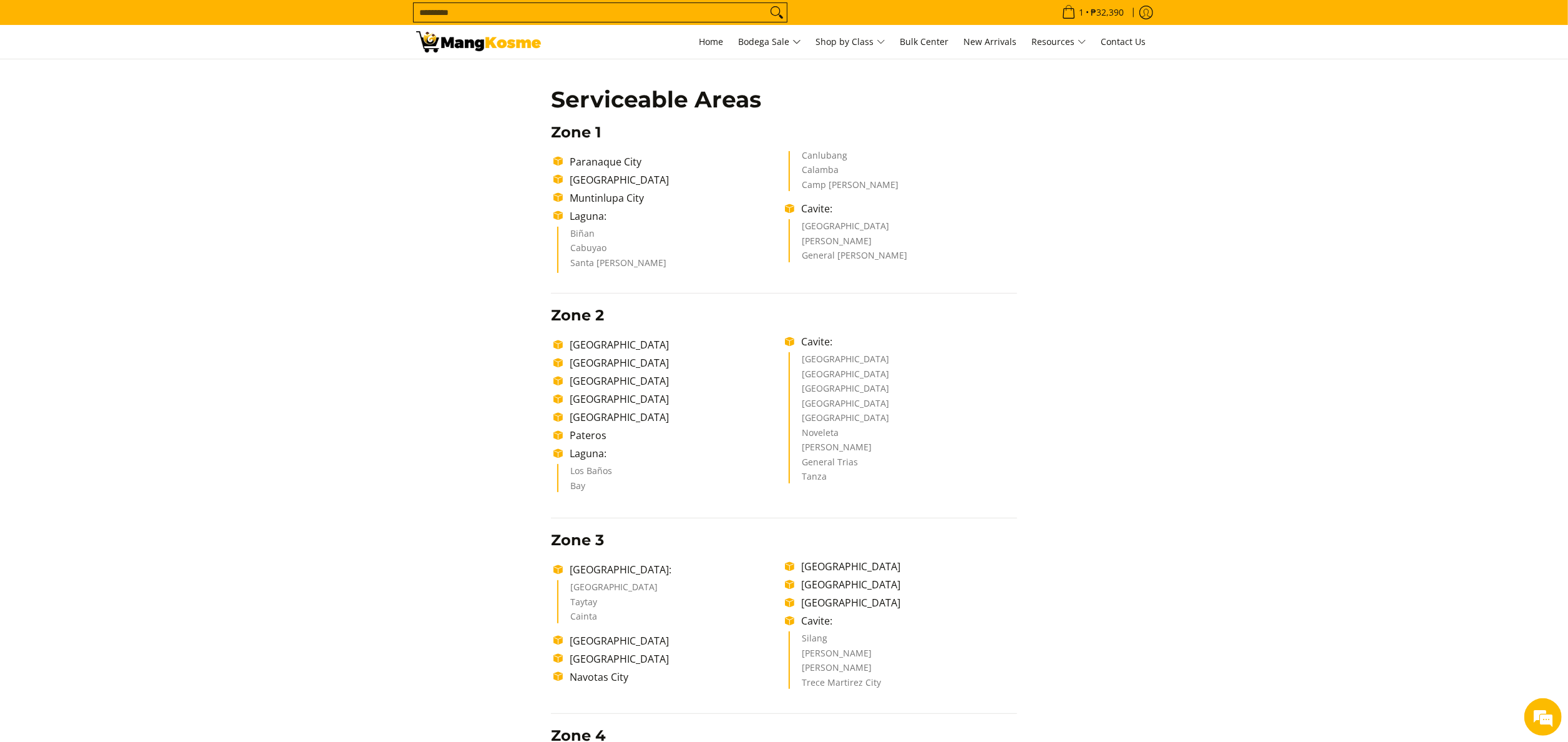
click at [817, 208] on li "Cavite:" at bounding box center [906, 208] width 222 height 15
copy li "Cavite"
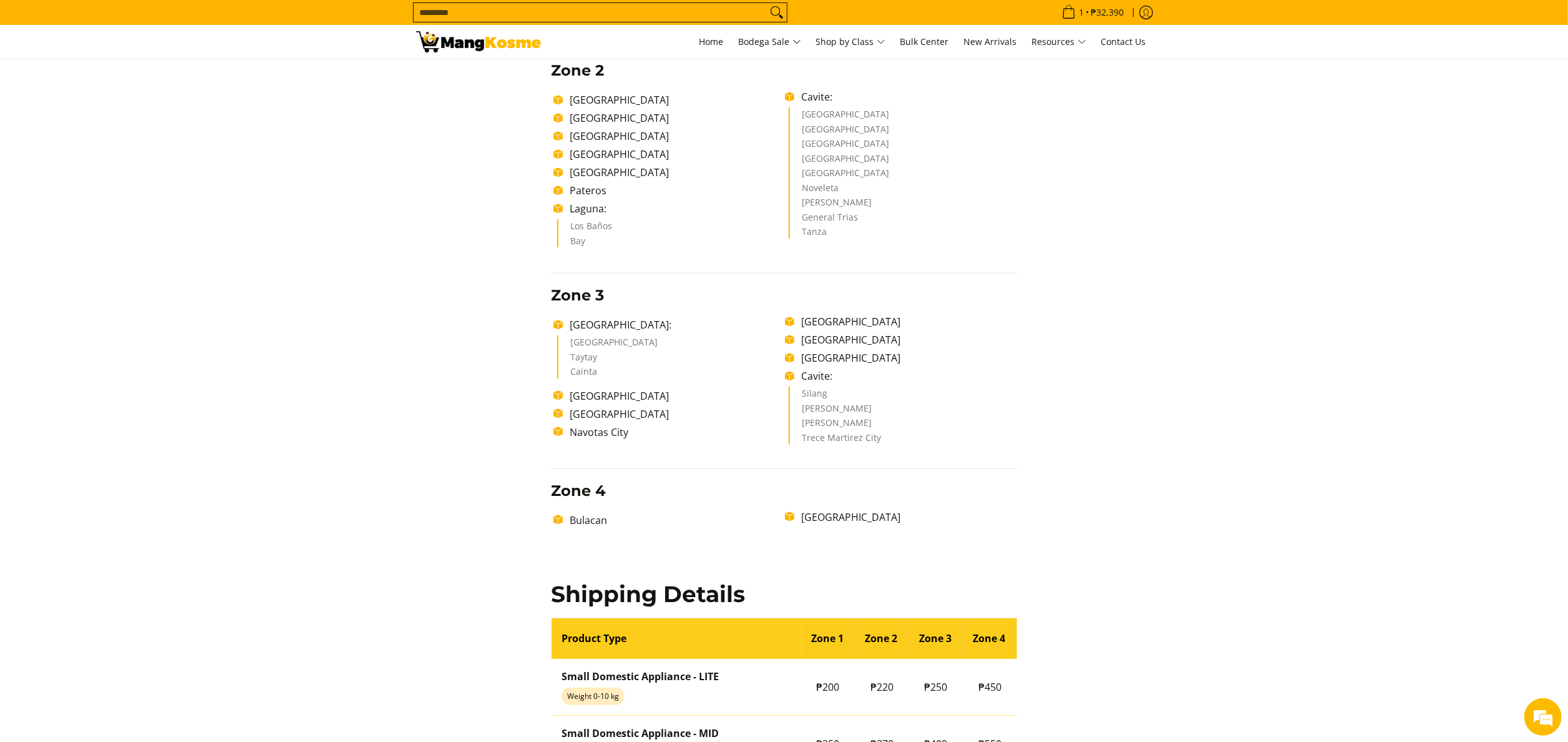
scroll to position [499, 0]
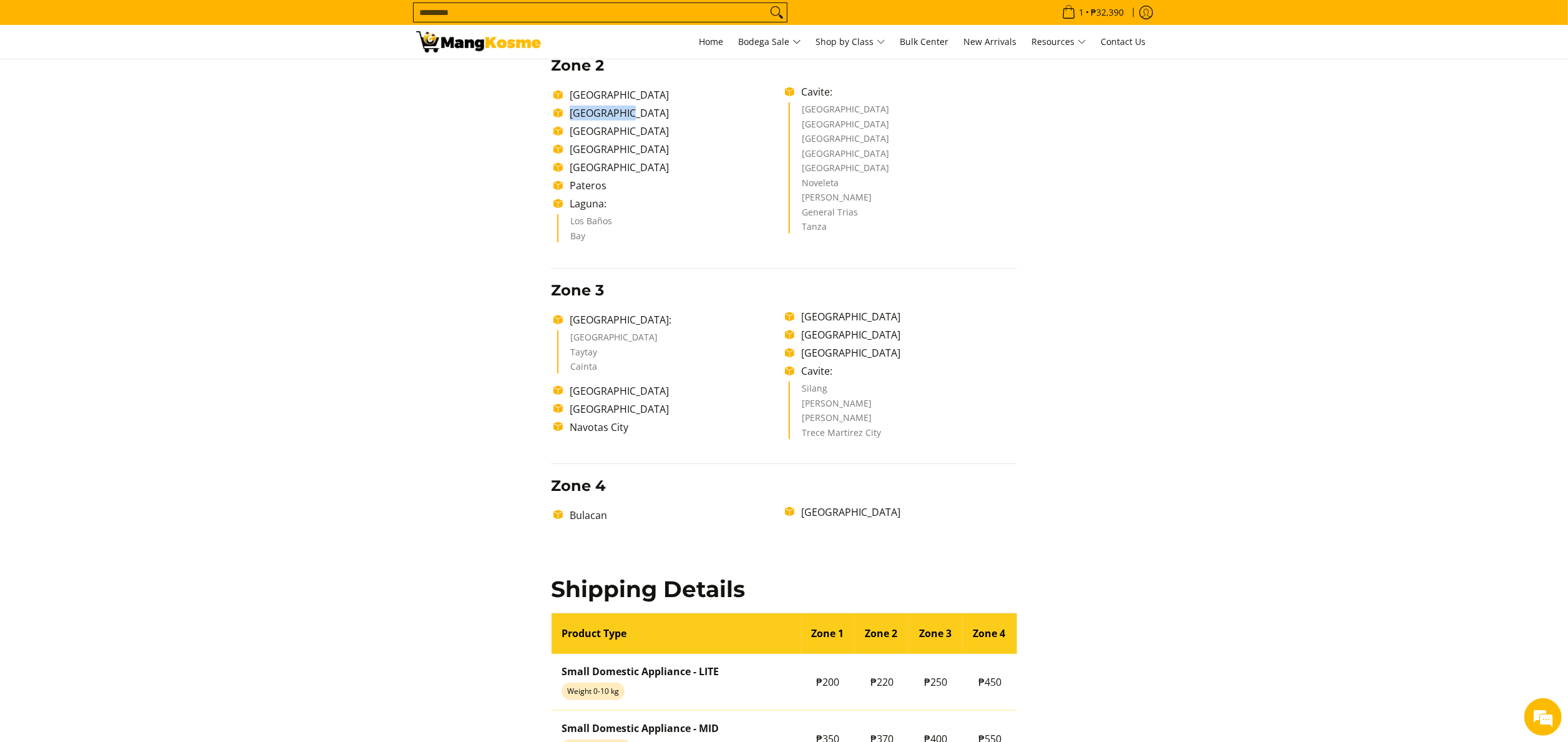
drag, startPoint x: 626, startPoint y: 111, endPoint x: 573, endPoint y: 111, distance: 53.0
click at [573, 111] on li "Manila City" at bounding box center [674, 113] width 222 height 15
copy li "Manila City"
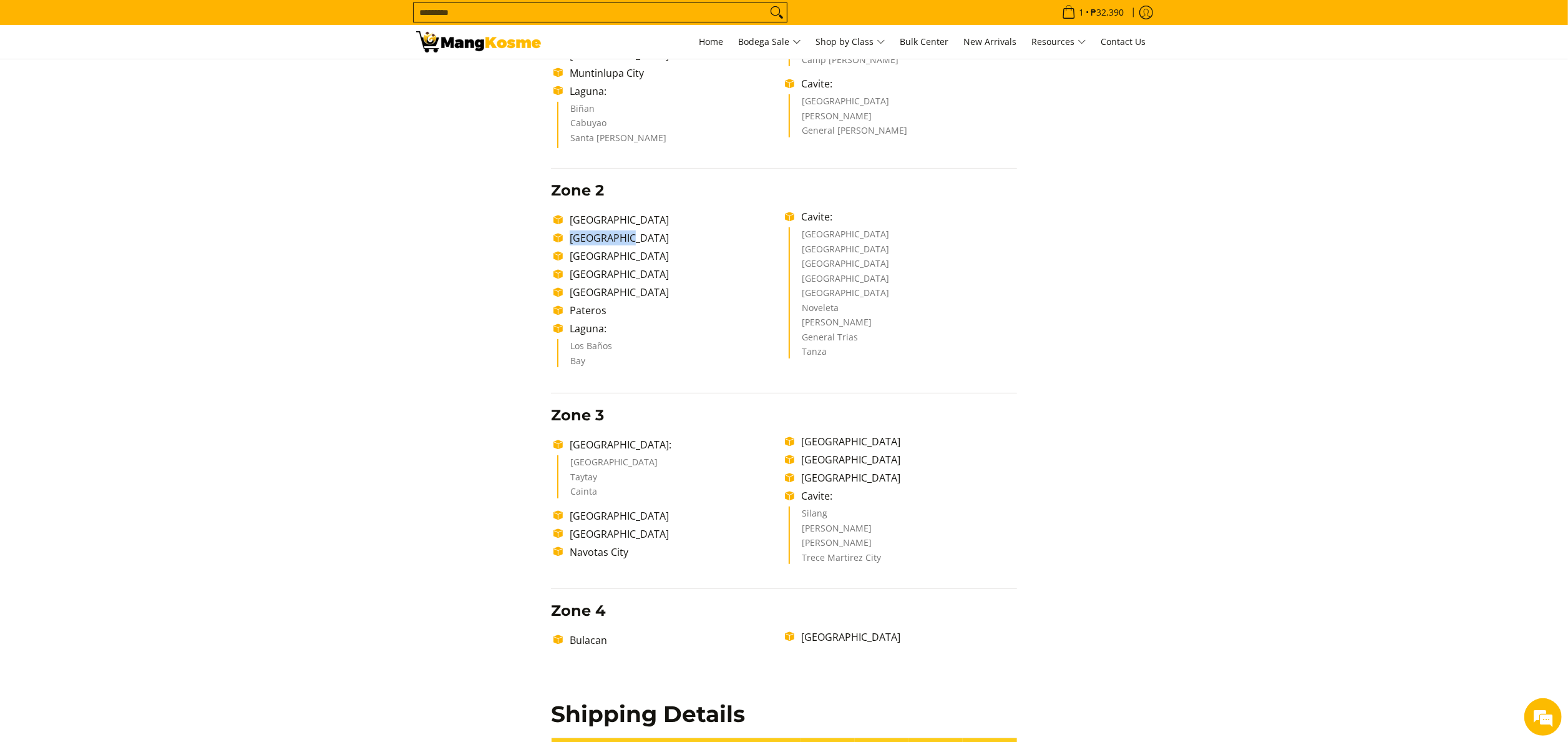
scroll to position [250, 0]
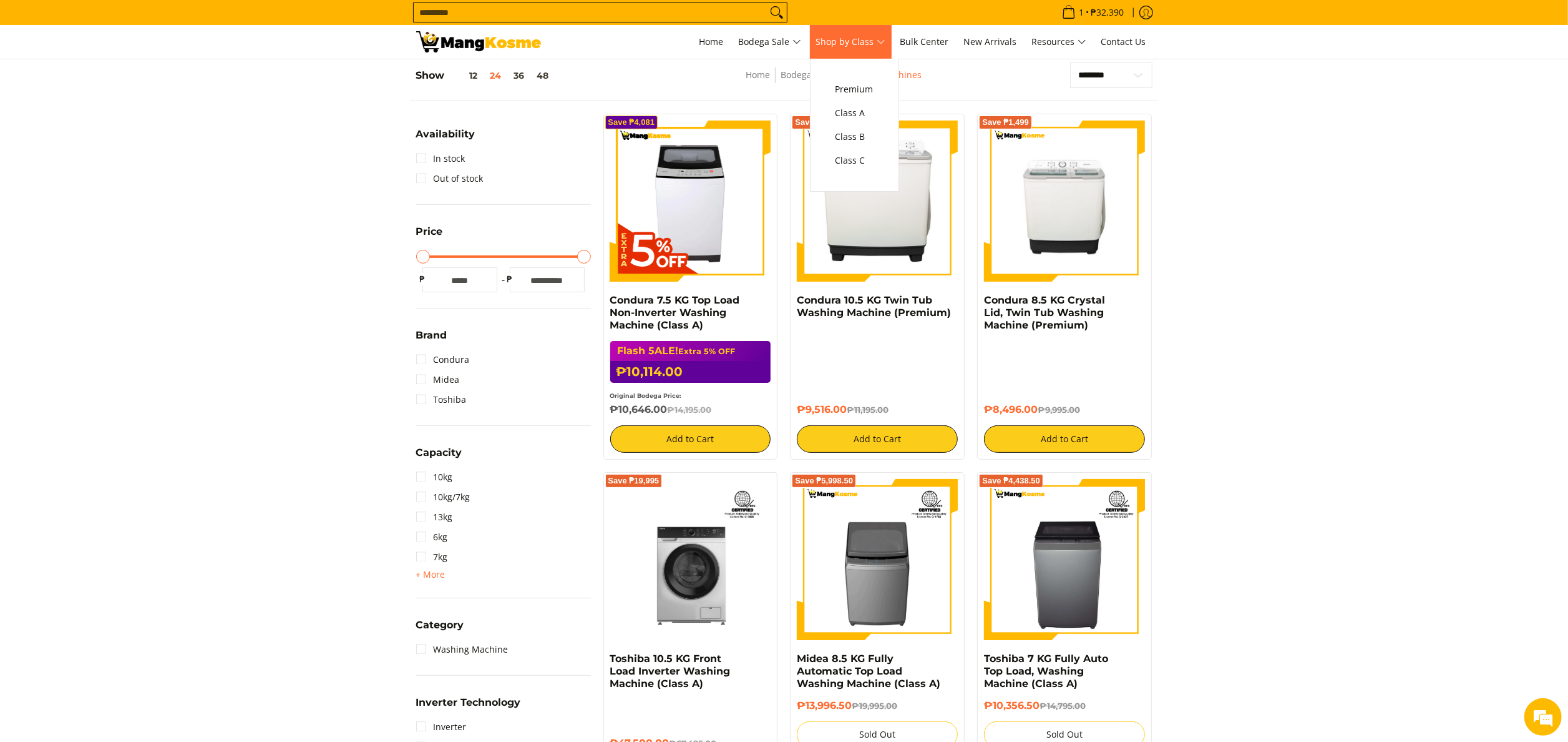
scroll to position [125, 0]
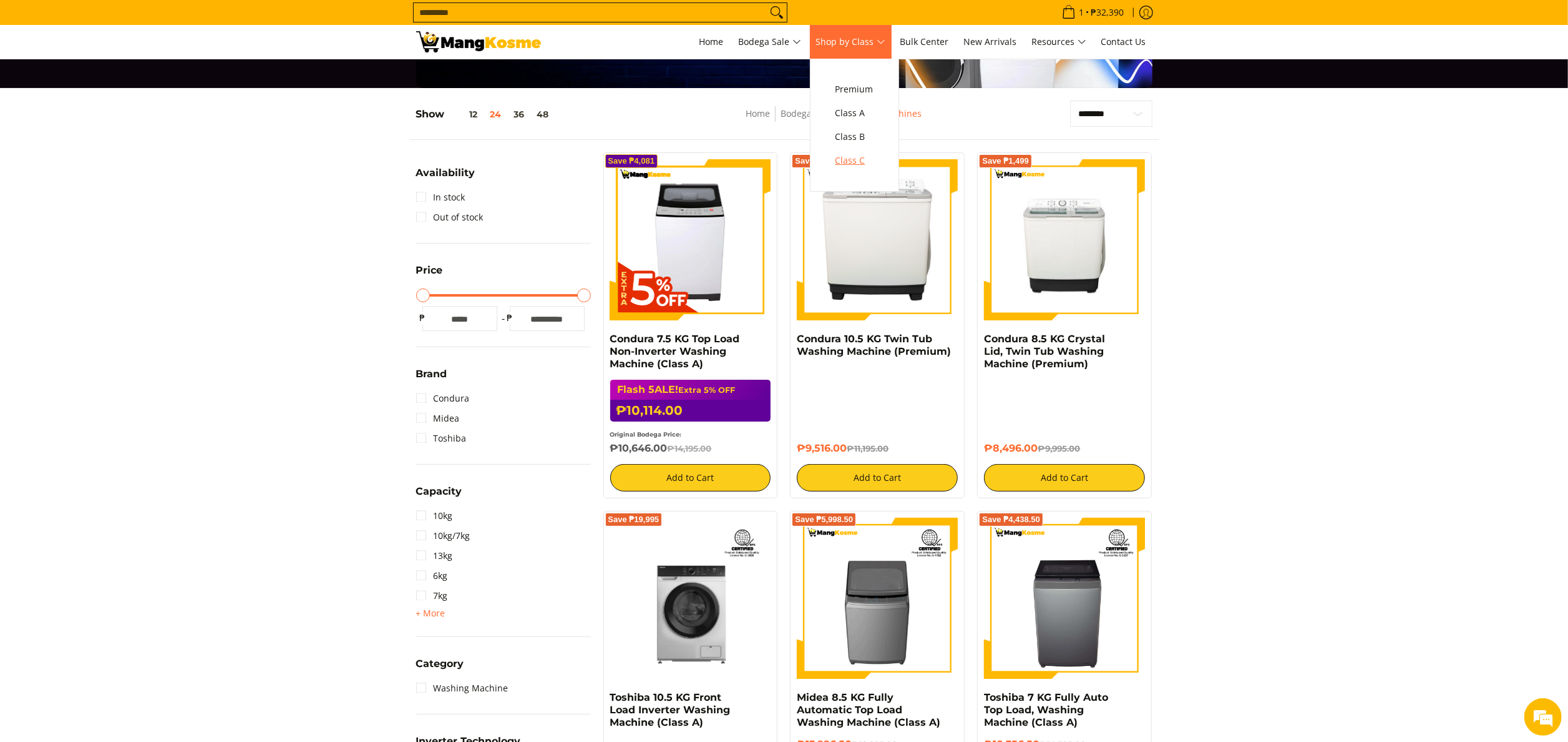
click at [874, 153] on span "Class C" at bounding box center [855, 161] width 38 height 16
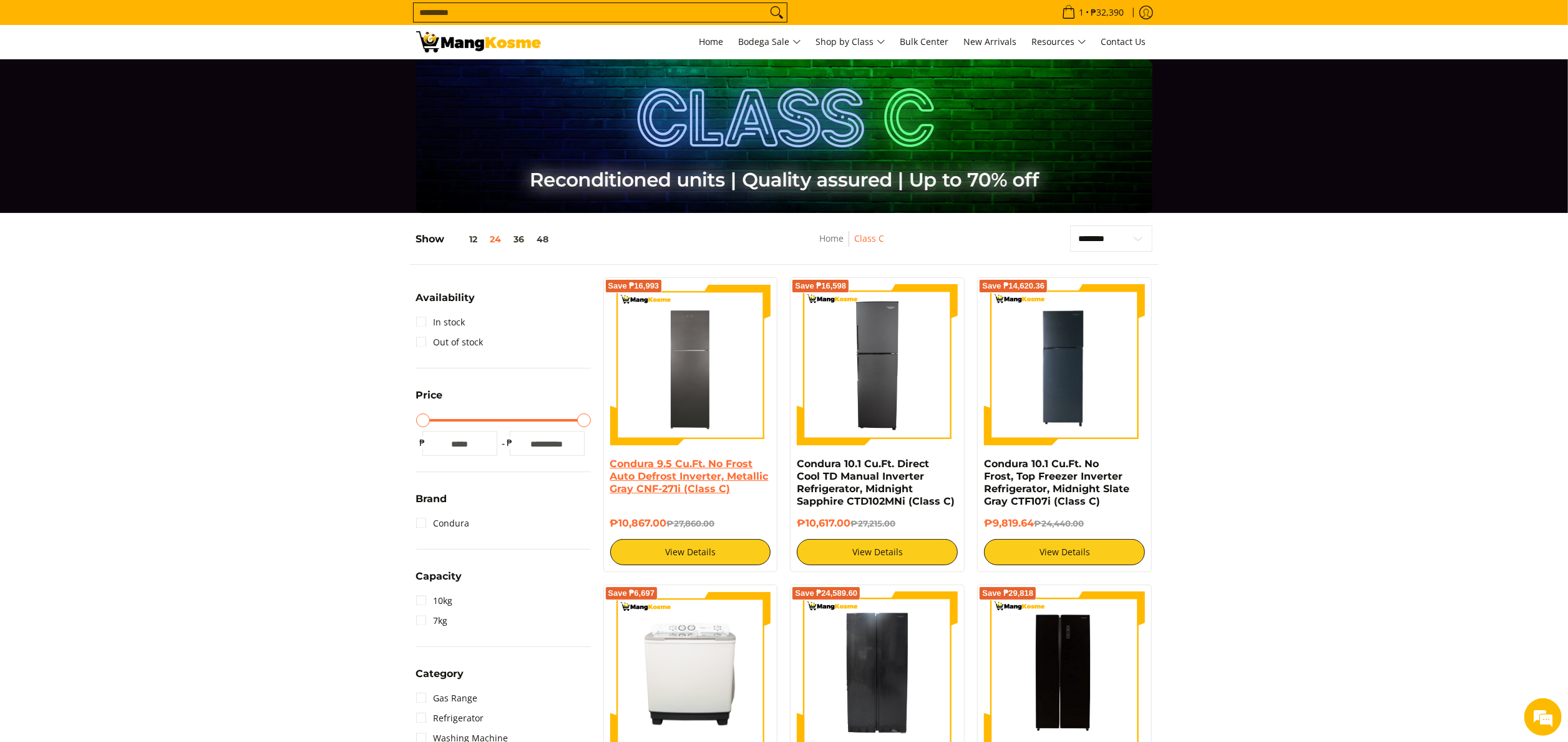
click at [675, 480] on link "Condura 9.5 Cu.Ft. No Frost Auto Defrost Inverter, Metallic Gray CNF-271i (Clas…" at bounding box center [689, 476] width 159 height 37
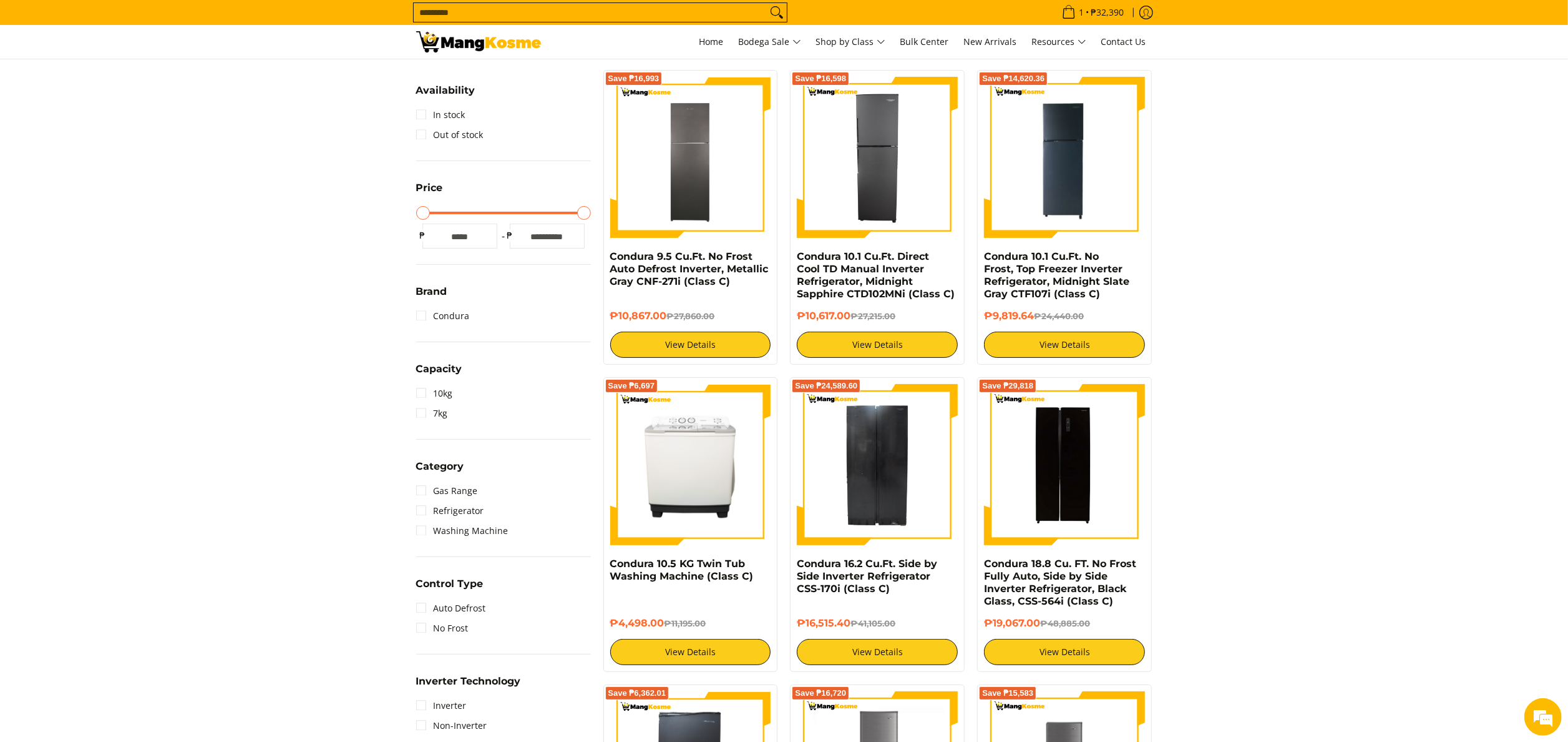
scroll to position [374, 0]
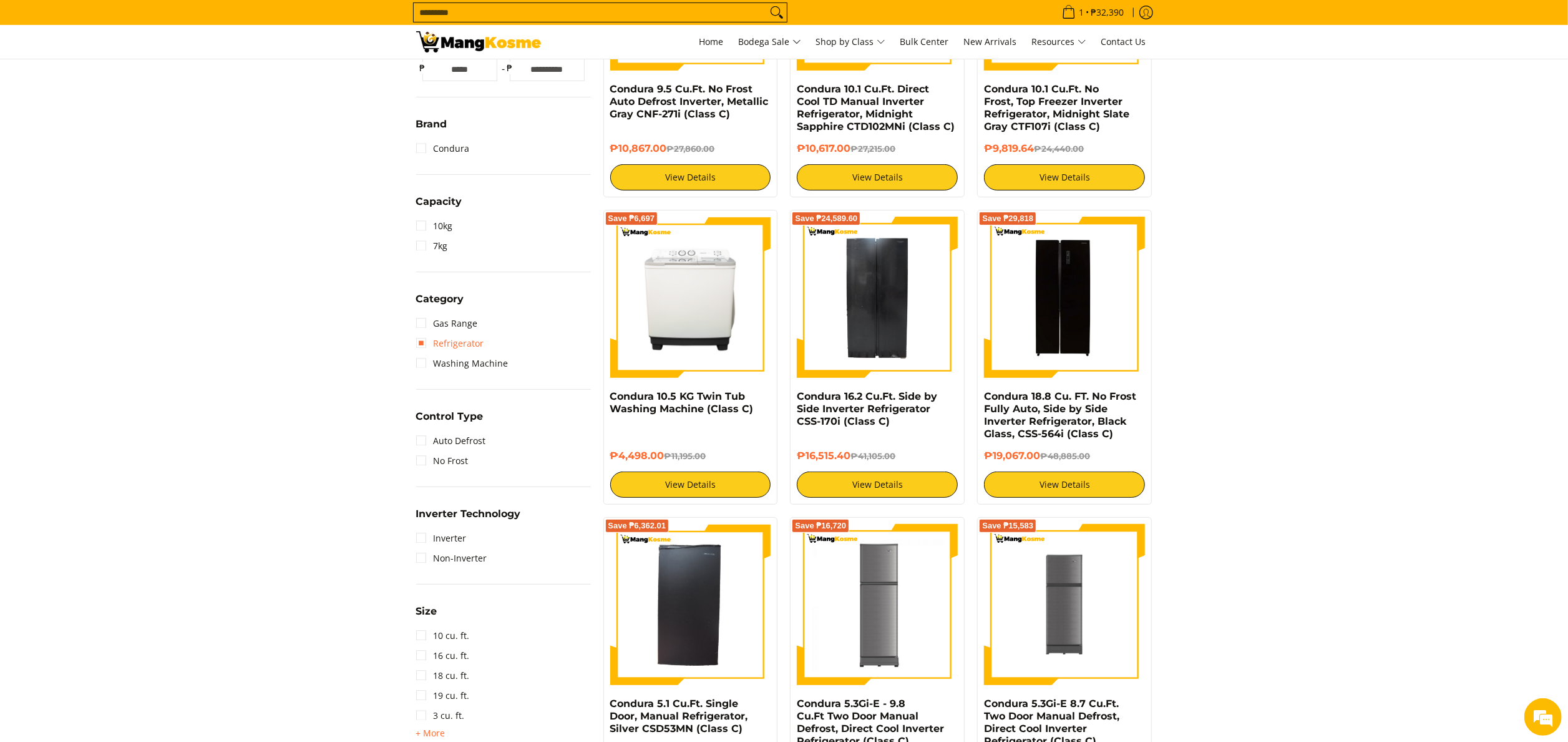
click at [462, 340] on link "Refrigerator" at bounding box center [450, 343] width 68 height 20
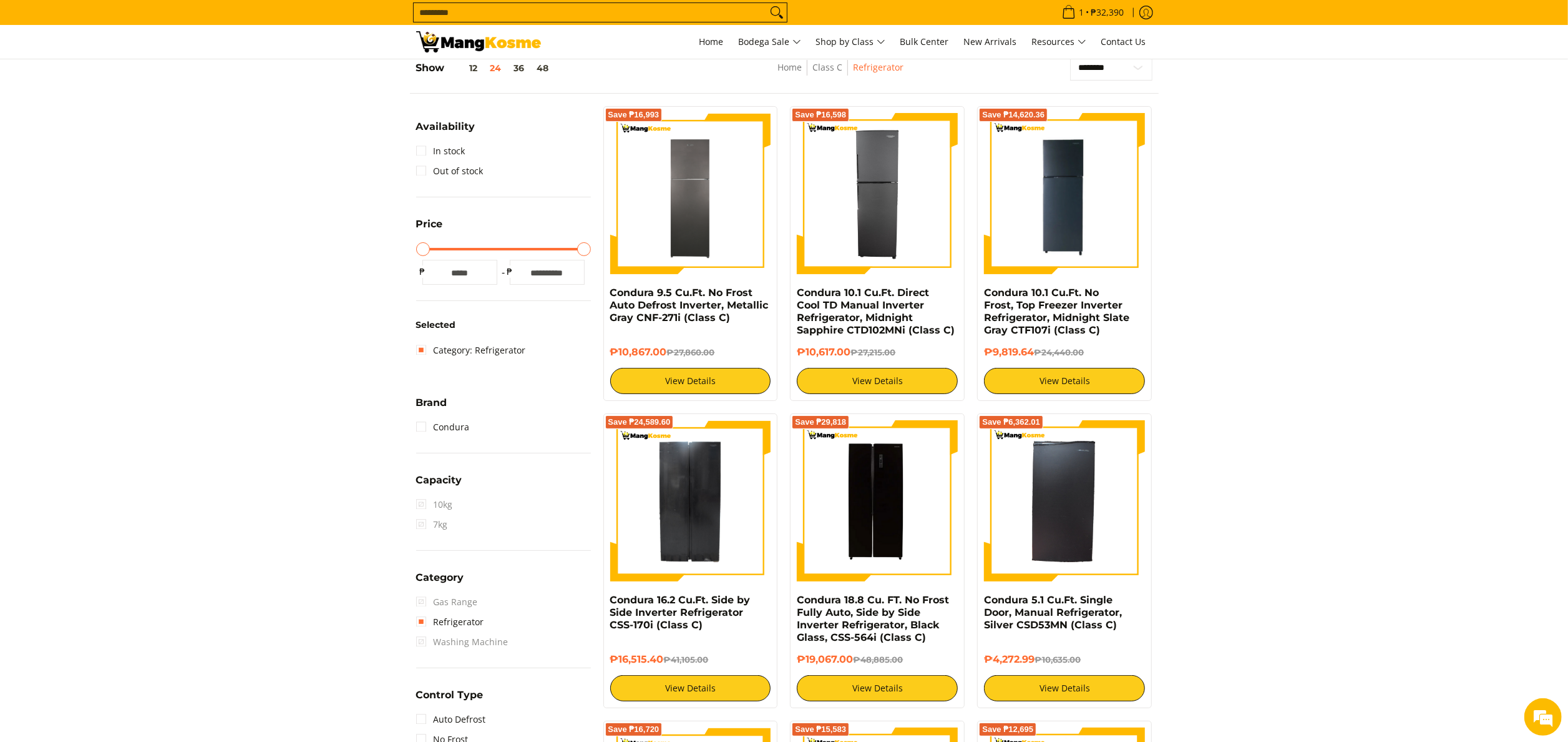
scroll to position [165, 0]
